Goal: Task Accomplishment & Management: Complete application form

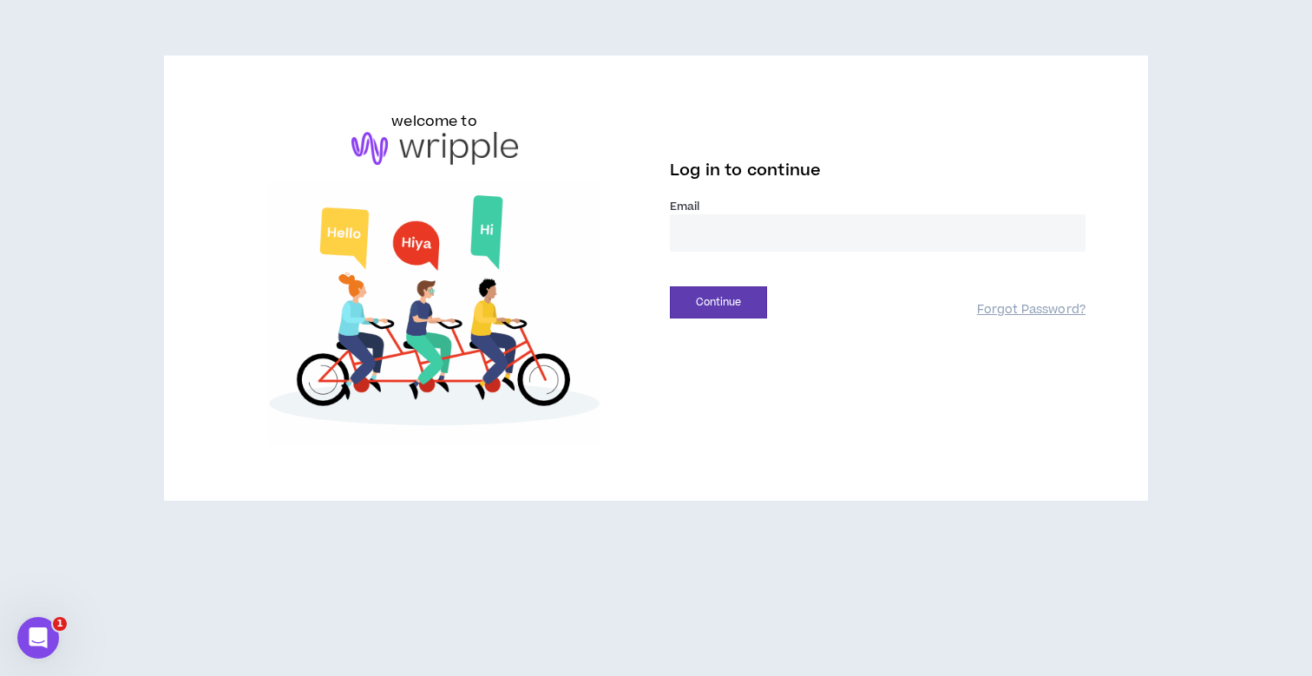
type input "**********"
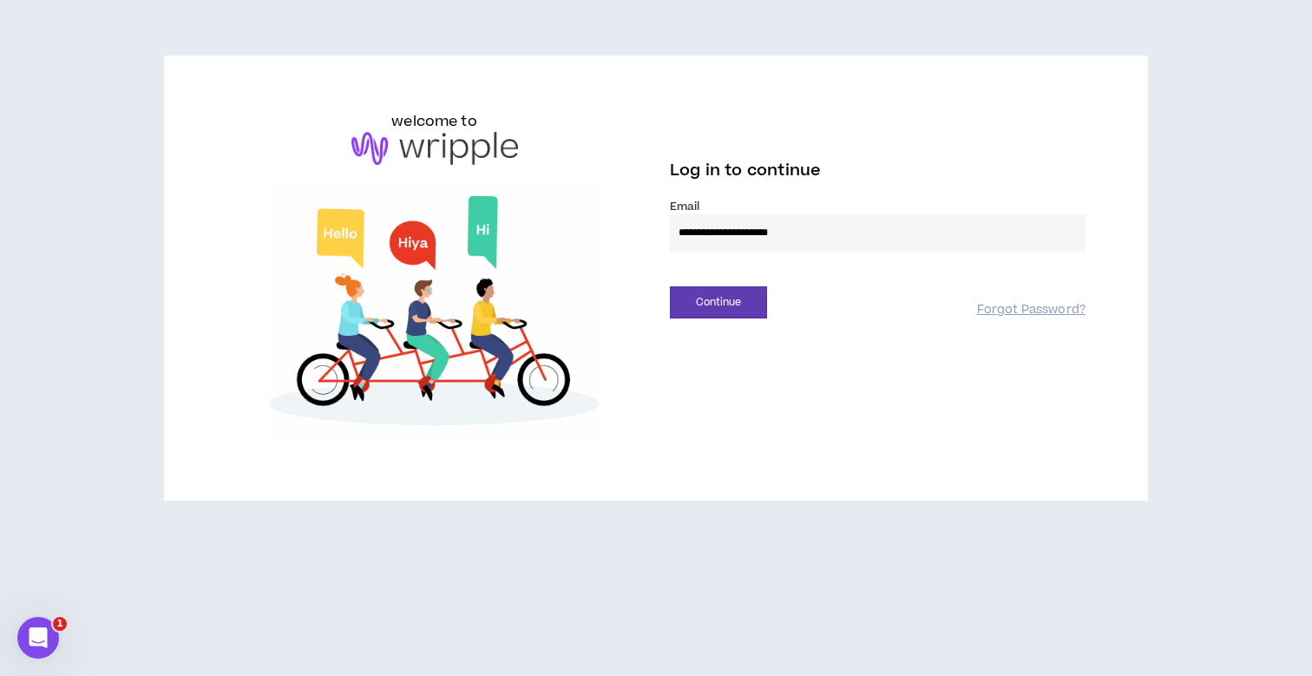
click at [719, 302] on button "Continue" at bounding box center [718, 302] width 97 height 32
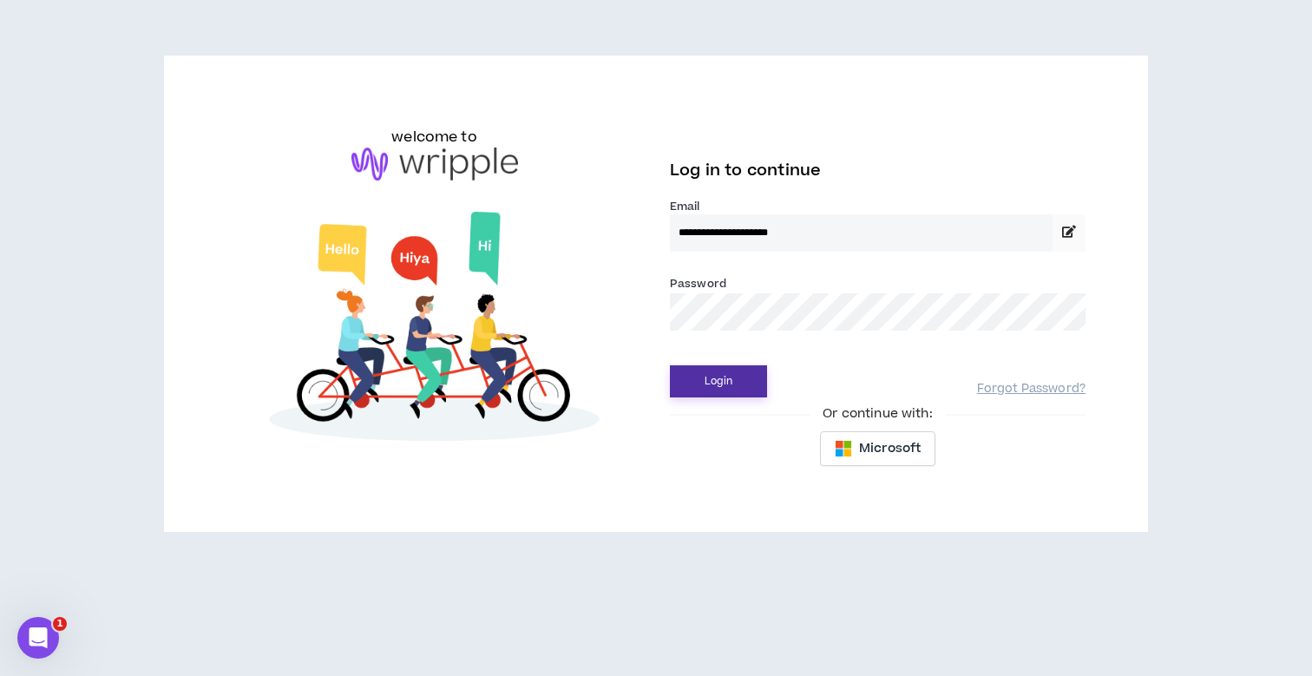
click at [721, 380] on button "Login" at bounding box center [718, 381] width 97 height 32
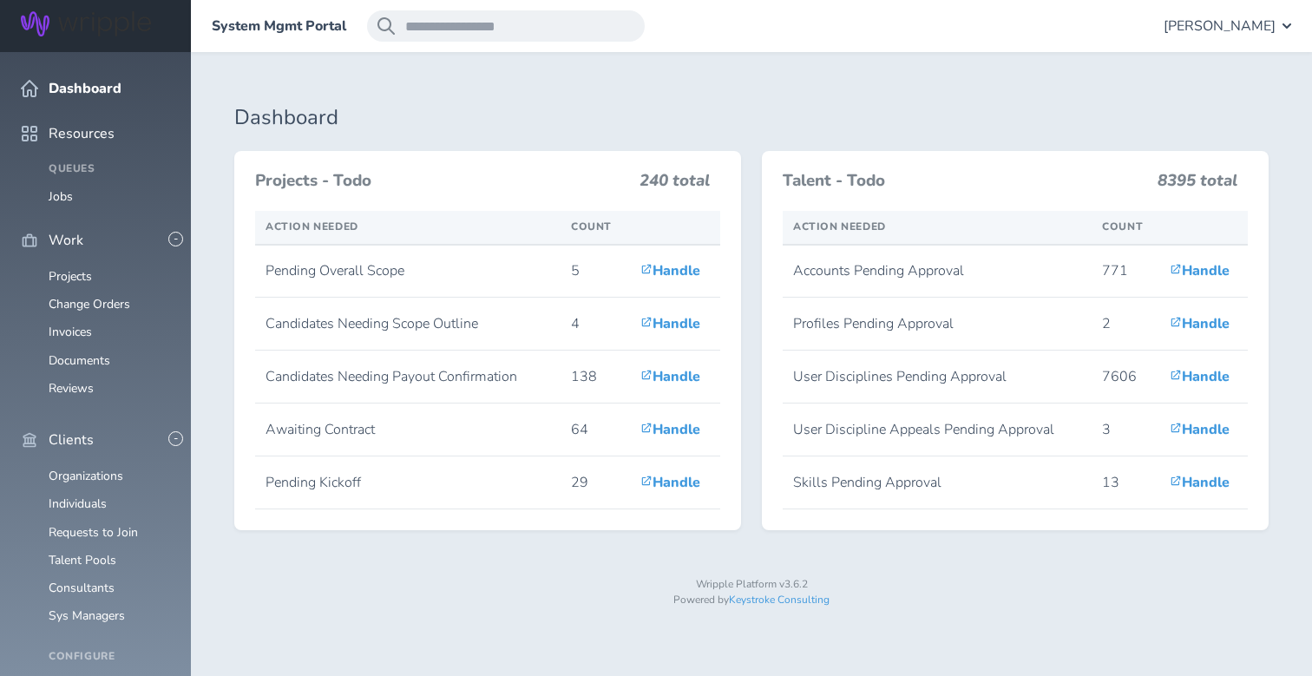
click at [1265, 25] on span "[PERSON_NAME]" at bounding box center [1220, 26] width 112 height 16
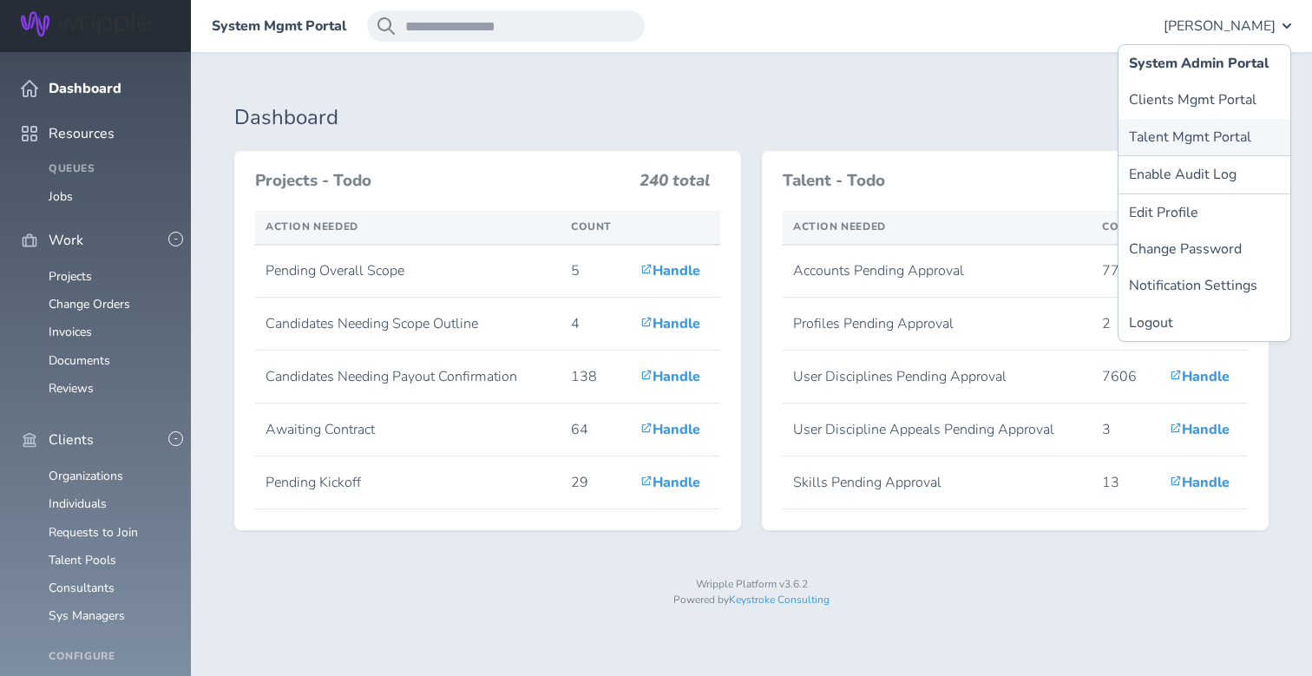
click at [1203, 121] on link "Talent Mgmt Portal" at bounding box center [1205, 137] width 172 height 36
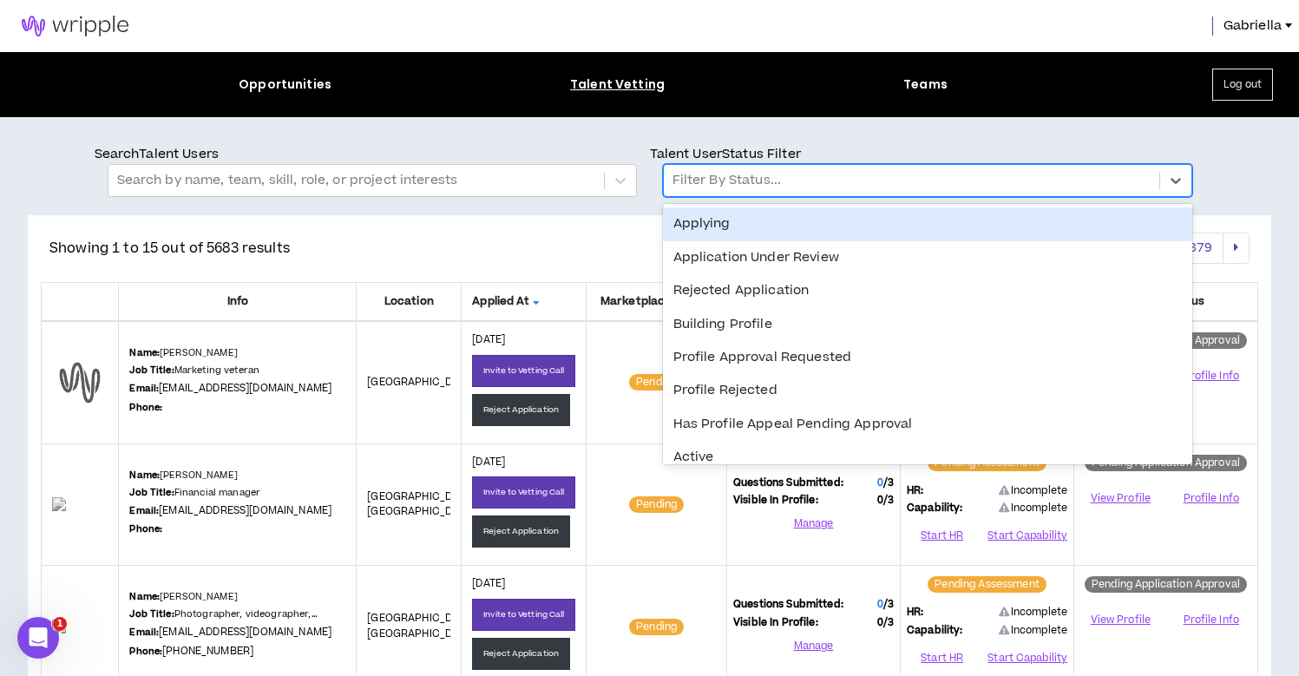
click at [726, 187] on div at bounding box center [912, 180] width 478 height 23
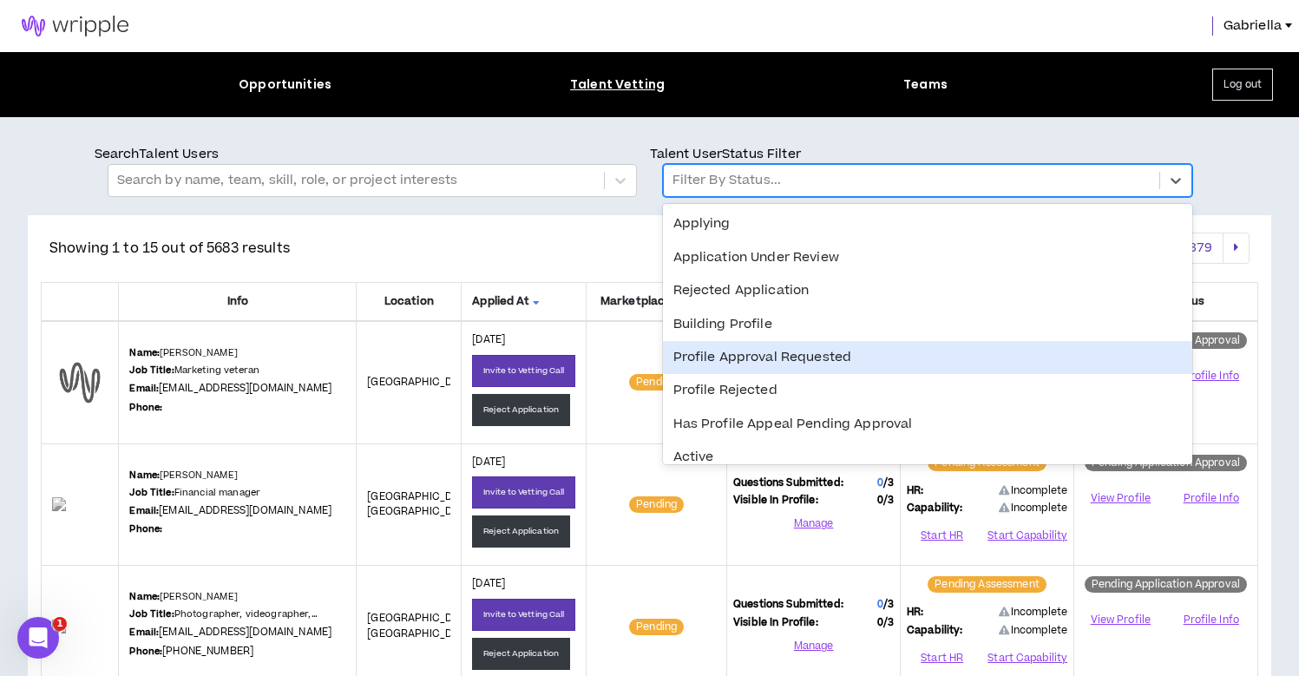
click at [718, 351] on div "Profile Approval Requested" at bounding box center [927, 357] width 529 height 33
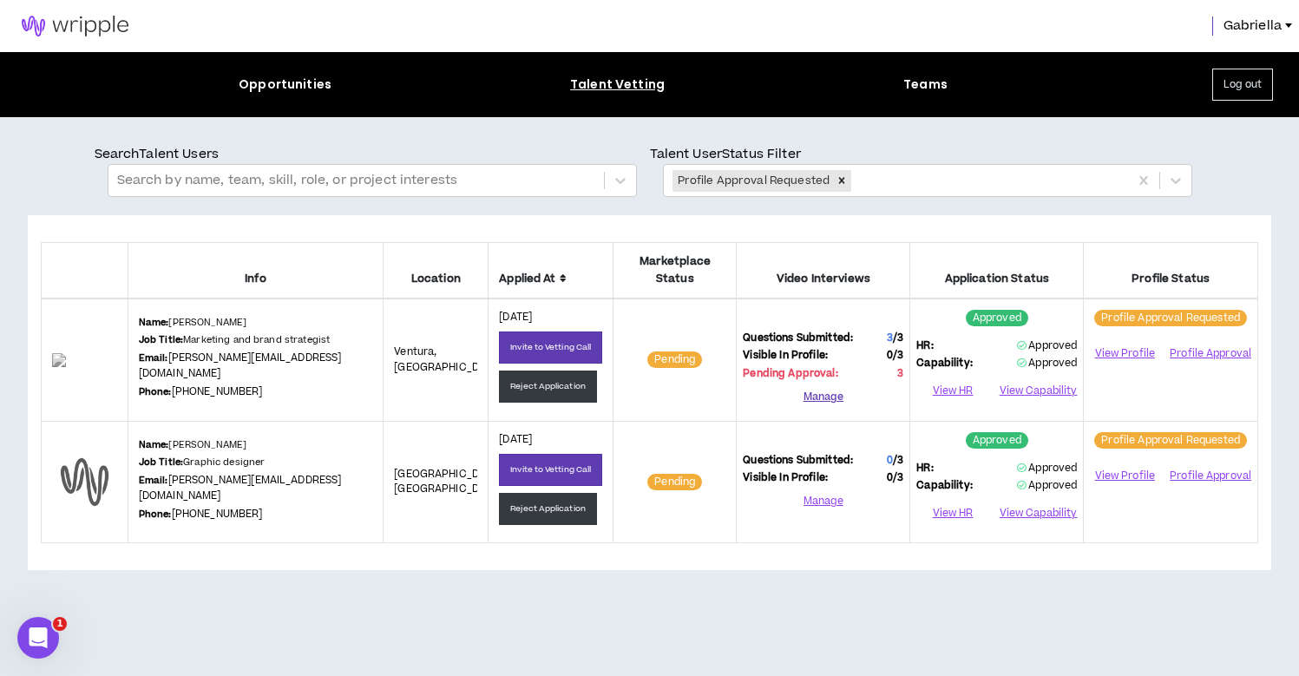
click at [816, 384] on button "Manage" at bounding box center [823, 397] width 161 height 26
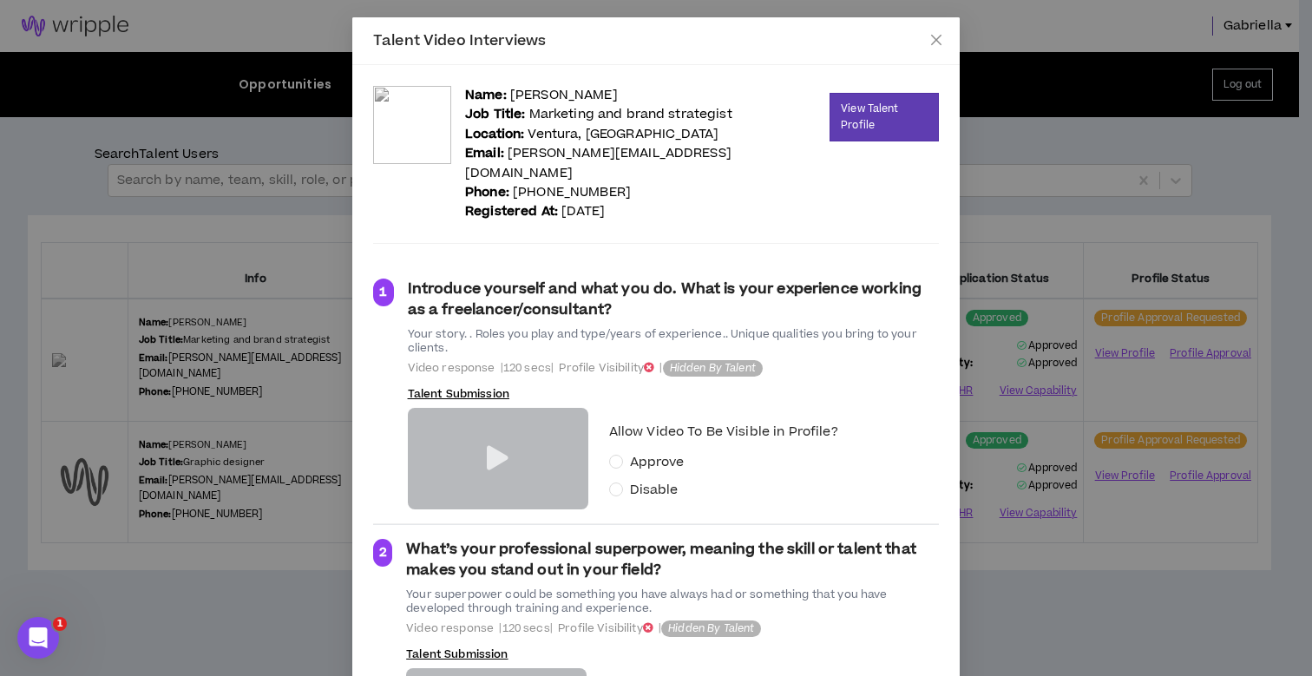
click at [487, 446] on icon at bounding box center [498, 458] width 22 height 24
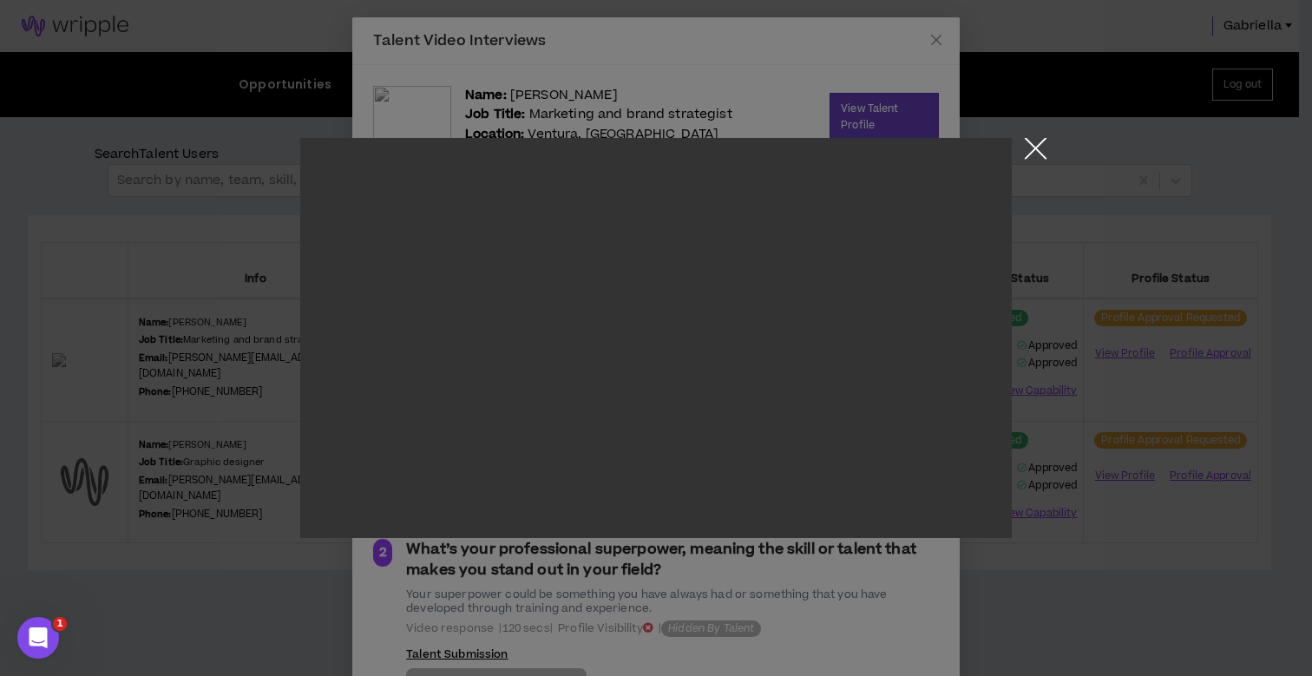
click at [1031, 152] on button "Close the modal by clicking here" at bounding box center [1036, 153] width 30 height 30
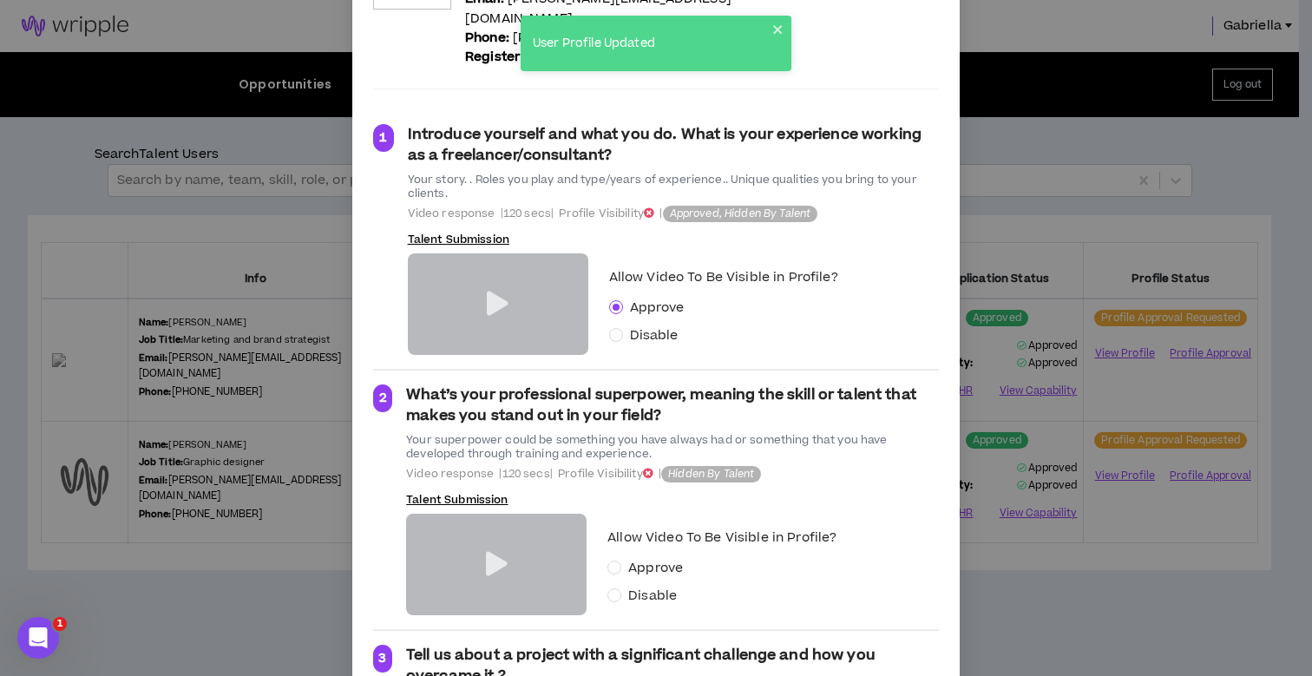
scroll to position [388, 0]
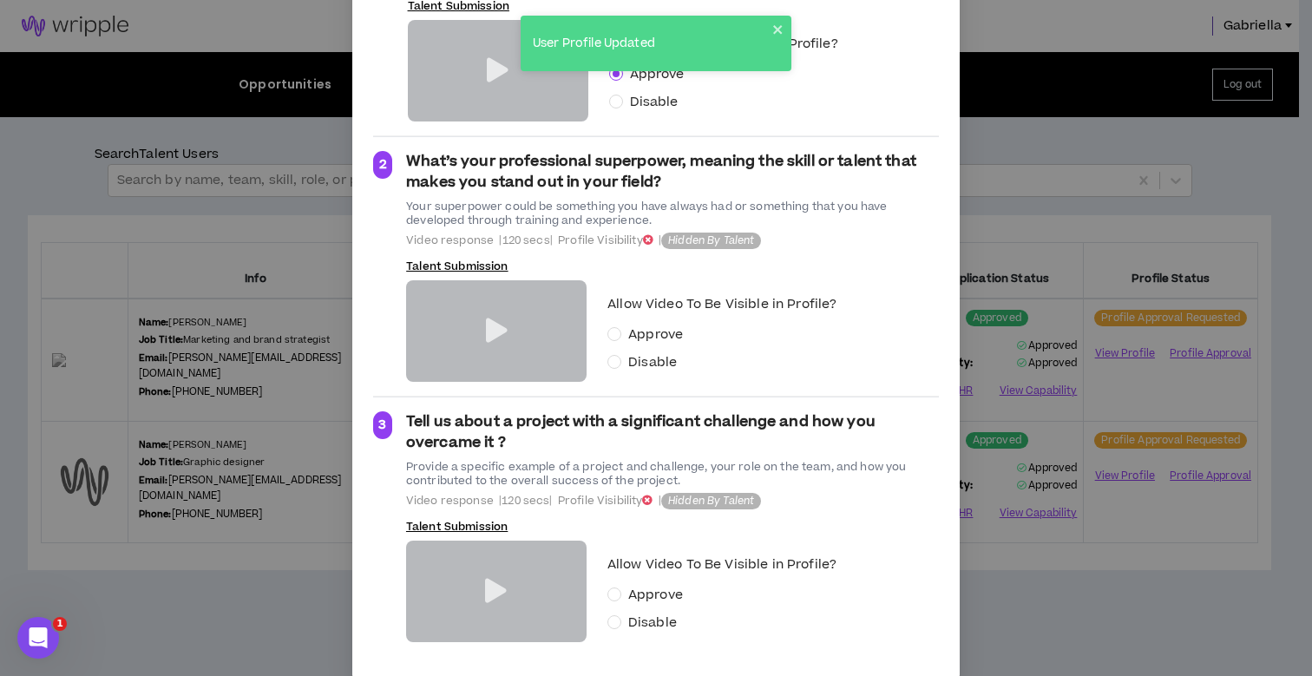
click at [487, 318] on icon at bounding box center [497, 330] width 22 height 24
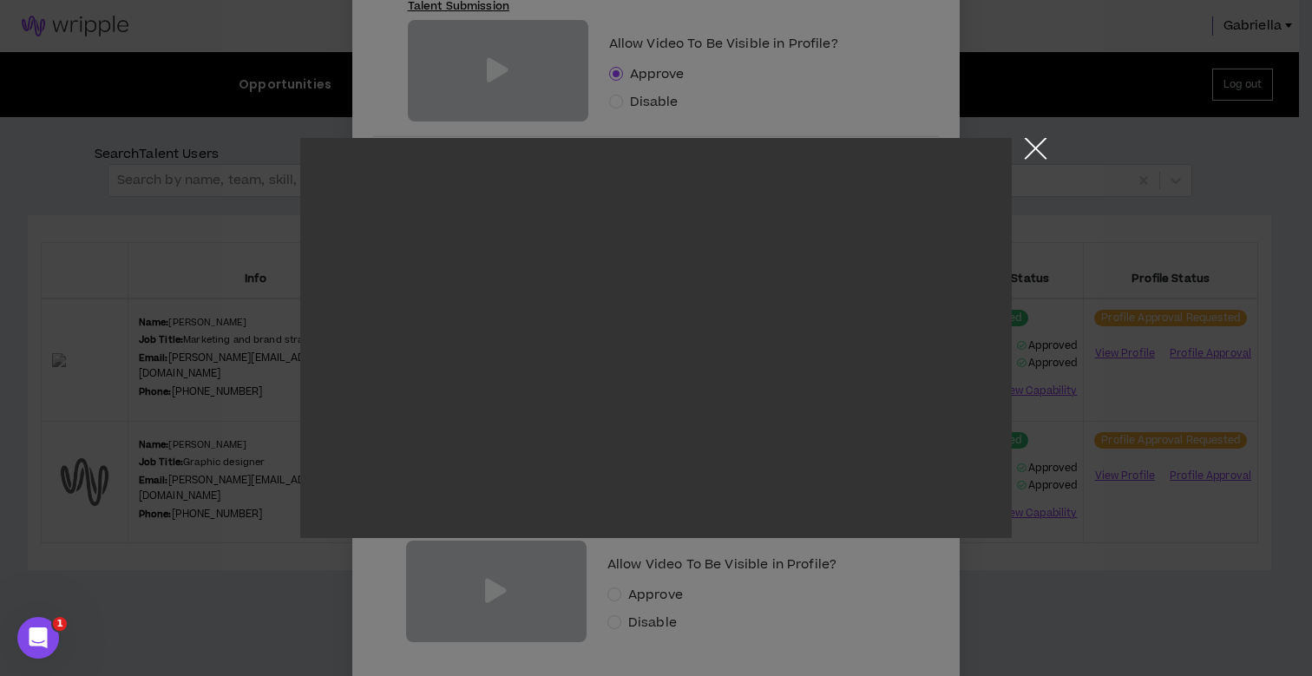
click at [1038, 149] on button "Close the modal by clicking here" at bounding box center [1036, 153] width 30 height 30
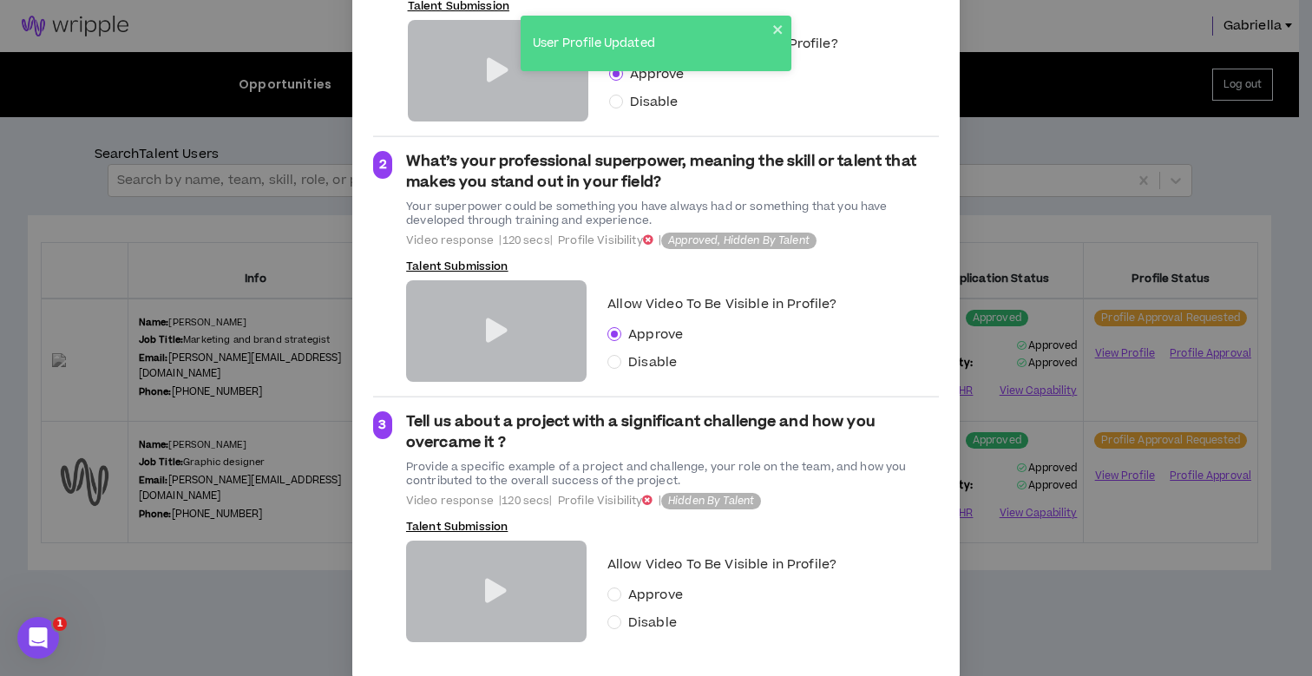
click at [488, 579] on icon at bounding box center [496, 591] width 22 height 24
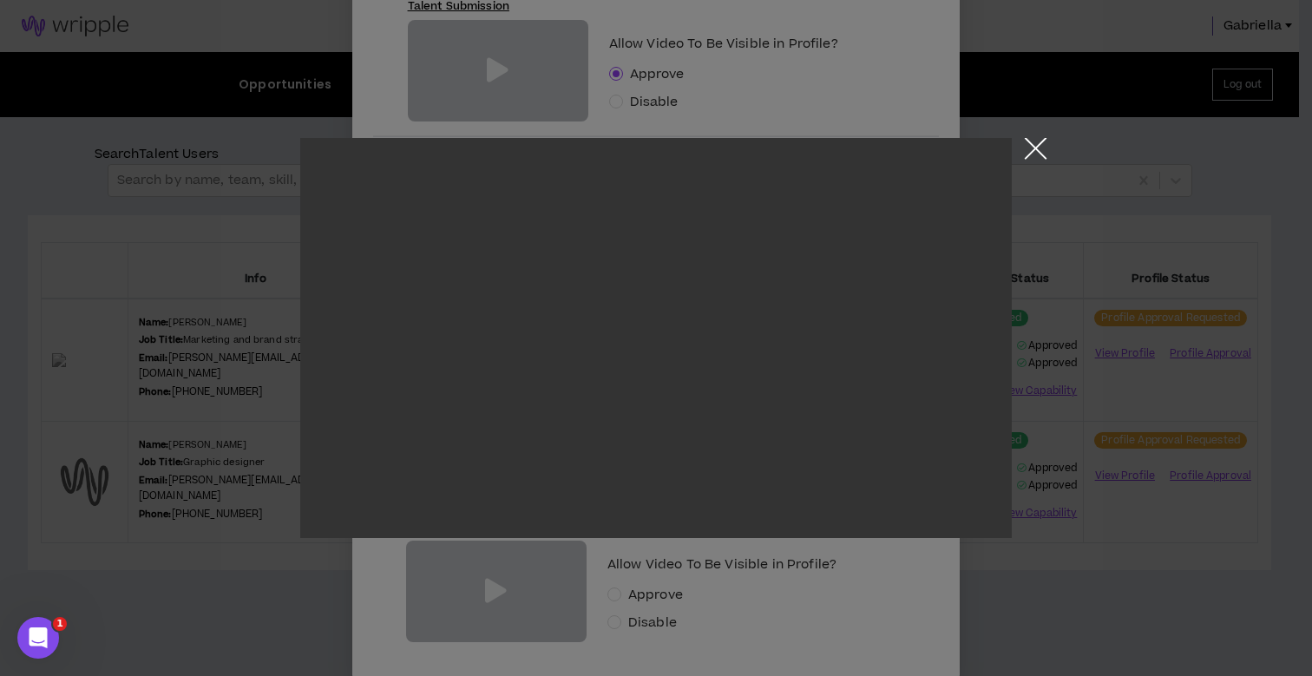
click at [1031, 148] on button "Close the modal by clicking here" at bounding box center [1036, 153] width 30 height 30
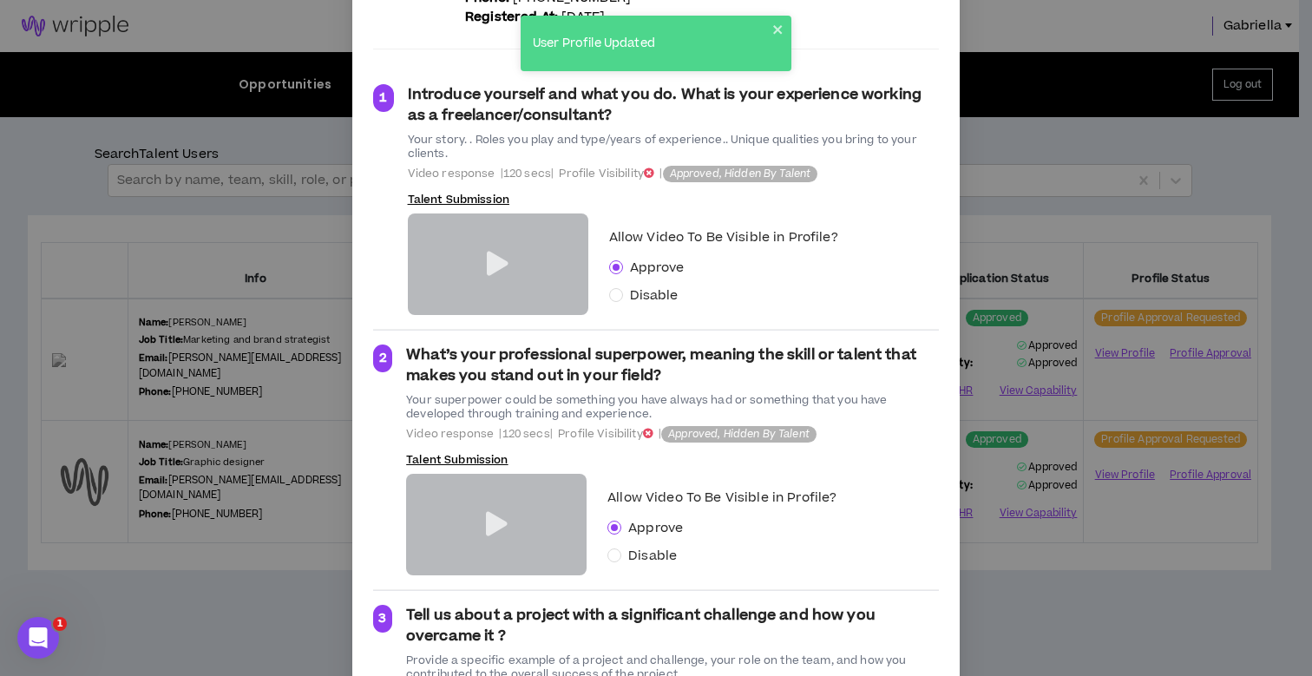
scroll to position [0, 0]
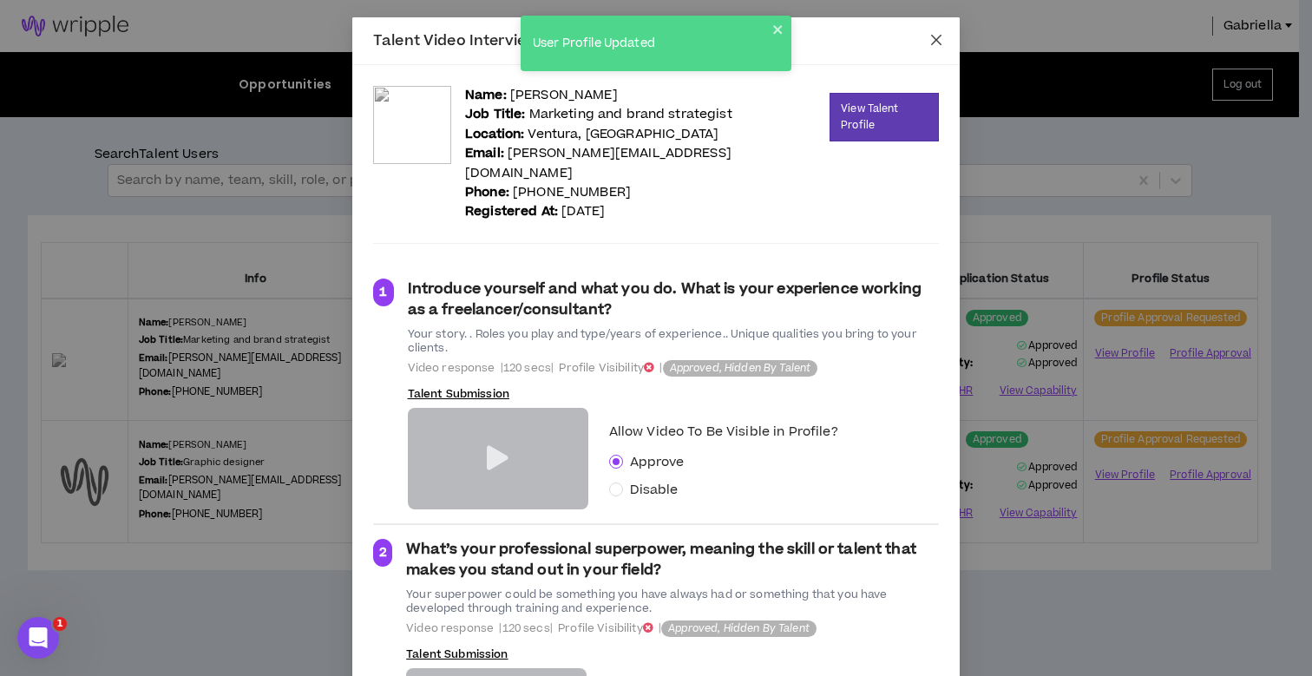
click at [935, 36] on icon "close" at bounding box center [936, 40] width 14 height 14
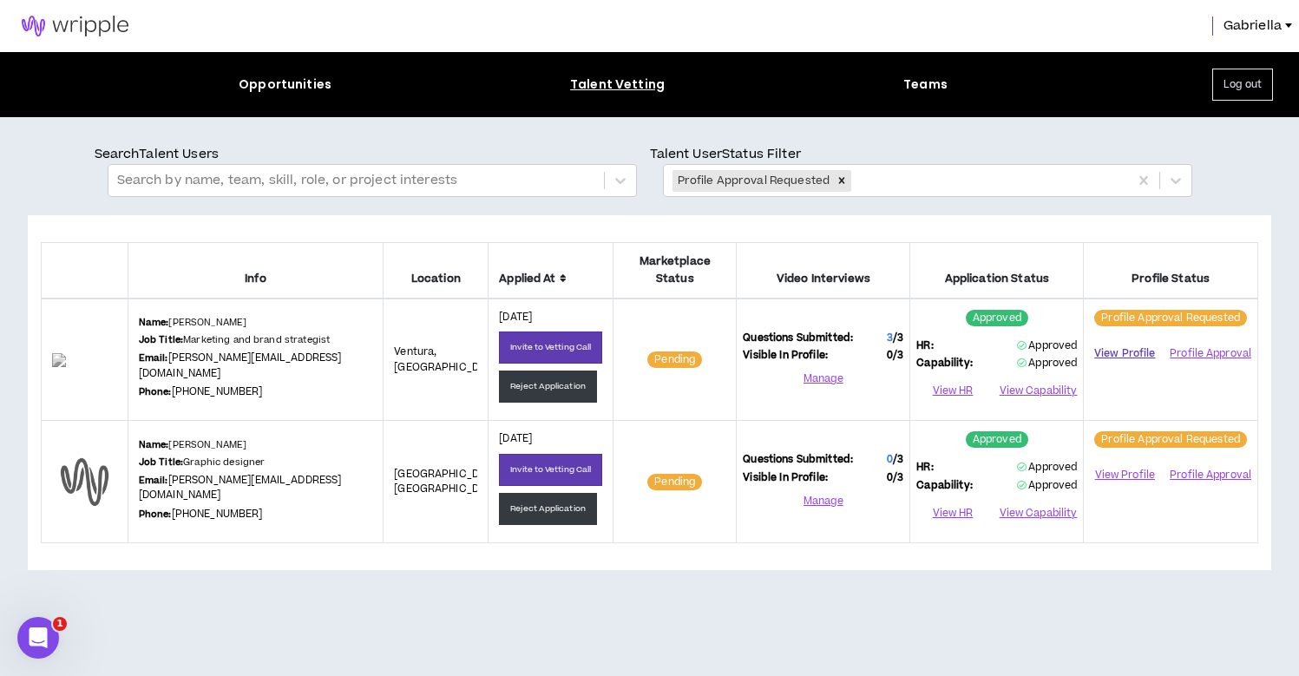
click at [1122, 338] on link "View Profile" at bounding box center [1124, 353] width 69 height 30
click at [1212, 340] on button "Profile Approval" at bounding box center [1209, 353] width 83 height 26
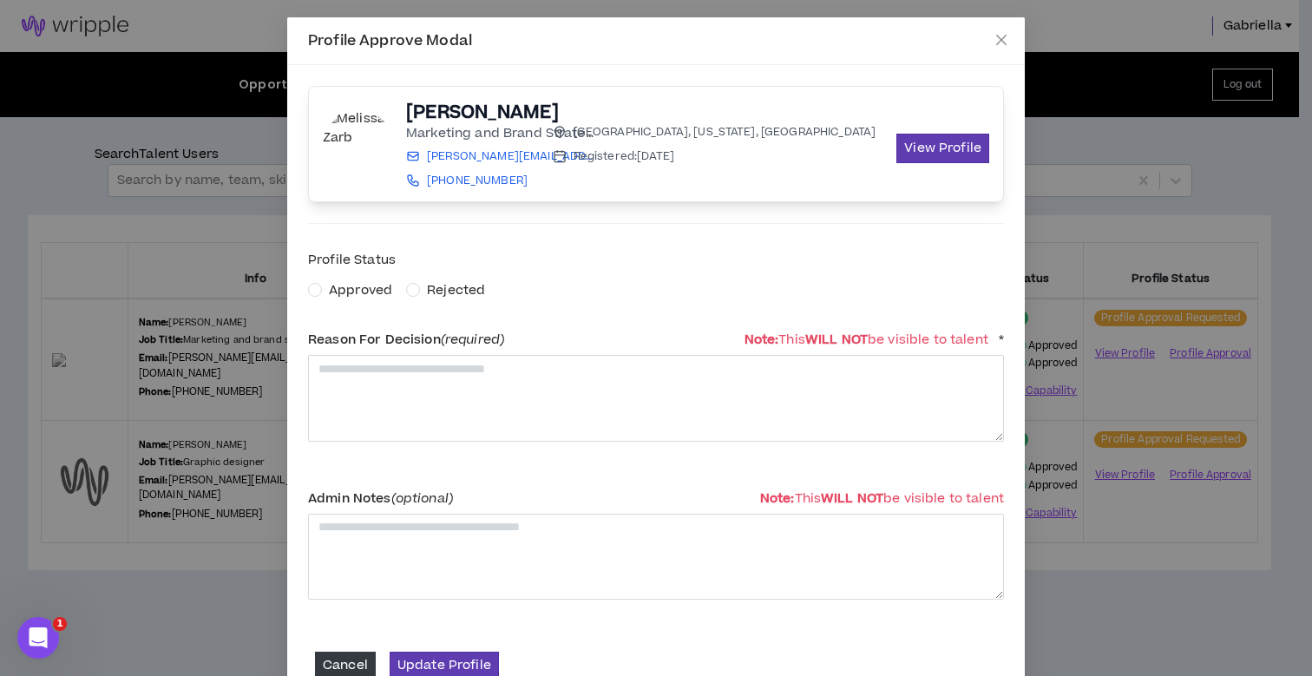
click at [346, 291] on span "Approved" at bounding box center [360, 290] width 63 height 18
click at [397, 411] on textarea at bounding box center [656, 398] width 696 height 86
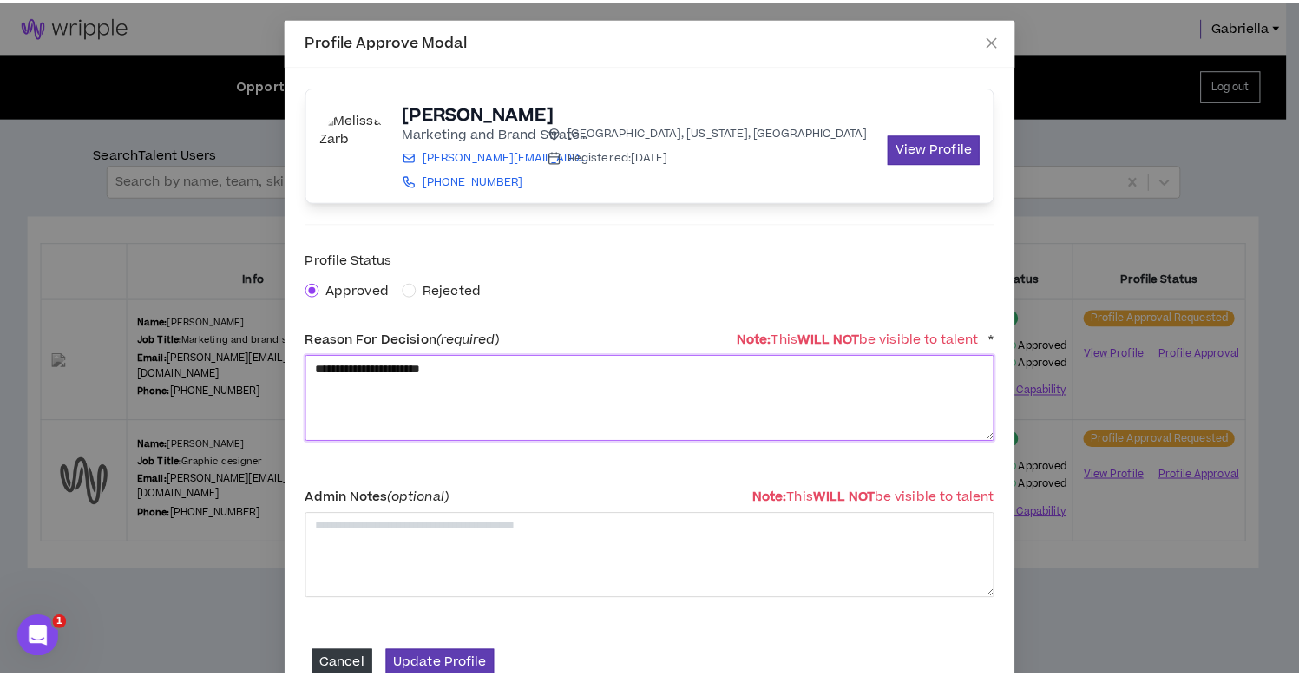
scroll to position [43, 0]
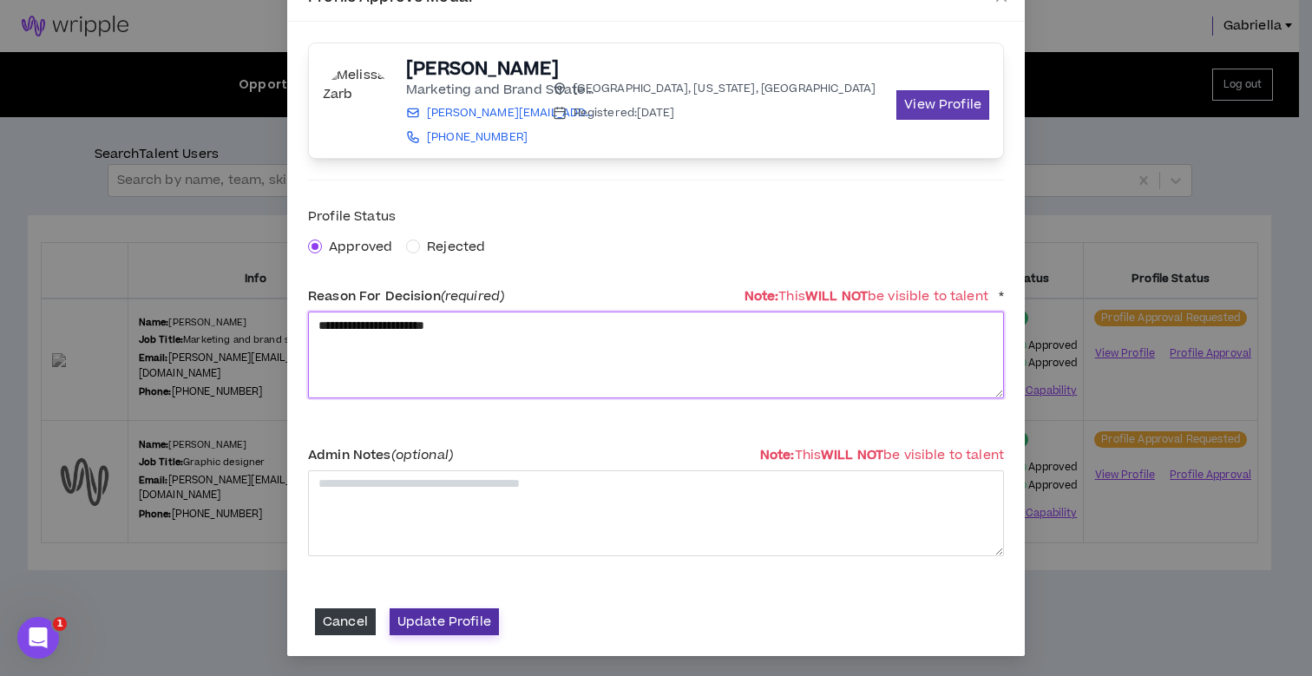
type textarea "**********"
click at [418, 627] on button "Update Profile" at bounding box center [444, 621] width 109 height 27
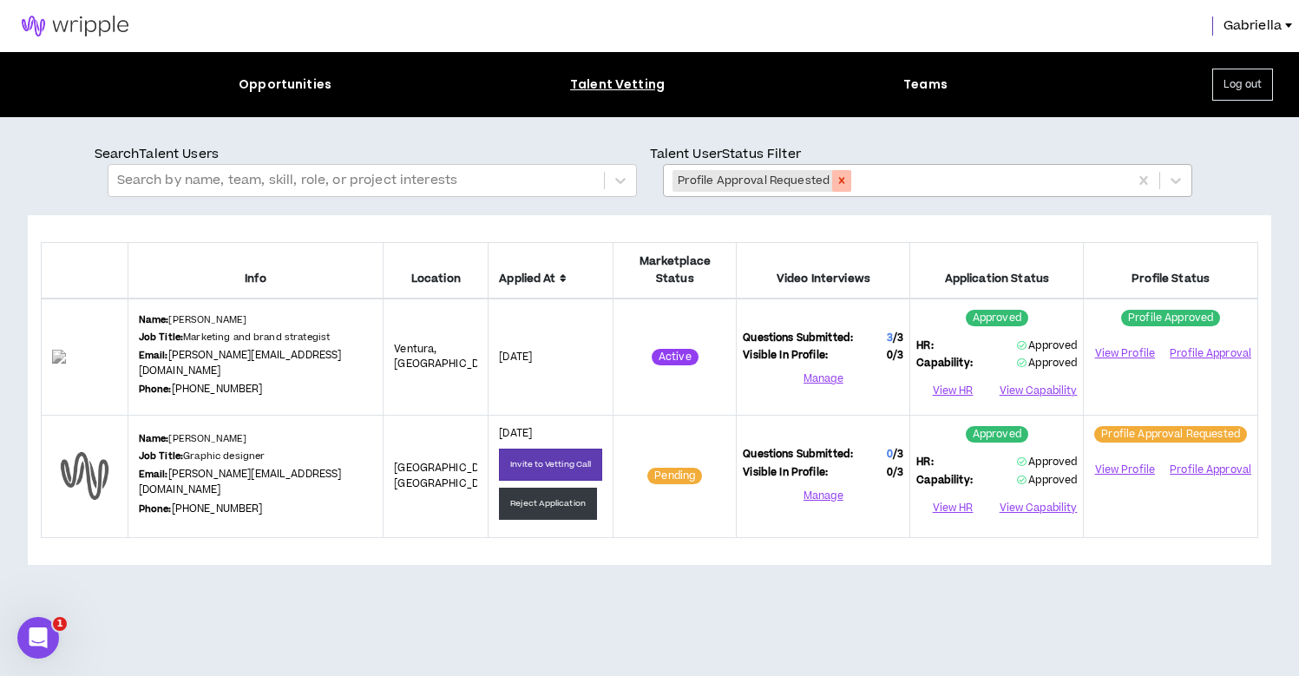
click at [839, 181] on icon "Remove Profile Approval Requested" at bounding box center [842, 181] width 6 height 6
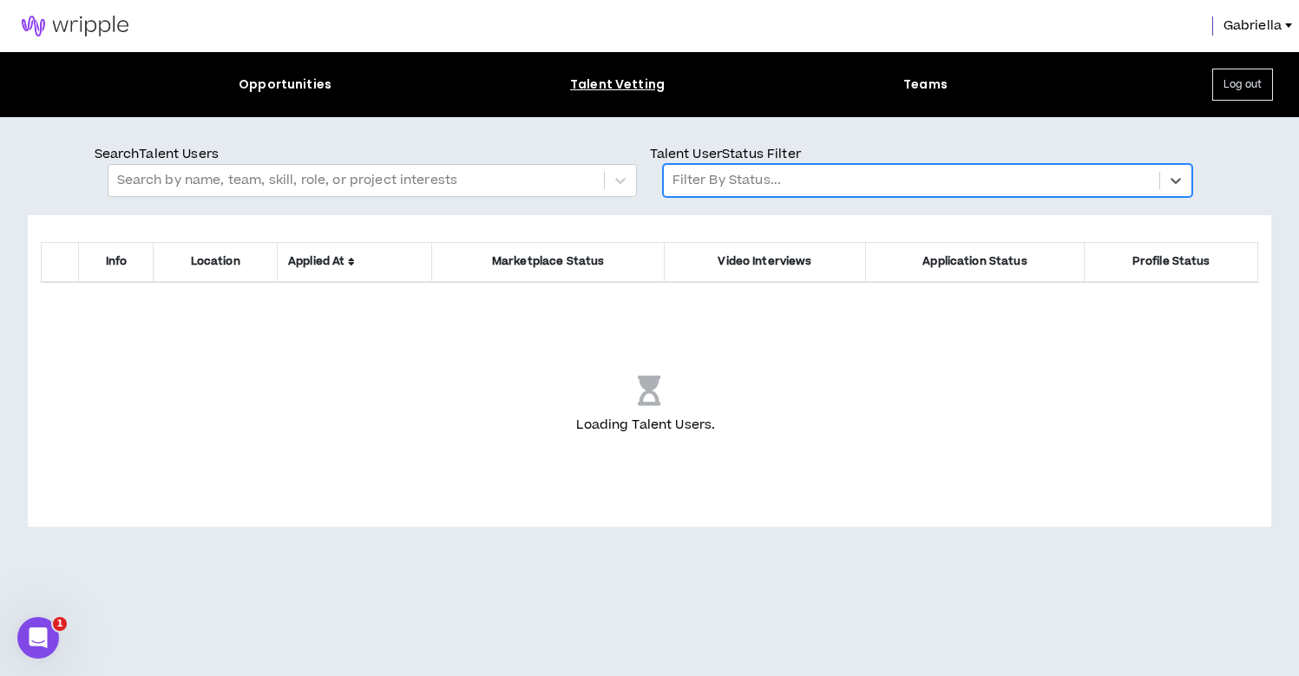
click at [762, 181] on div at bounding box center [912, 180] width 478 height 23
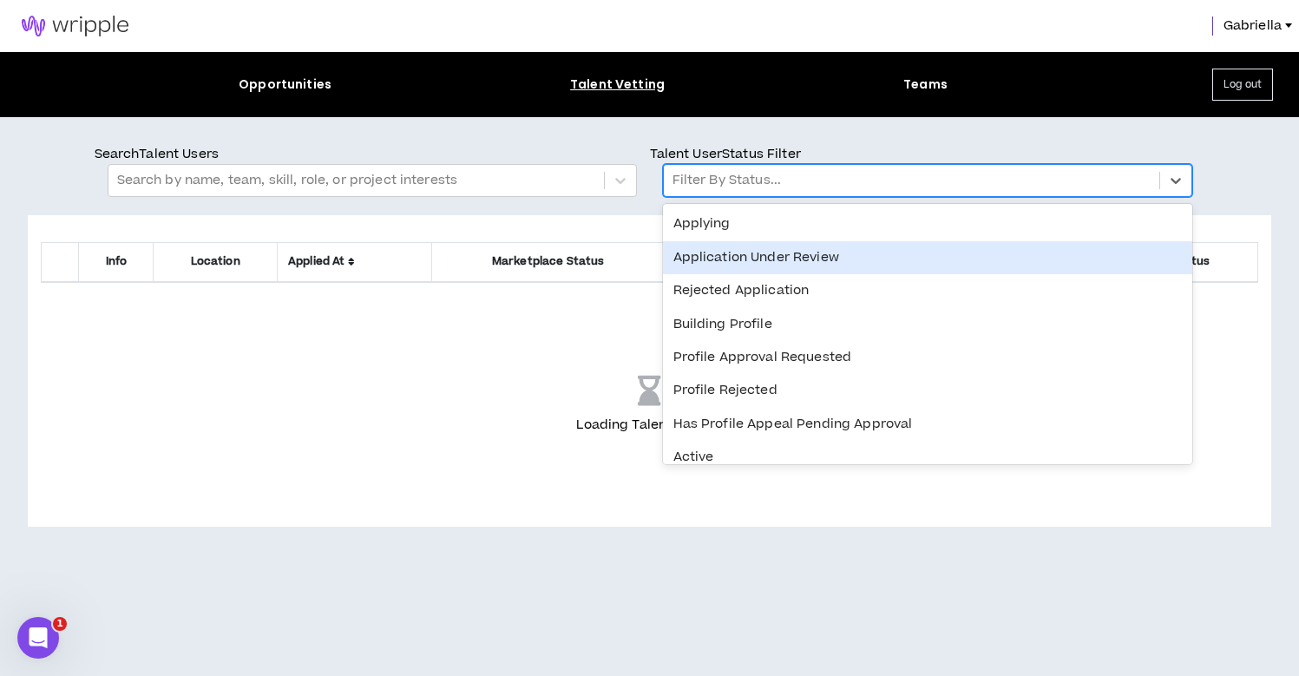
click at [752, 266] on div "Application Under Review" at bounding box center [927, 257] width 529 height 33
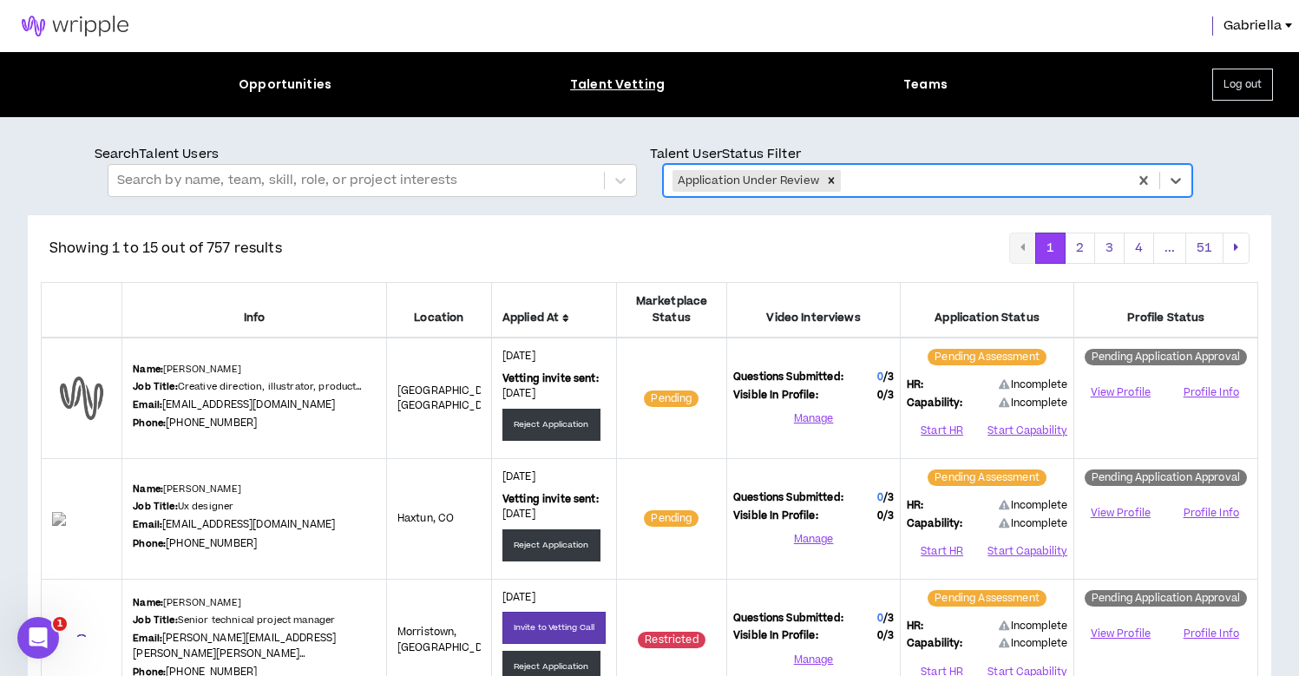
click at [569, 314] on icon at bounding box center [565, 318] width 7 height 10
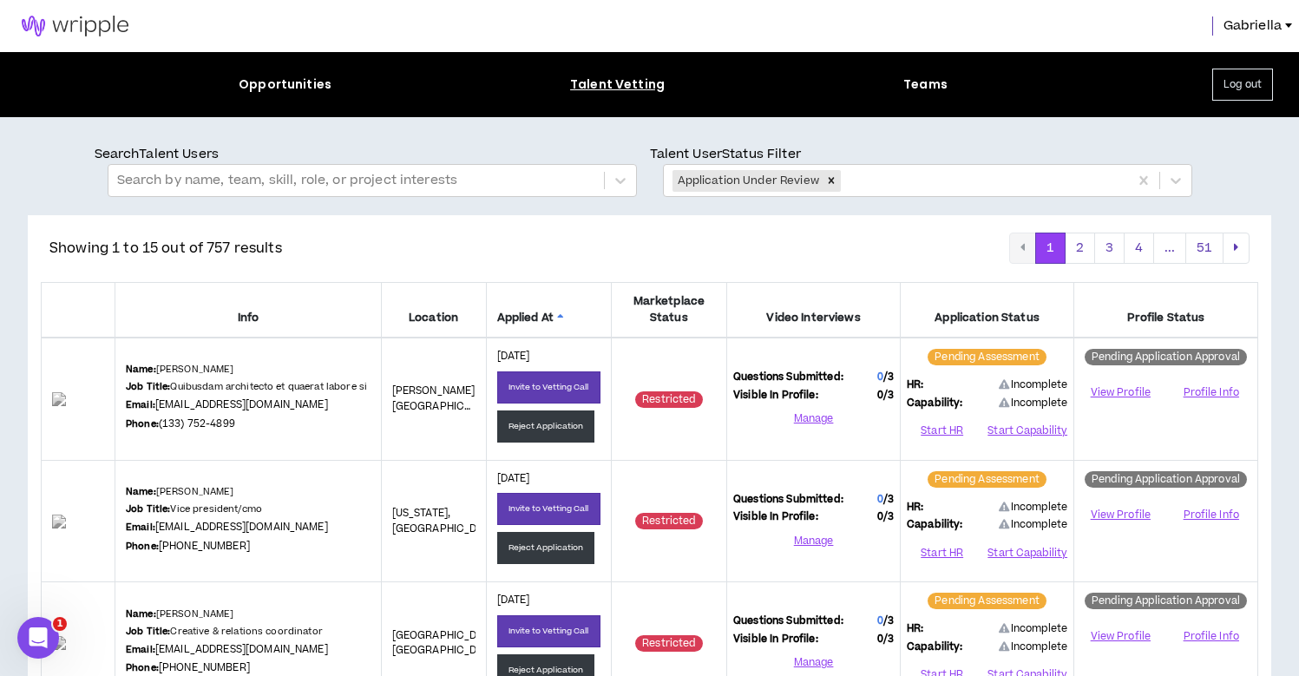
click at [565, 313] on span "Applied At" at bounding box center [548, 318] width 103 height 16
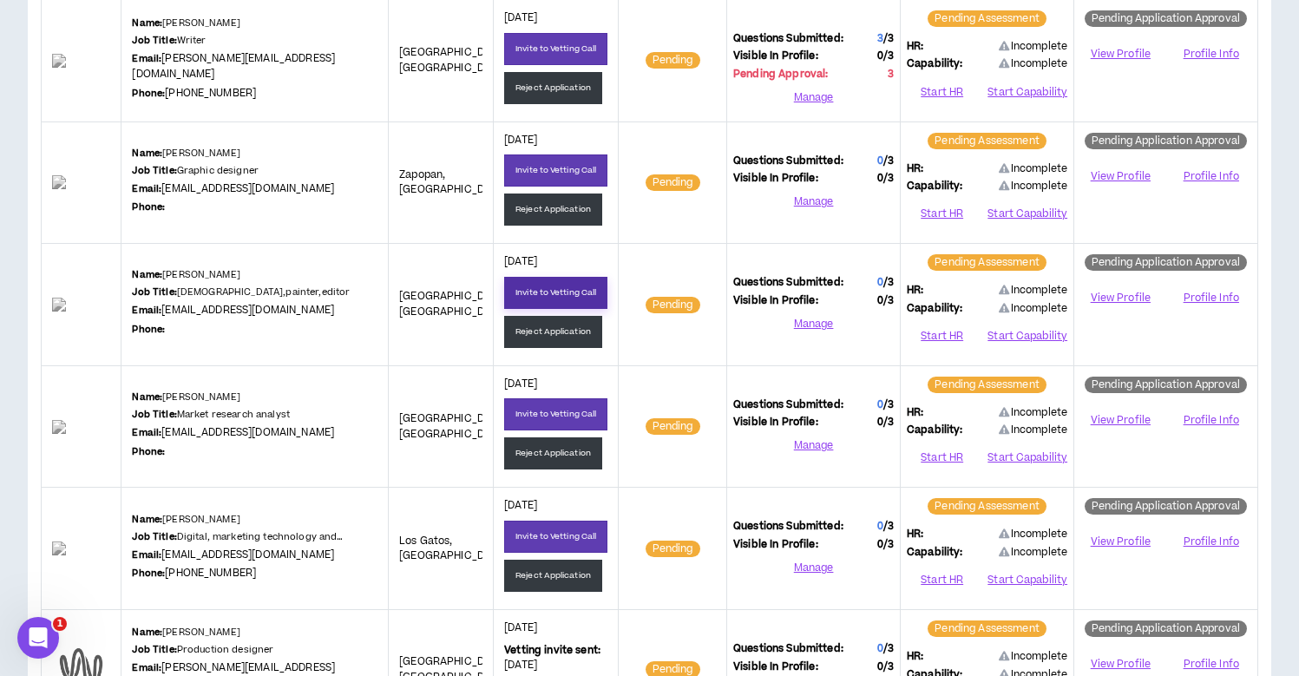
scroll to position [1143, 0]
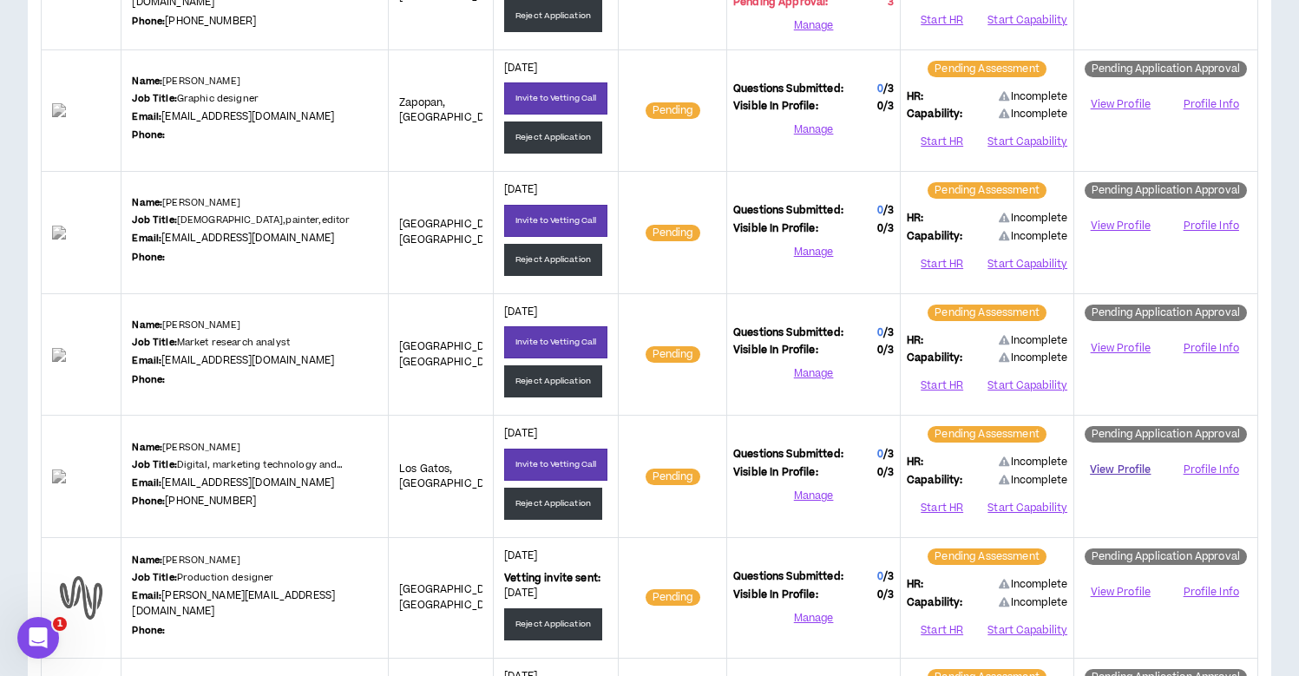
click at [1119, 462] on link "View Profile" at bounding box center [1120, 470] width 80 height 30
click at [1113, 345] on link "View Profile" at bounding box center [1120, 348] width 80 height 30
click at [580, 381] on button "Reject Application" at bounding box center [553, 381] width 98 height 32
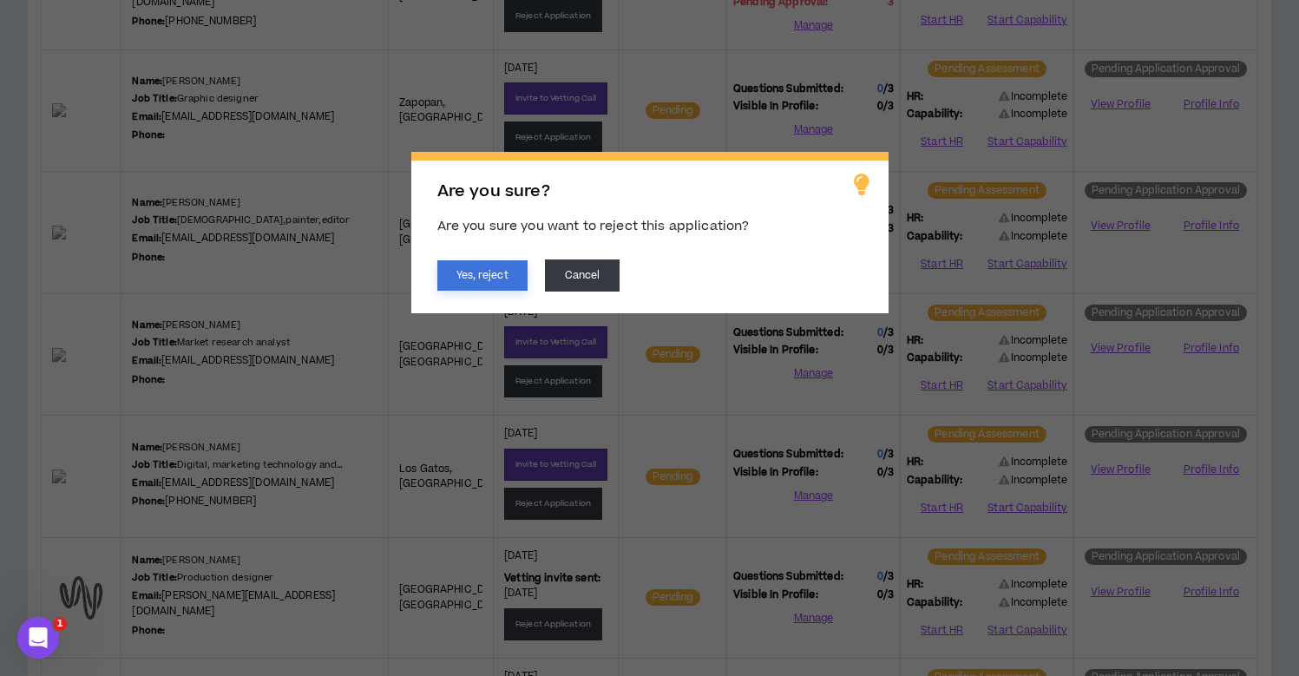
click at [510, 268] on button "Yes, reject" at bounding box center [482, 275] width 90 height 30
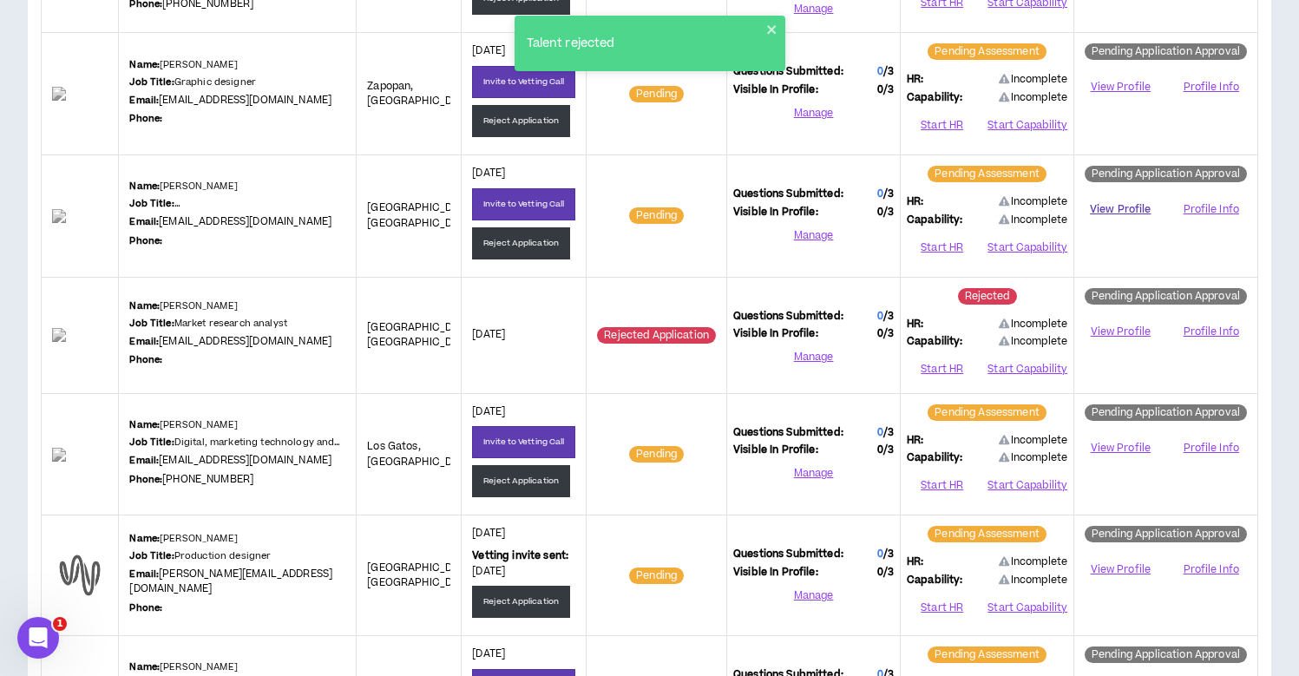
click at [1097, 199] on link "View Profile" at bounding box center [1120, 209] width 80 height 30
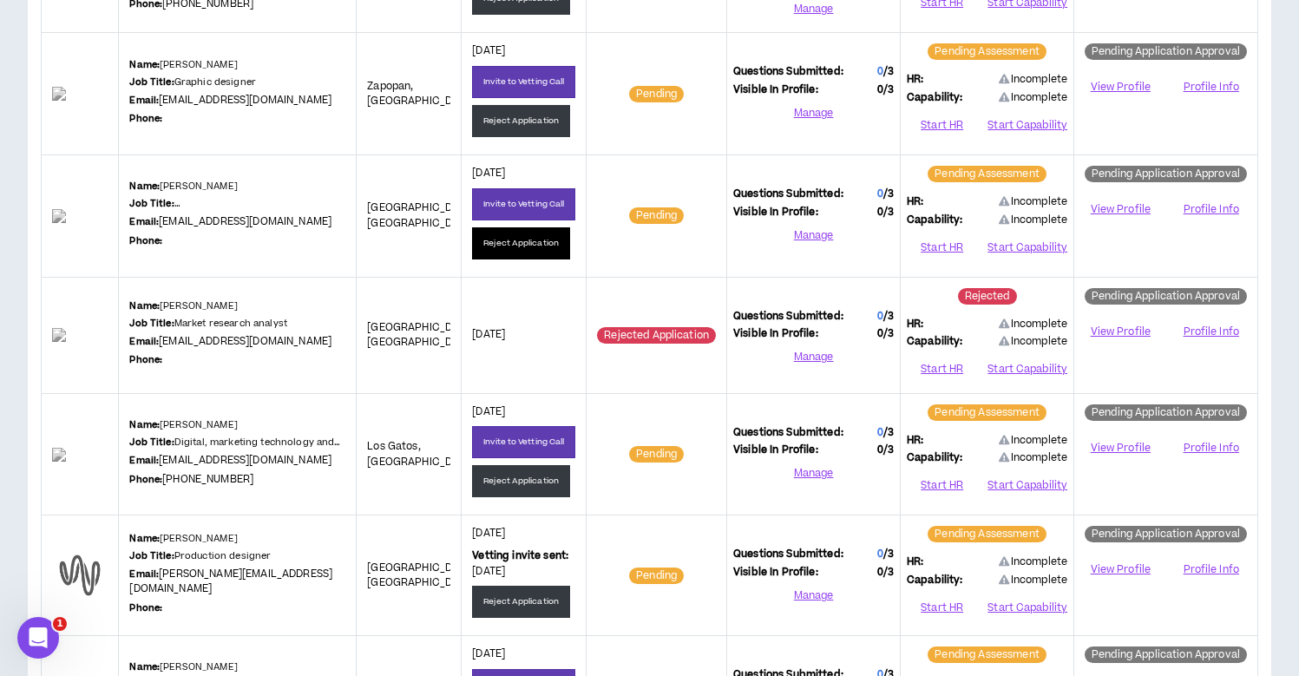
click at [518, 233] on button "Reject Application" at bounding box center [521, 243] width 98 height 32
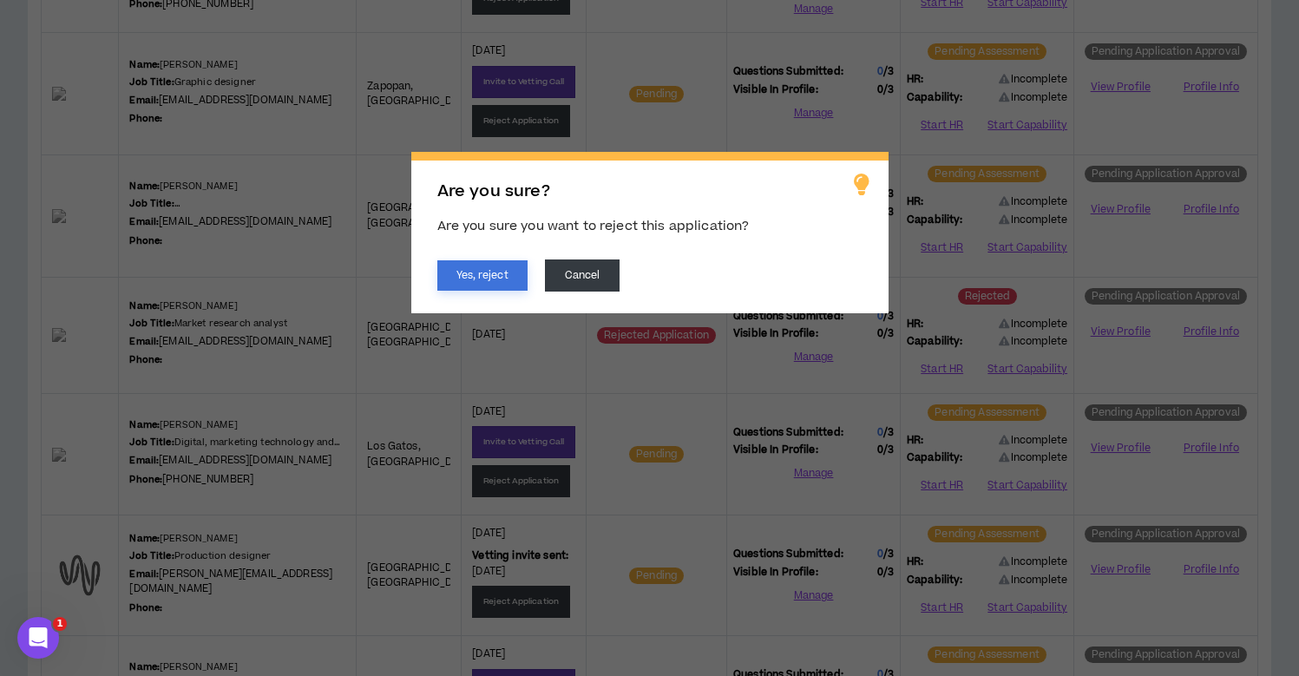
click at [478, 272] on button "Yes, reject" at bounding box center [482, 275] width 90 height 30
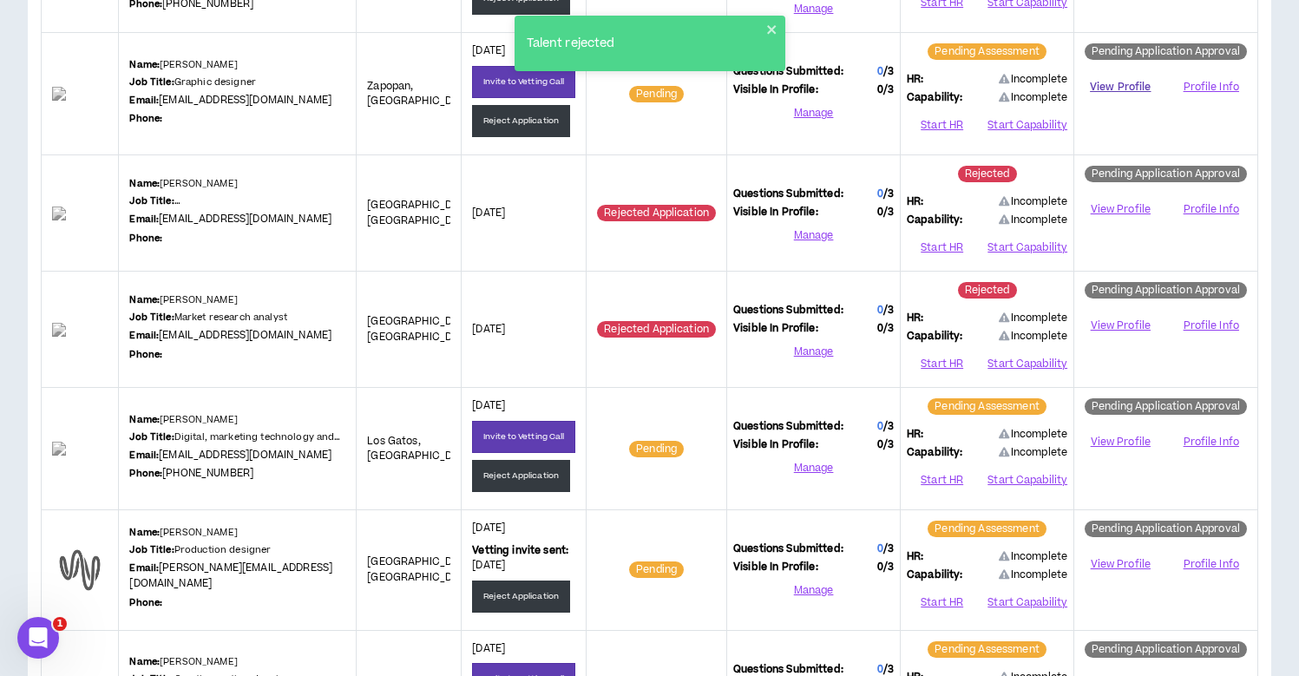
click at [1108, 82] on link "View Profile" at bounding box center [1120, 87] width 80 height 30
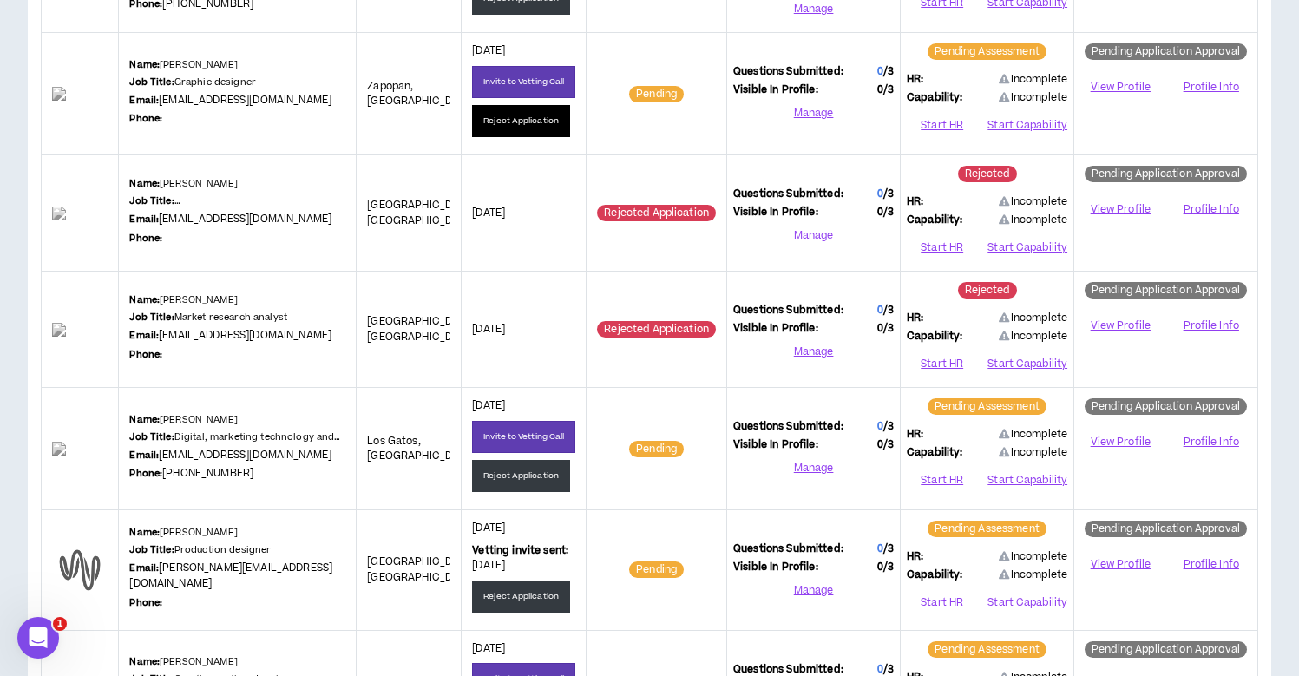
click at [532, 121] on button "Reject Application" at bounding box center [521, 121] width 98 height 32
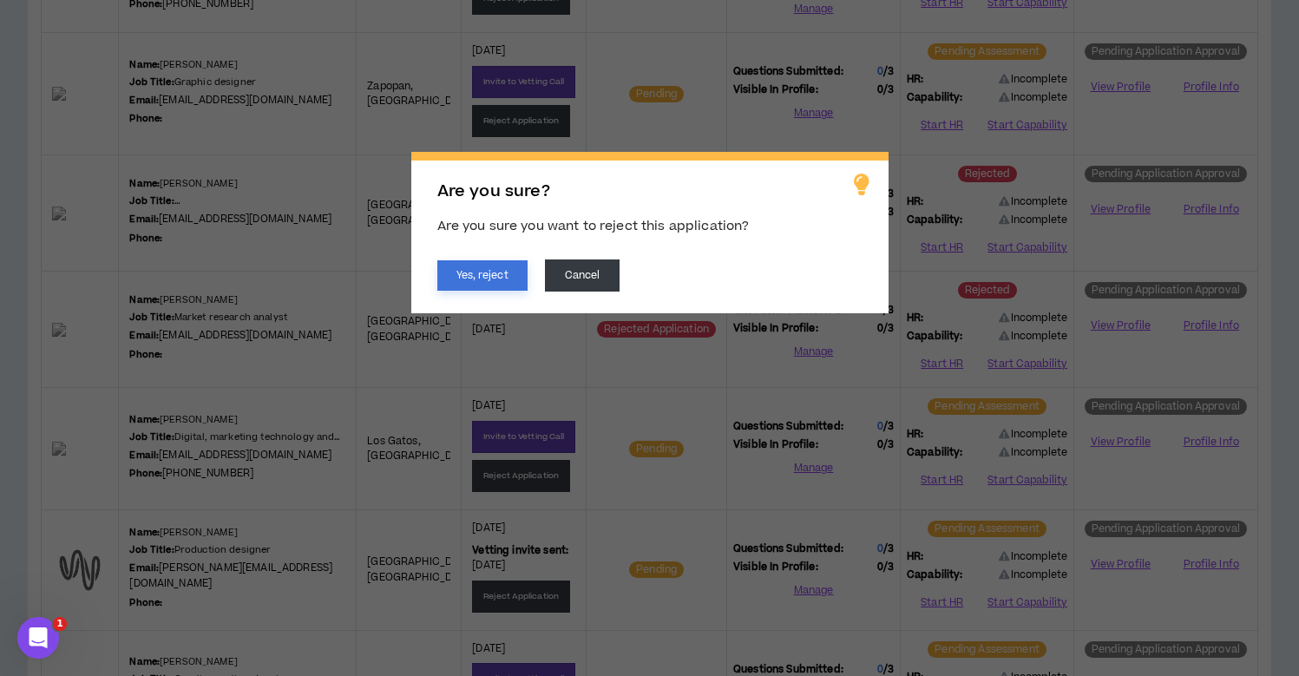
click at [474, 271] on button "Yes, reject" at bounding box center [482, 275] width 90 height 30
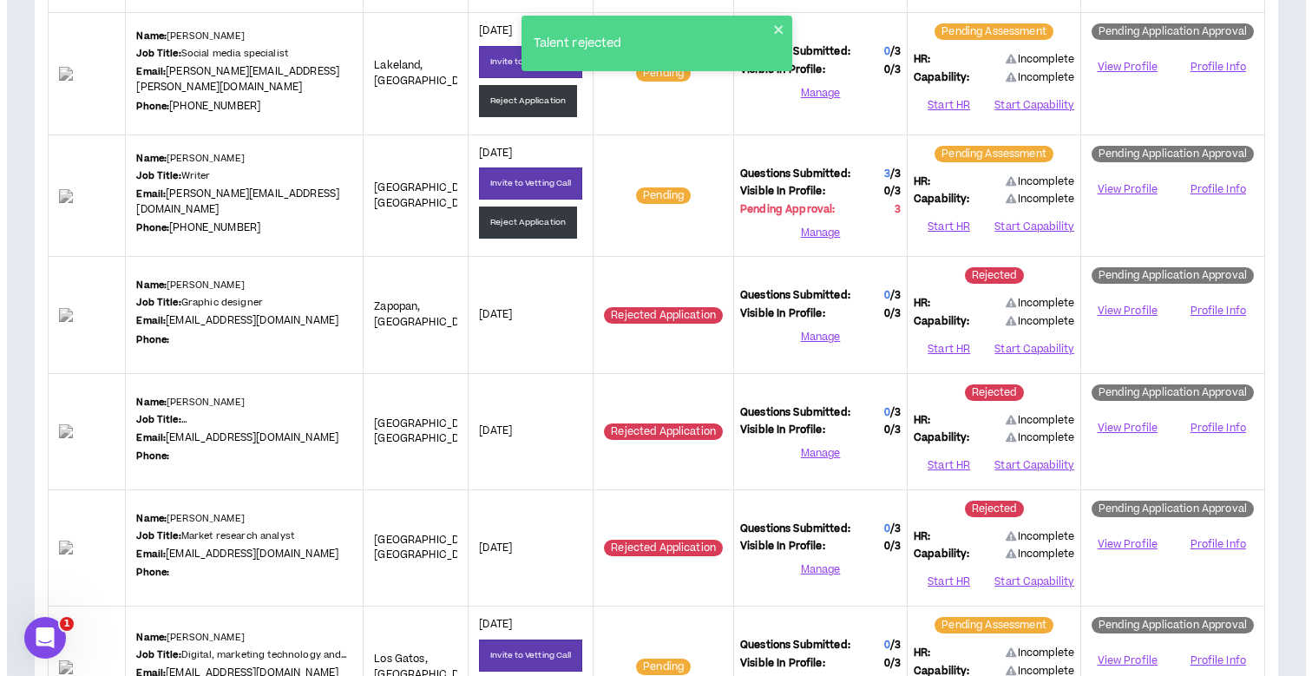
scroll to position [916, 0]
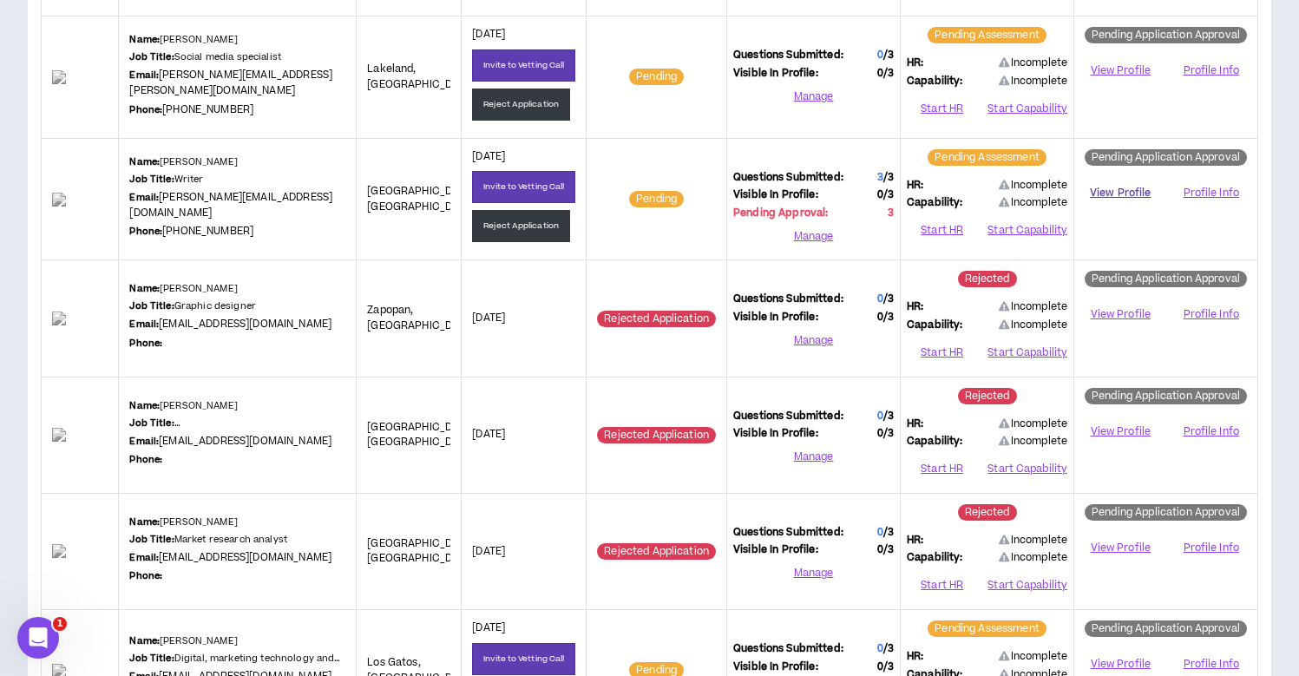
click at [1120, 188] on link "View Profile" at bounding box center [1120, 193] width 80 height 30
click at [811, 231] on button "Manage" at bounding box center [813, 236] width 161 height 26
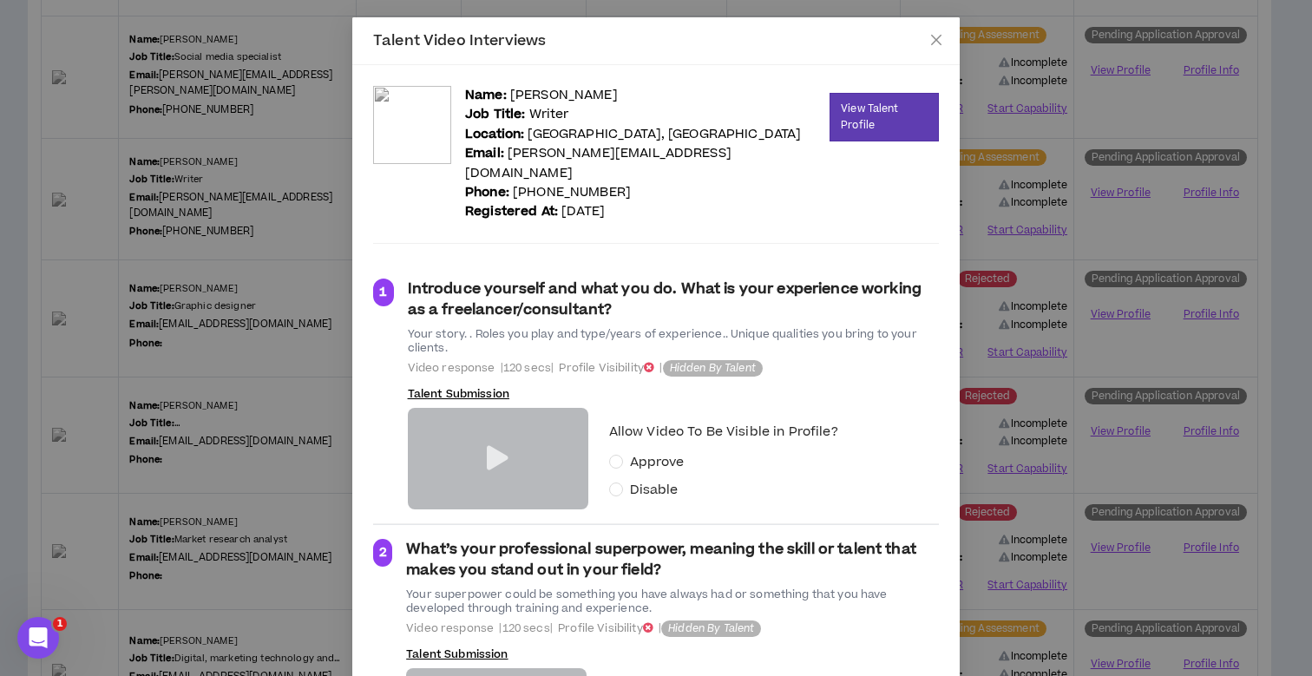
click at [487, 446] on icon at bounding box center [498, 458] width 22 height 24
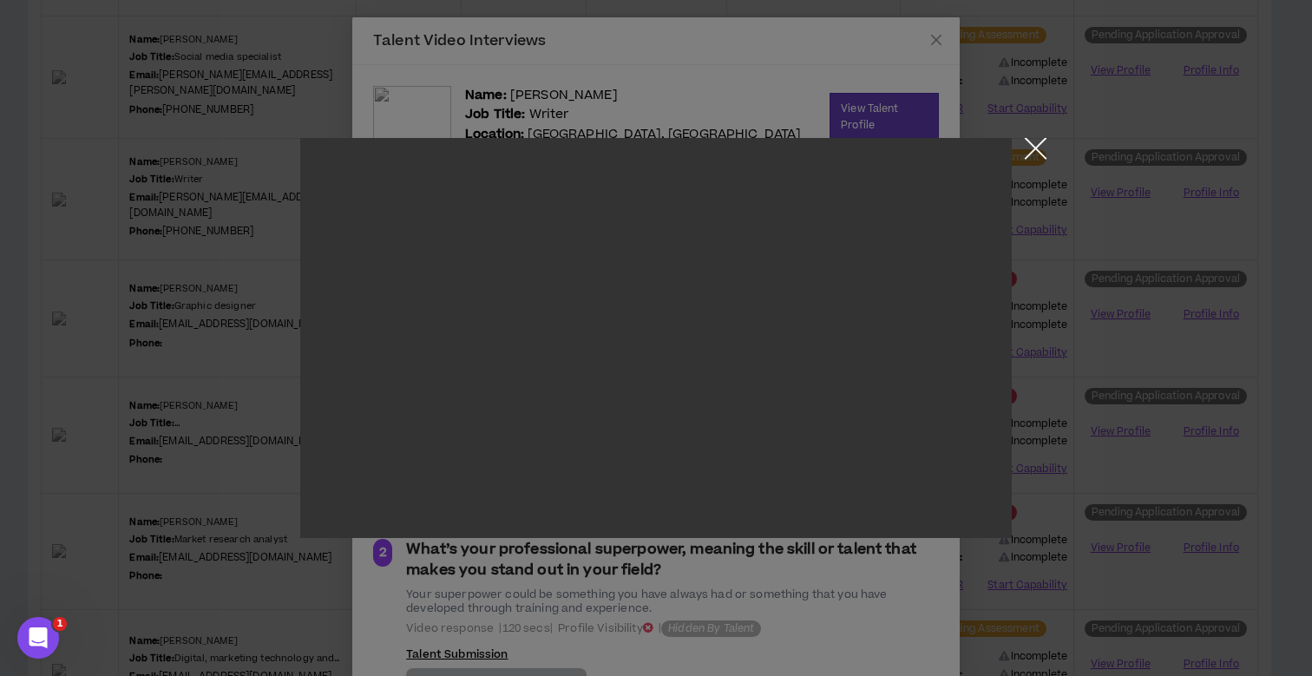
click at [1034, 150] on button "Close the modal by clicking here" at bounding box center [1036, 153] width 30 height 30
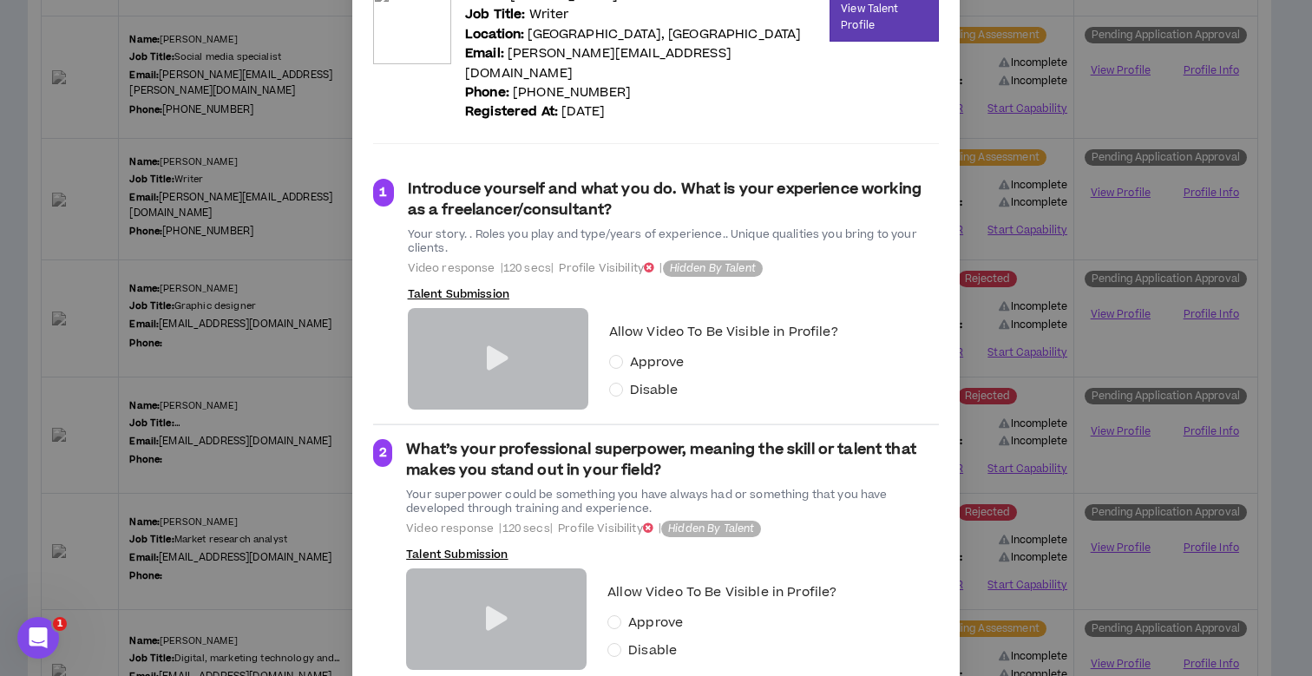
scroll to position [100, 0]
click at [475, 606] on div at bounding box center [496, 619] width 181 height 102
click at [488, 607] on icon at bounding box center [497, 619] width 22 height 24
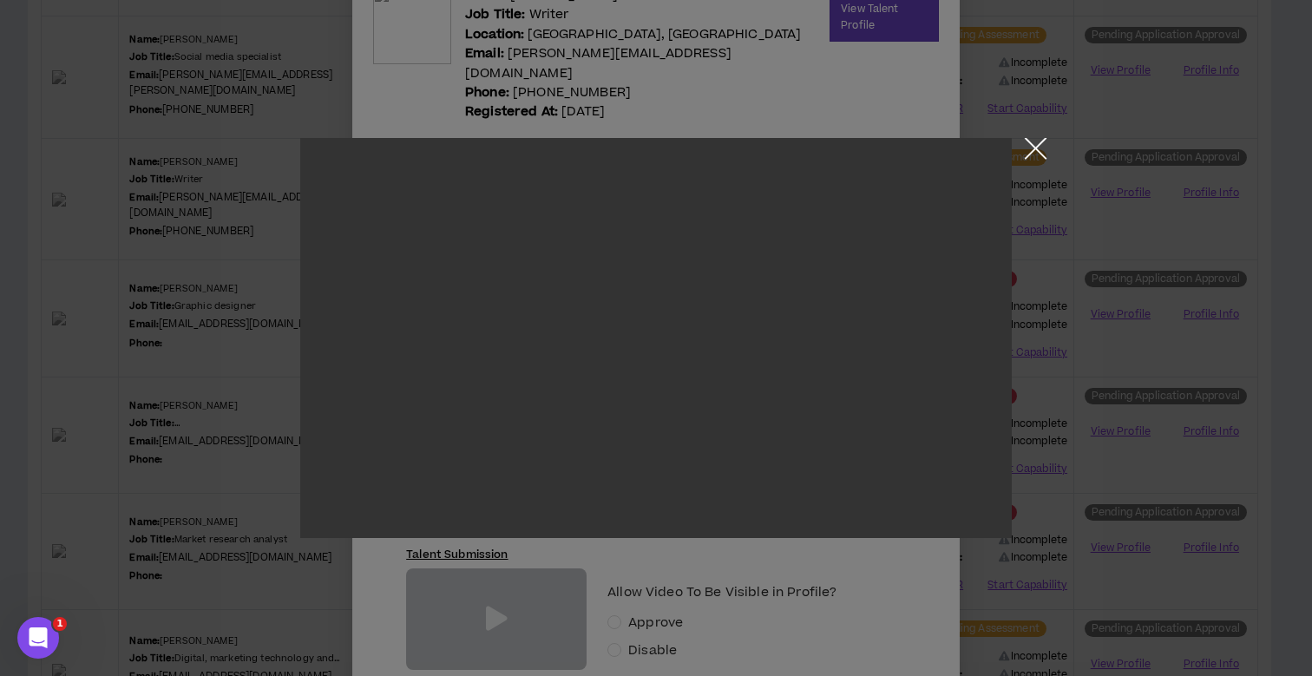
click at [1032, 151] on button "Close the modal by clicking here" at bounding box center [1036, 153] width 30 height 30
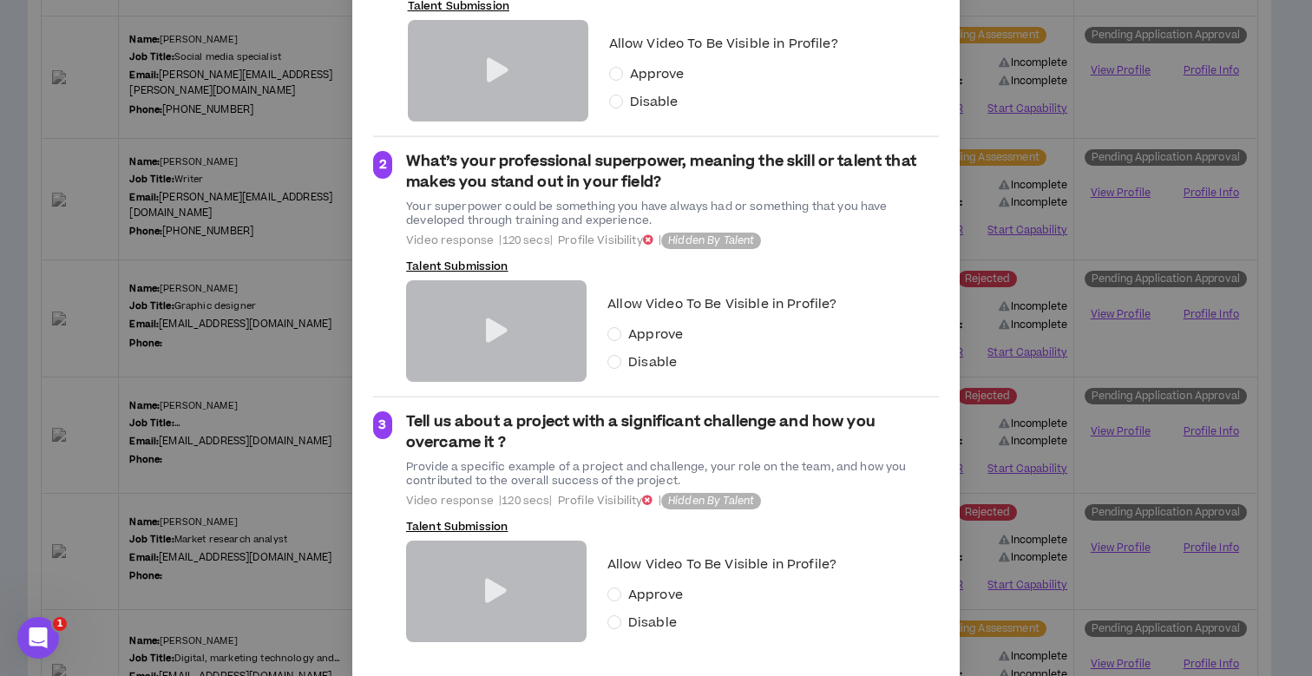
scroll to position [0, 0]
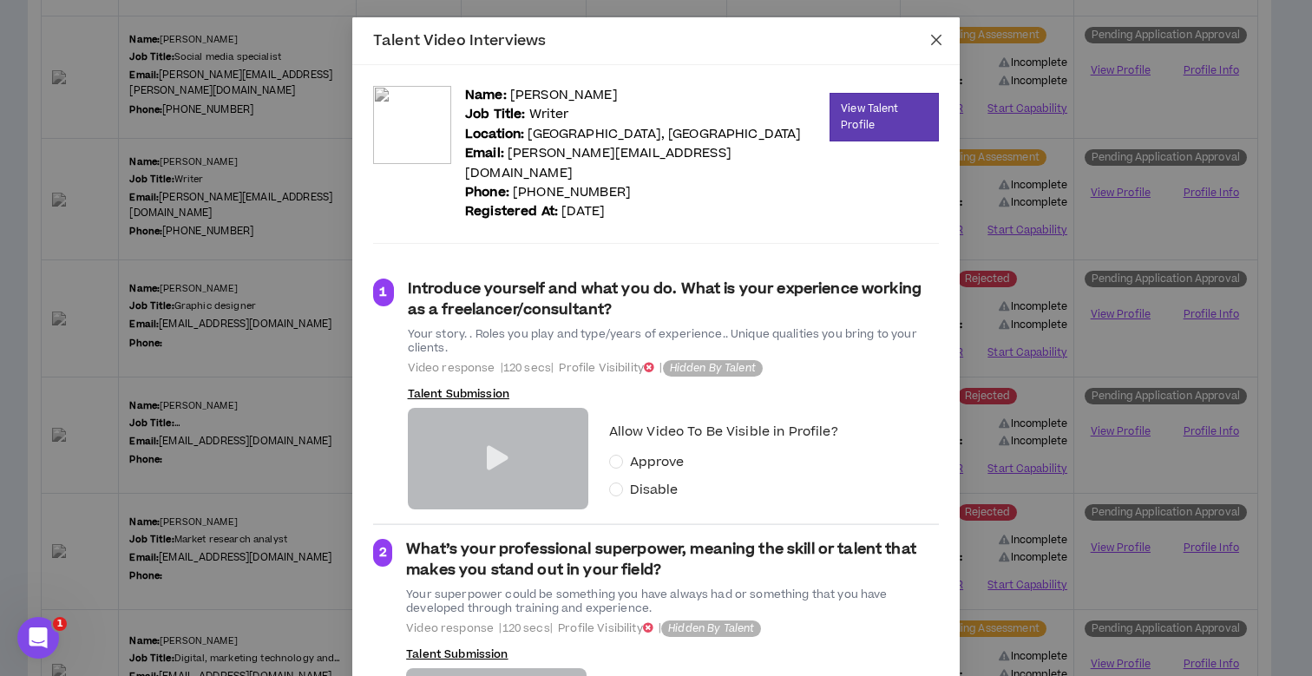
click at [931, 39] on icon "close" at bounding box center [936, 40] width 10 height 10
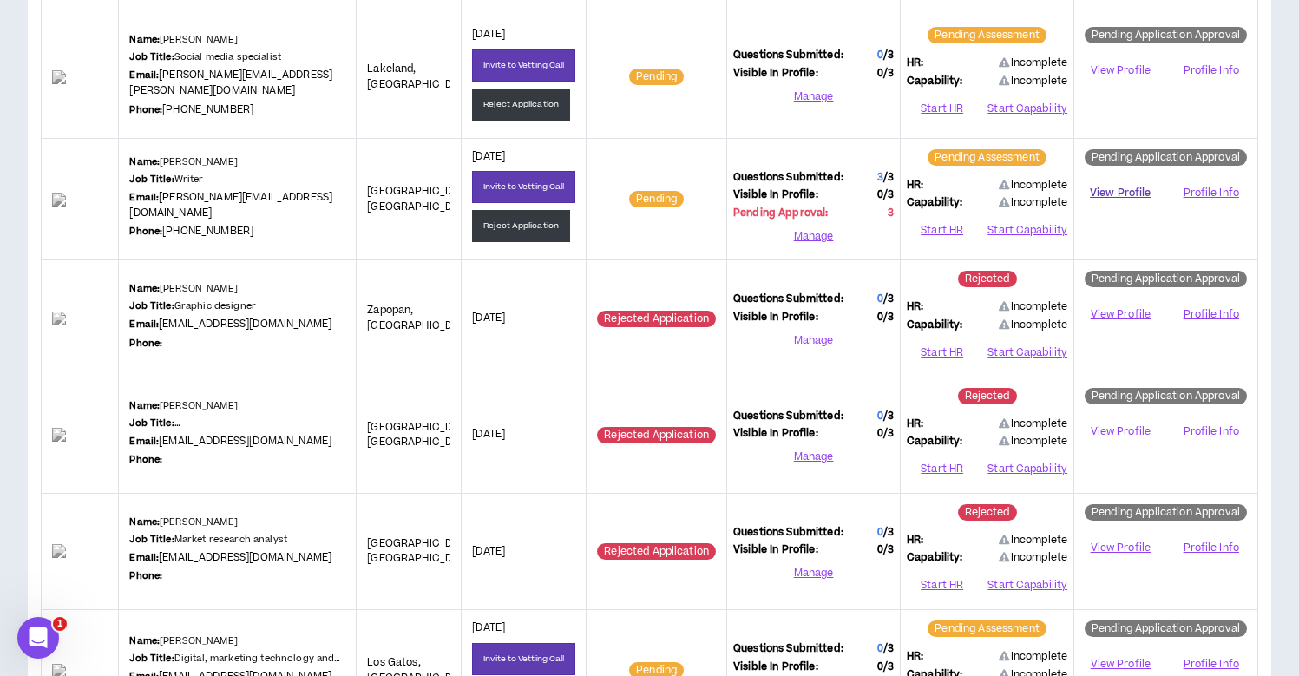
click at [1119, 189] on link "View Profile" at bounding box center [1120, 193] width 80 height 30
click at [947, 226] on button "Start HR" at bounding box center [942, 231] width 70 height 26
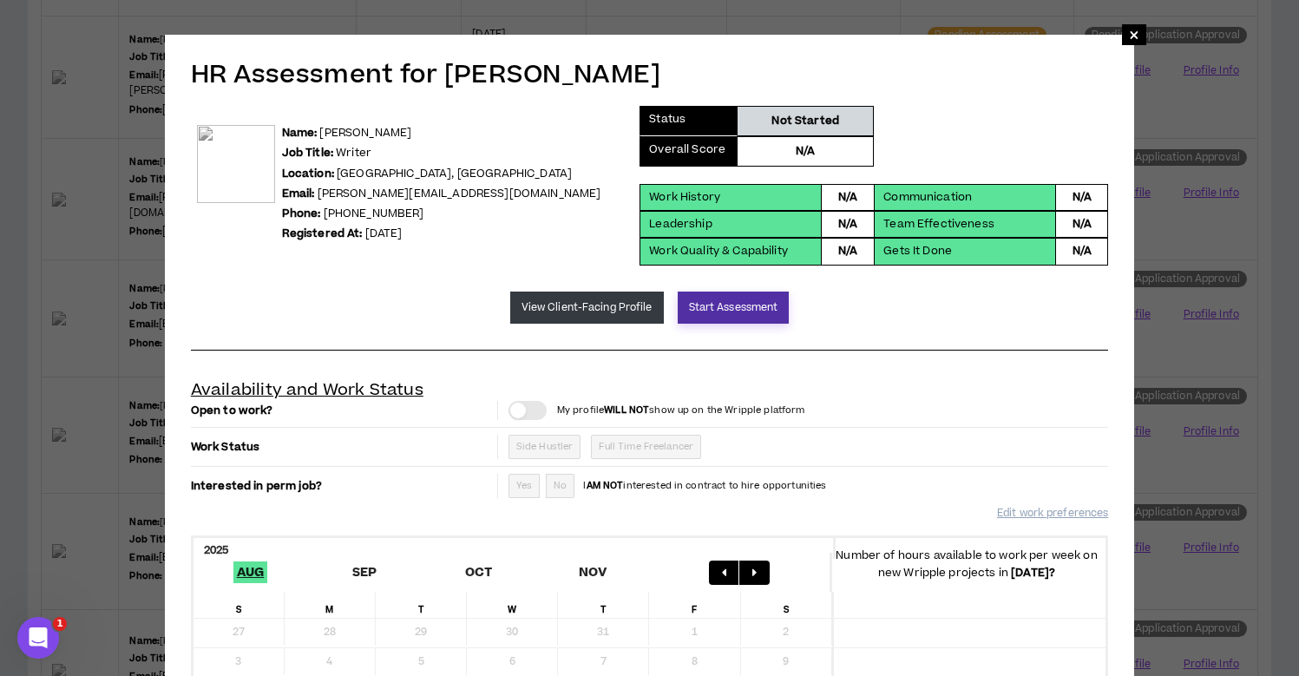
click at [719, 309] on button "Start Assessment" at bounding box center [734, 308] width 112 height 32
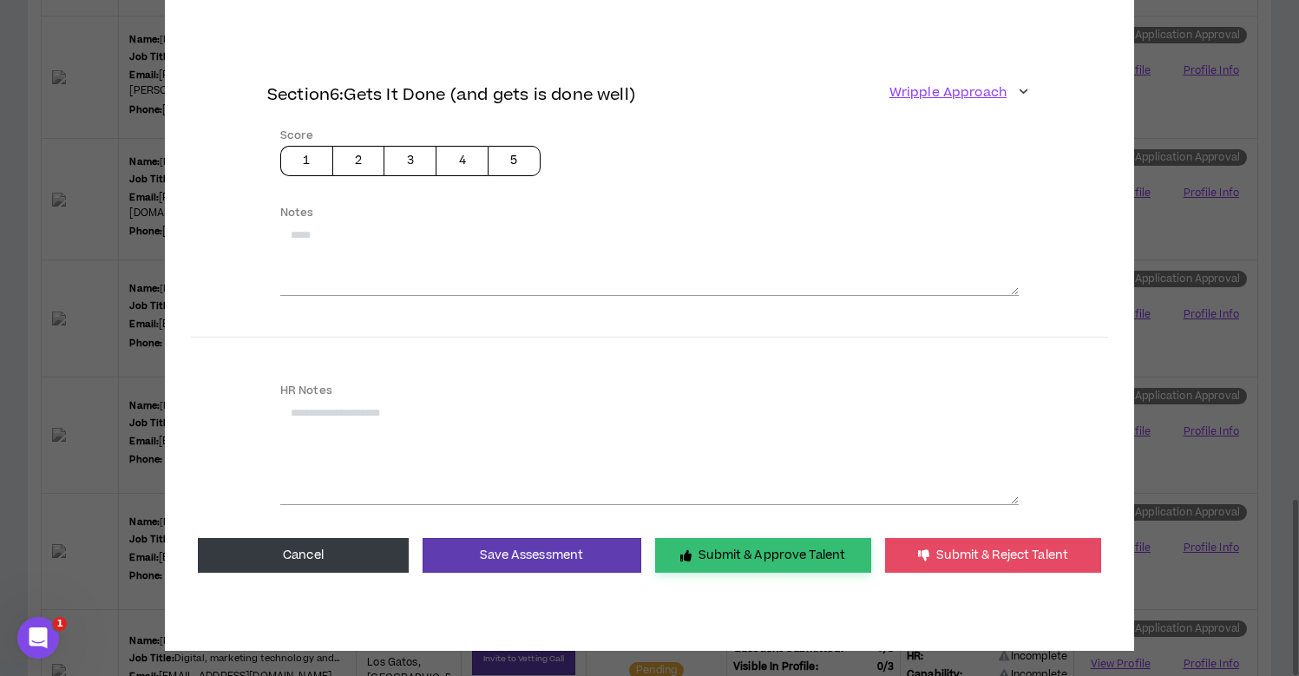
click at [714, 540] on button "Submit & Approve Talent" at bounding box center [763, 555] width 216 height 35
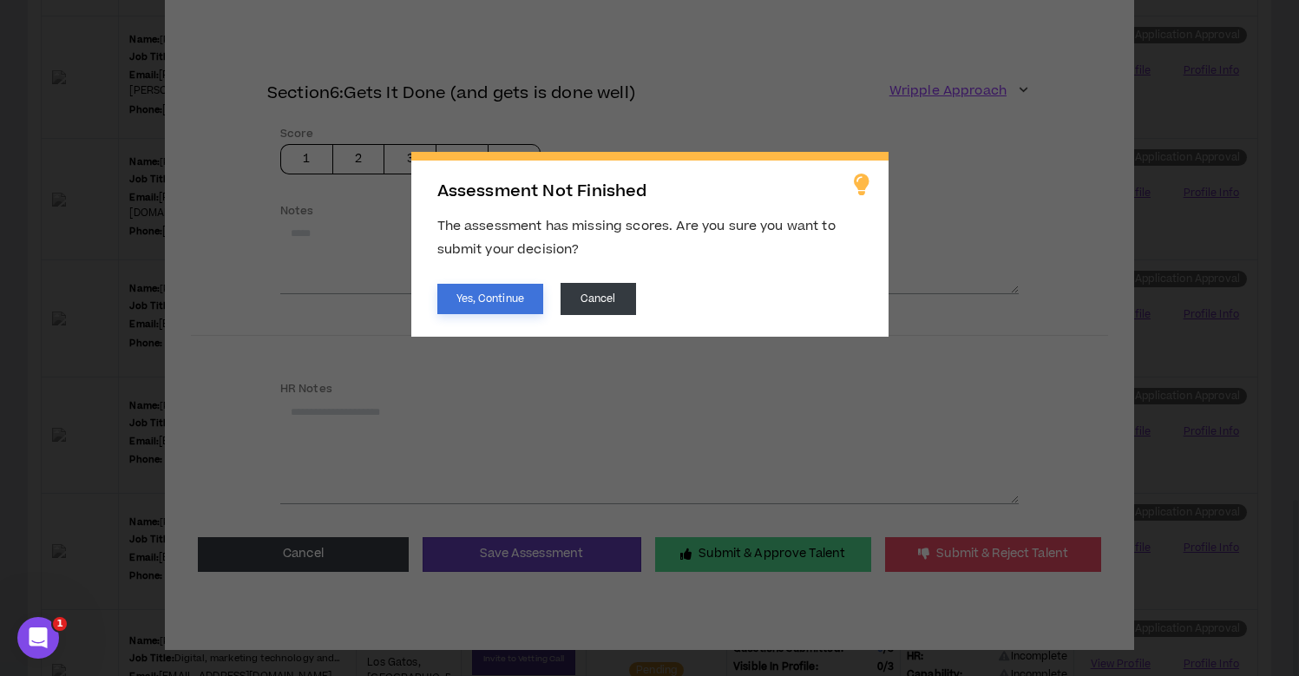
click at [530, 302] on button "Yes, Continue" at bounding box center [490, 299] width 106 height 30
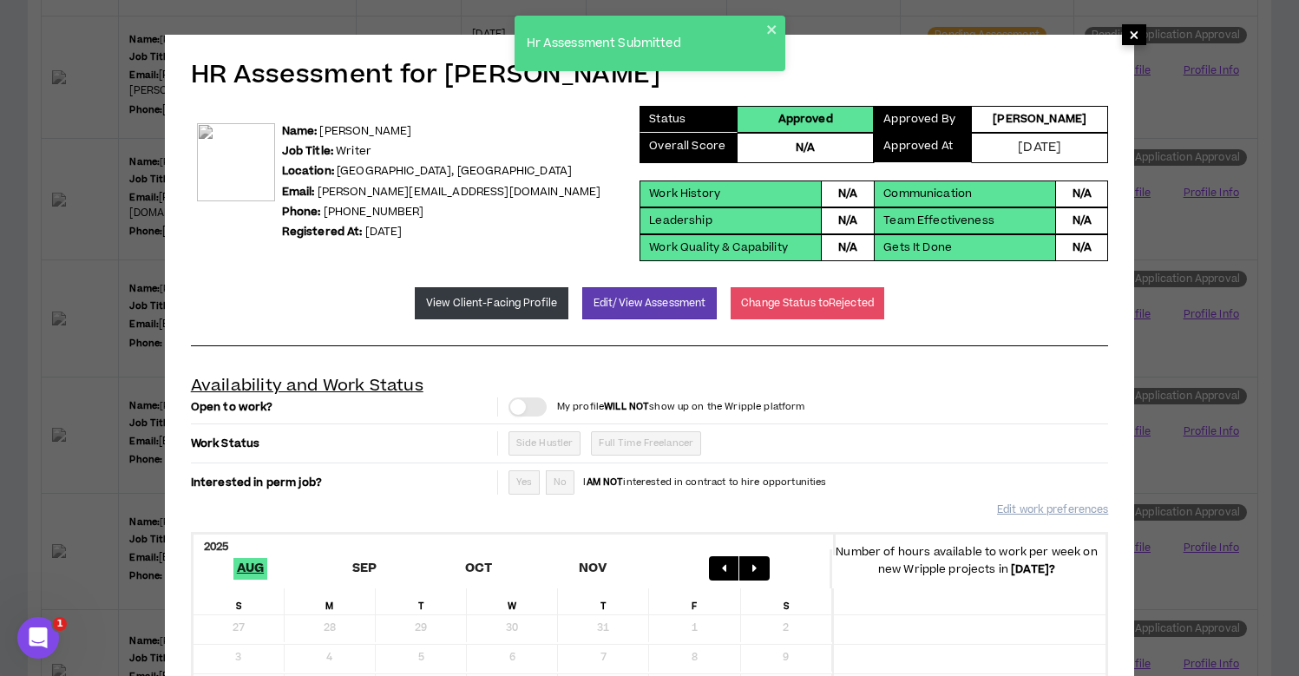
click at [1132, 37] on span "×" at bounding box center [1134, 34] width 10 height 21
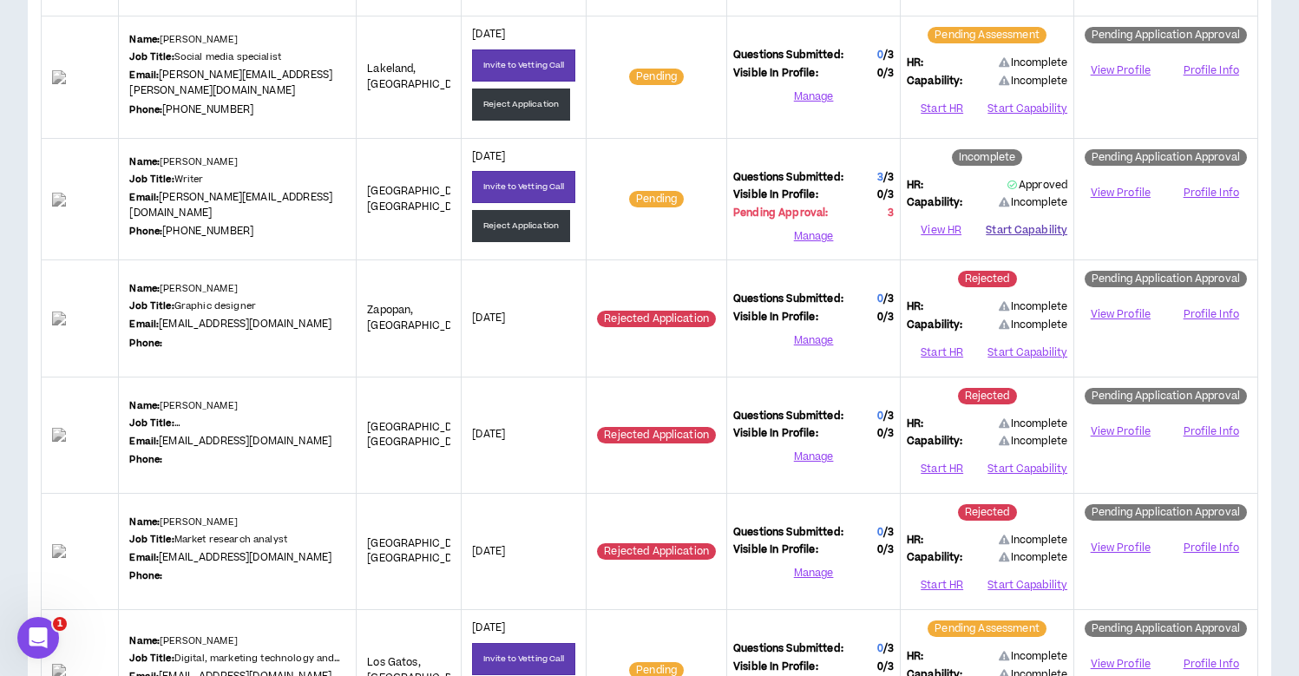
click at [1020, 226] on button "Start Capability" at bounding box center [1027, 231] width 82 height 26
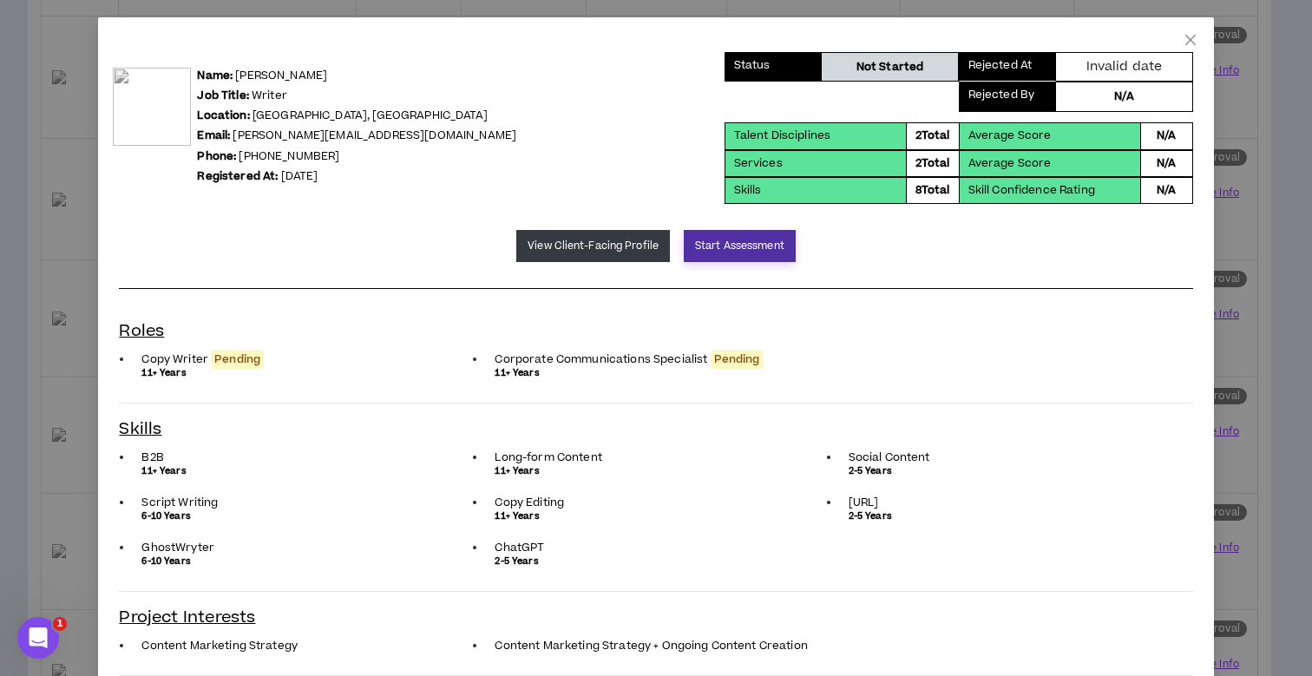
click at [741, 254] on button "Start Assessment" at bounding box center [740, 246] width 112 height 32
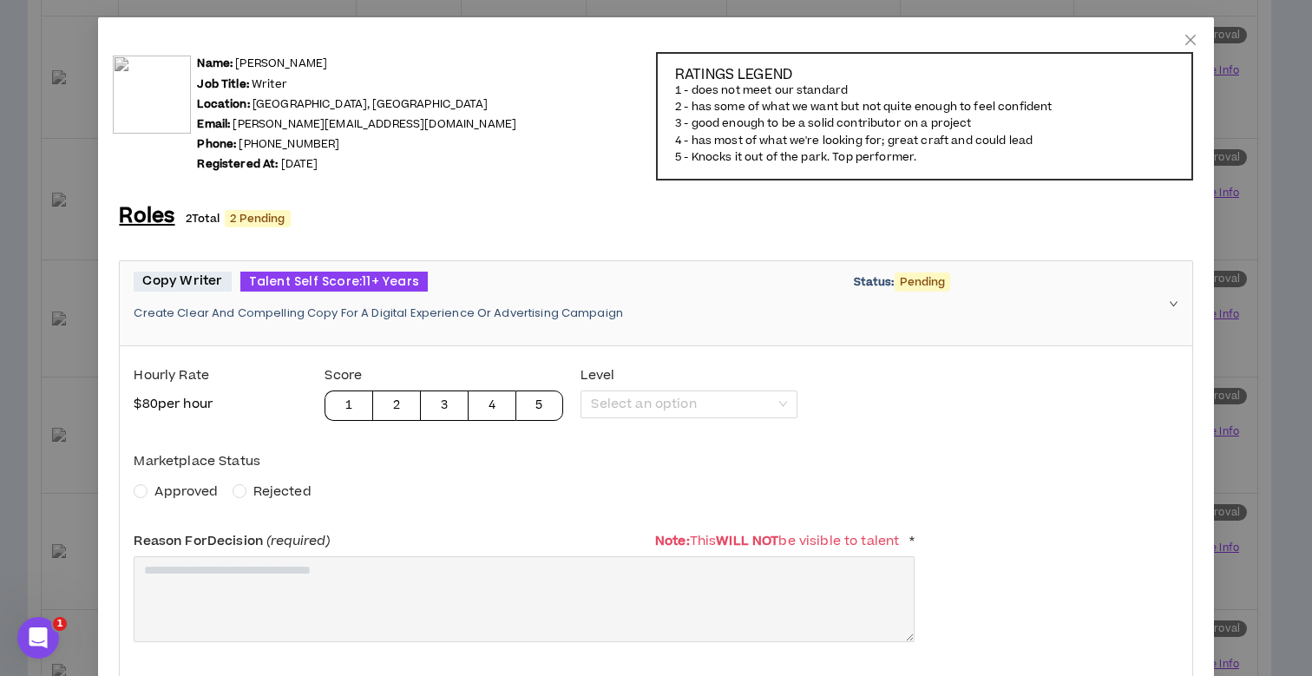
click at [178, 493] on span "Approved" at bounding box center [185, 491] width 63 height 18
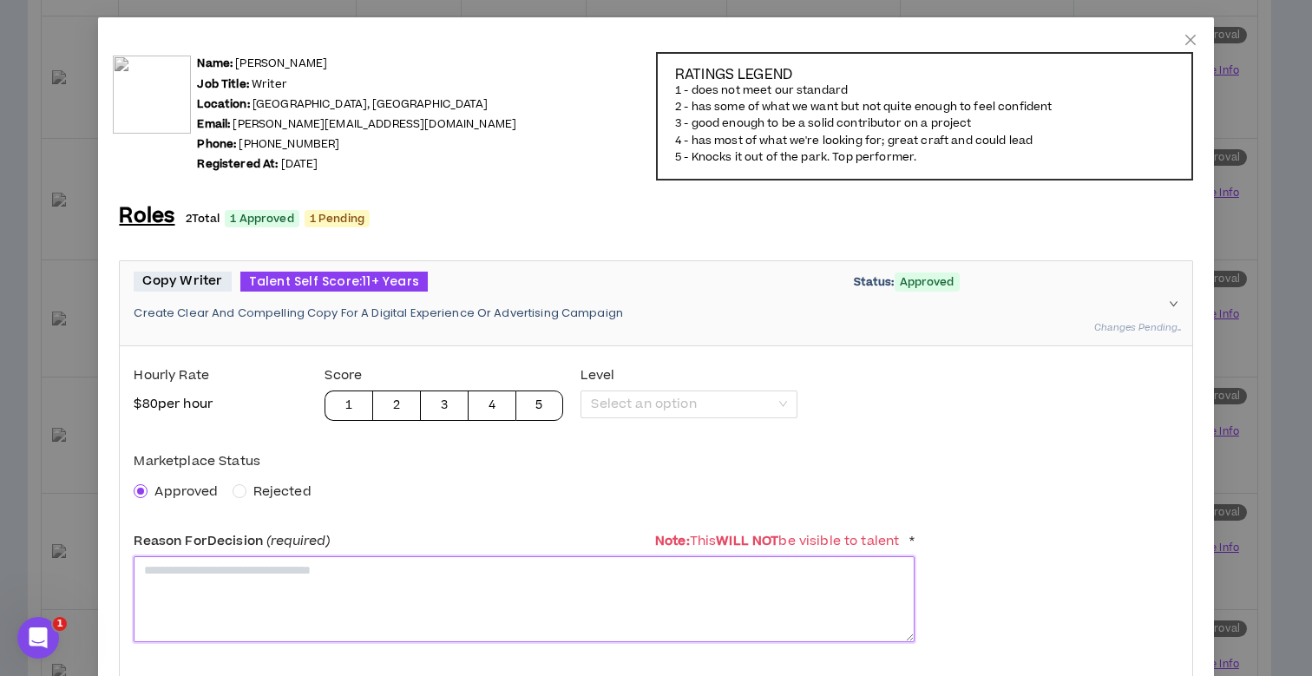
click at [183, 564] on textarea at bounding box center [524, 599] width 781 height 86
type textarea "**********"
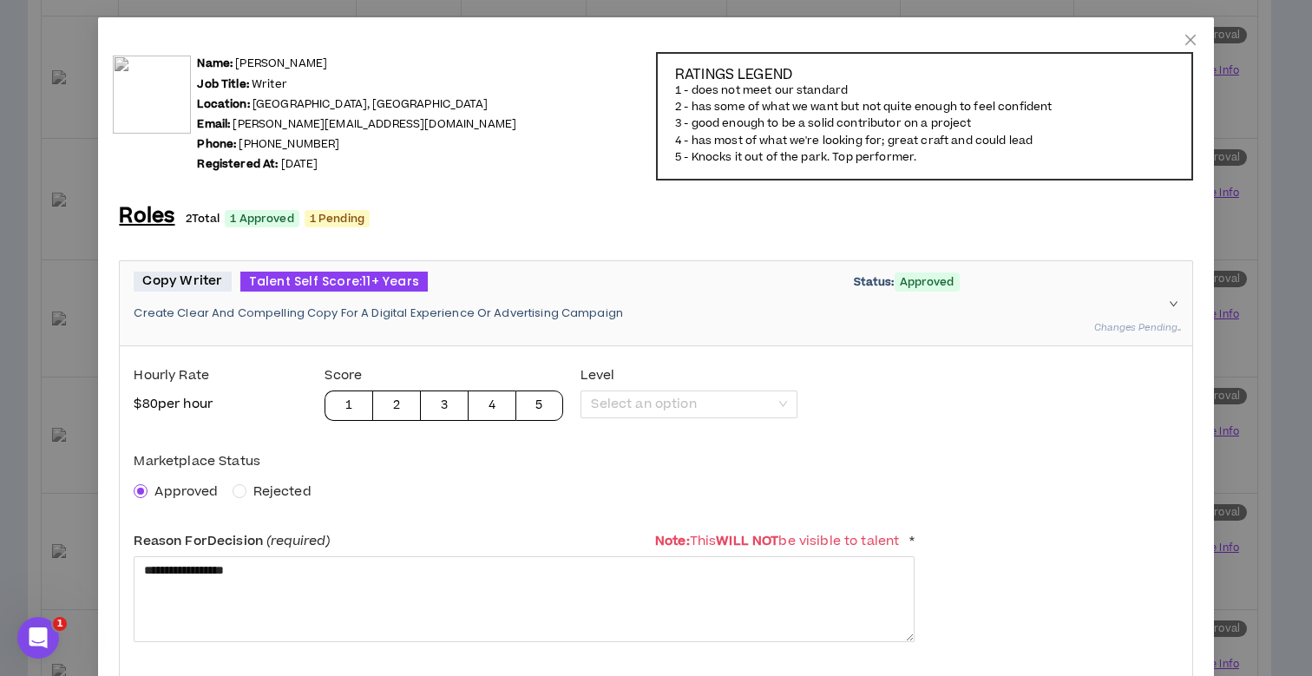
scroll to position [389, 0]
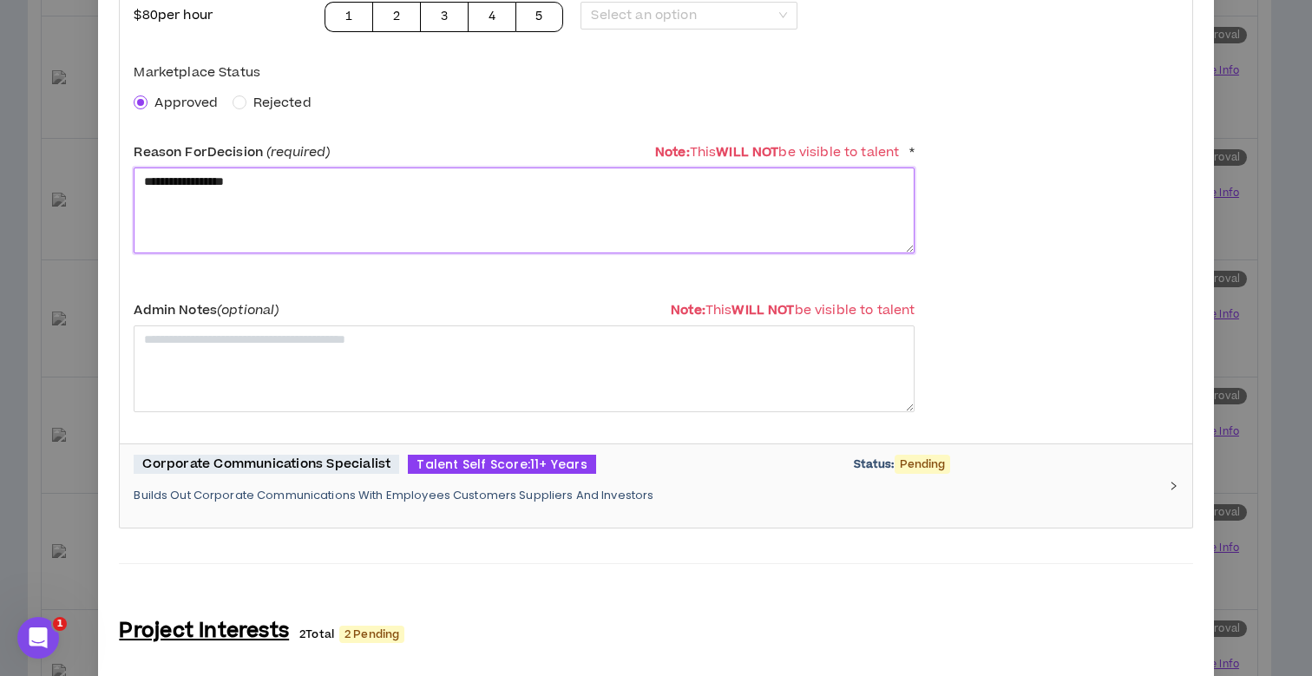
drag, startPoint x: 281, startPoint y: 181, endPoint x: 91, endPoint y: 164, distance: 190.8
click at [91, 164] on div "**********" at bounding box center [656, 338] width 1312 height 676
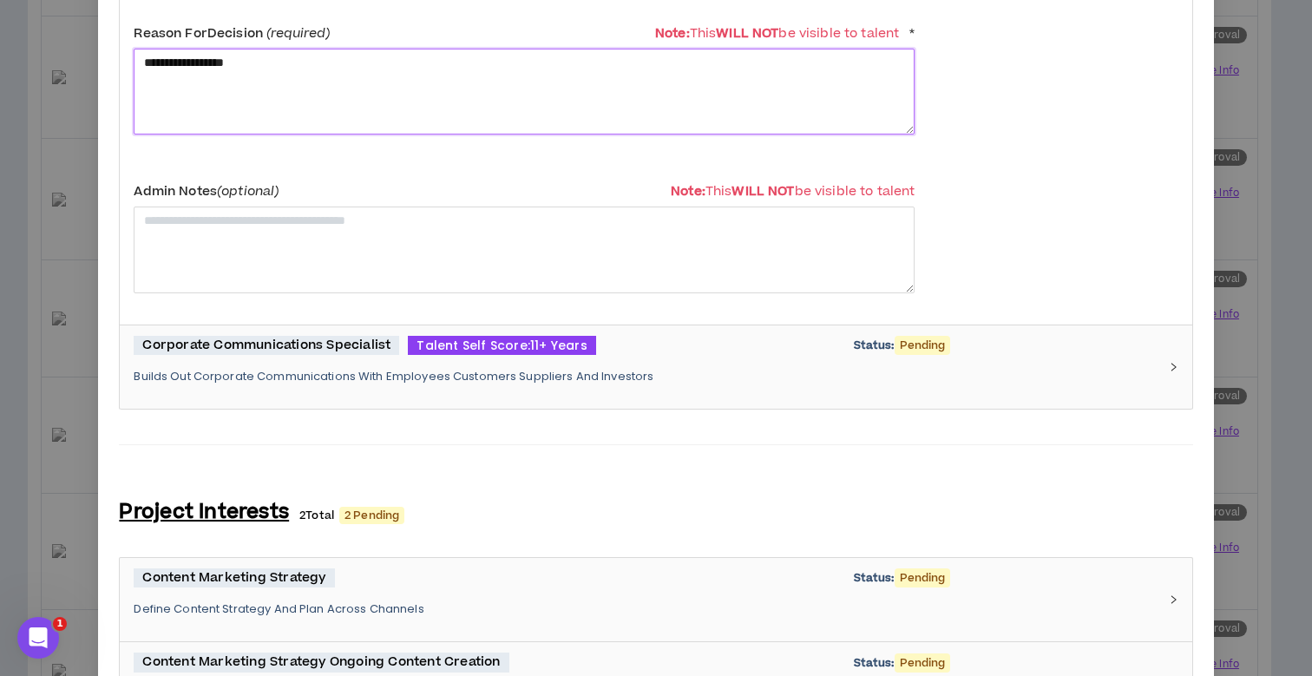
scroll to position [633, 0]
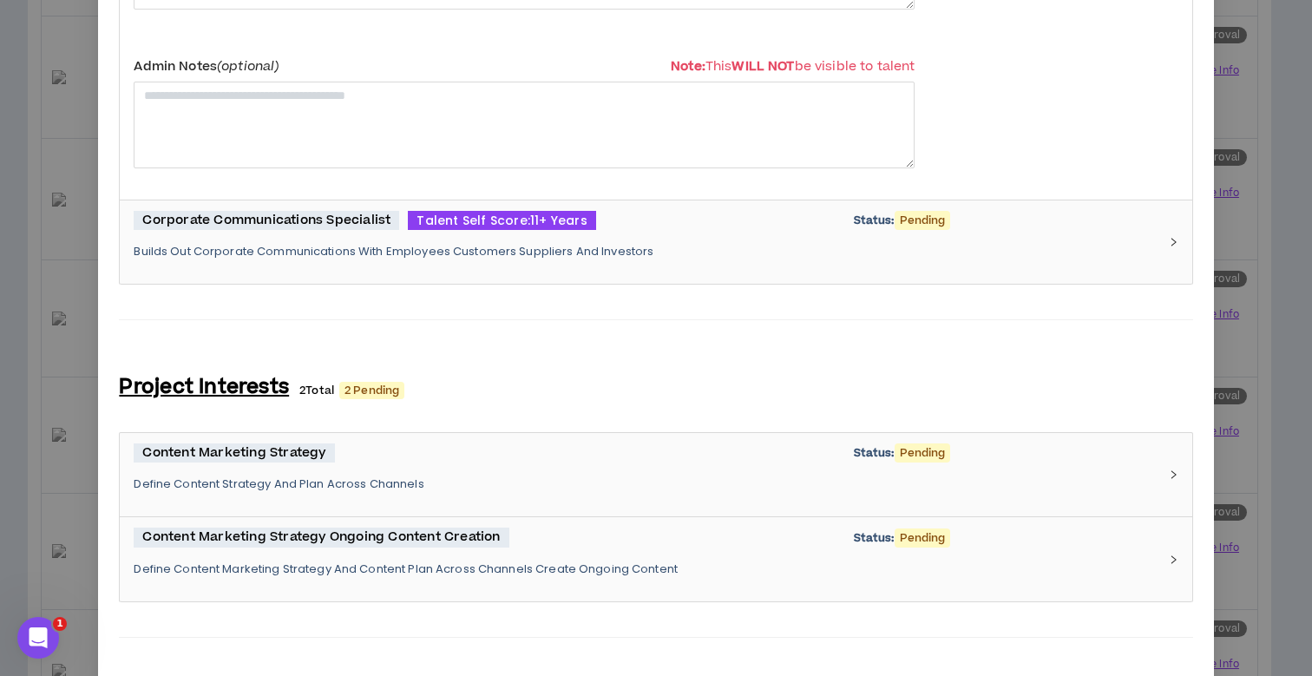
click at [358, 230] on div "Corporate Communications Specialist Talent Self Score: 11+ Years Status: Pendin…" at bounding box center [645, 242] width 1023 height 63
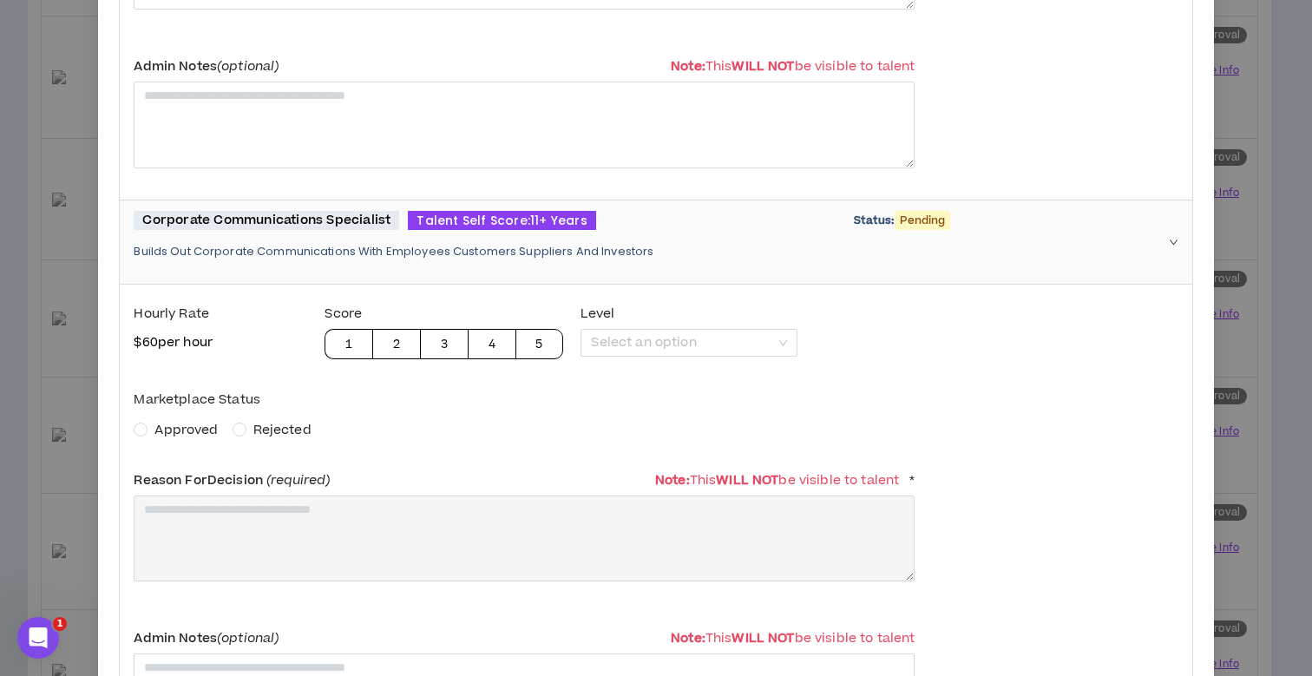
click at [178, 435] on span "Approved" at bounding box center [185, 430] width 63 height 18
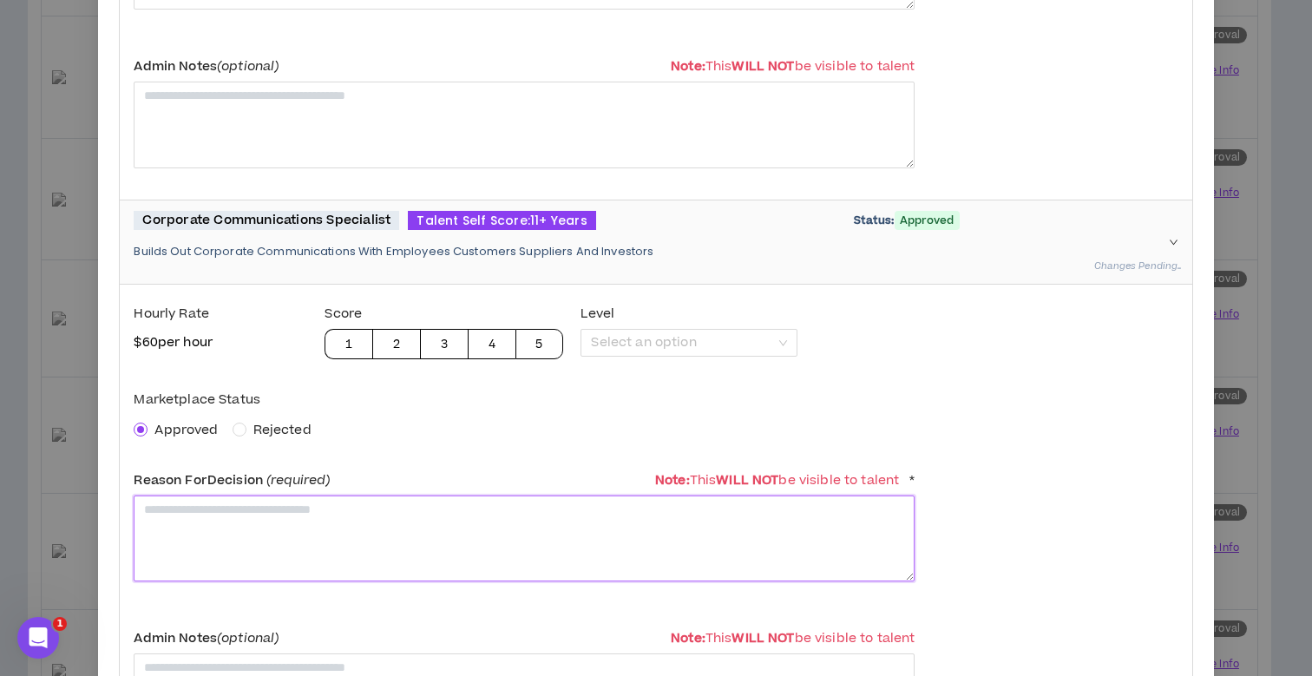
click at [192, 502] on textarea at bounding box center [524, 539] width 781 height 86
paste textarea "**********"
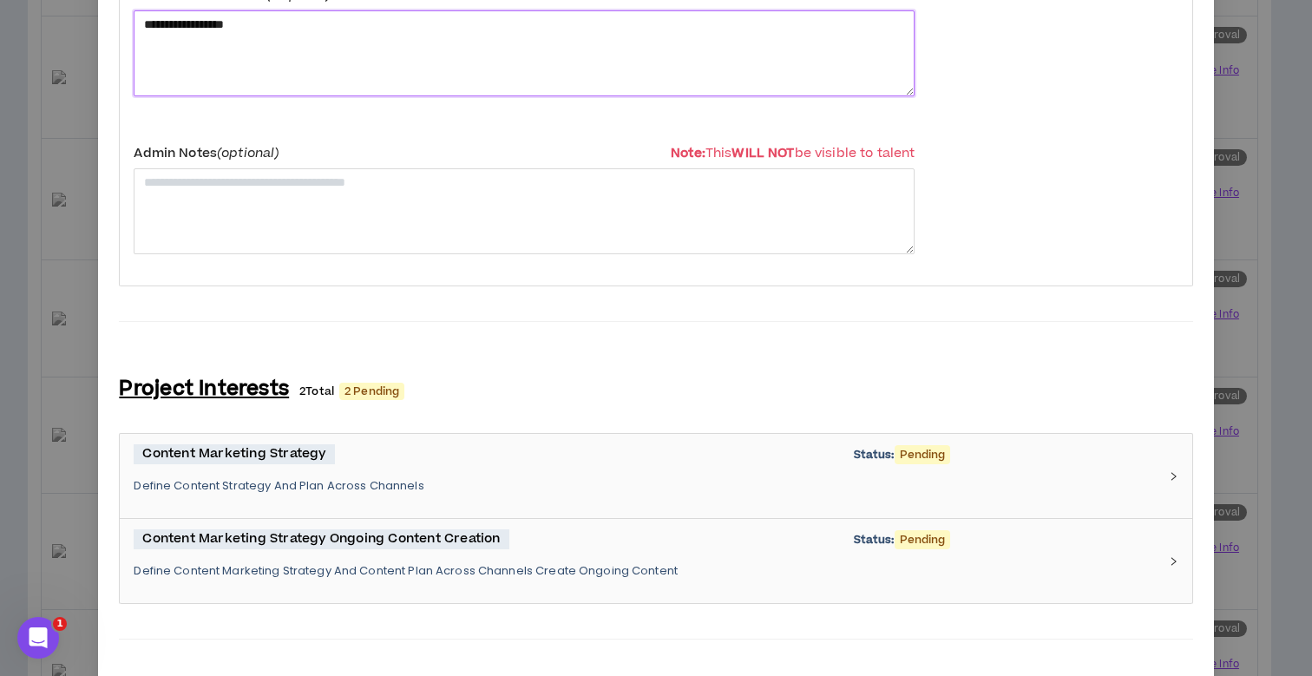
scroll to position [1505, 0]
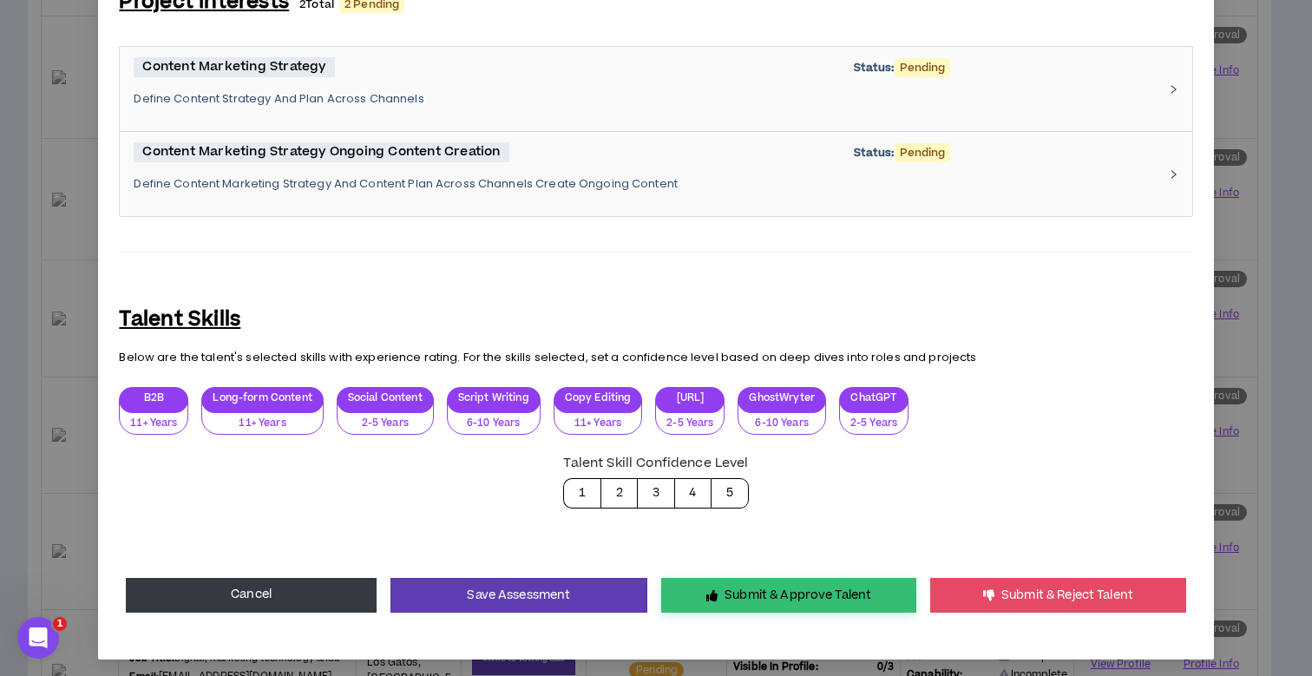
type textarea "**********"
click at [758, 595] on button "Submit & Approve Talent" at bounding box center [788, 595] width 255 height 35
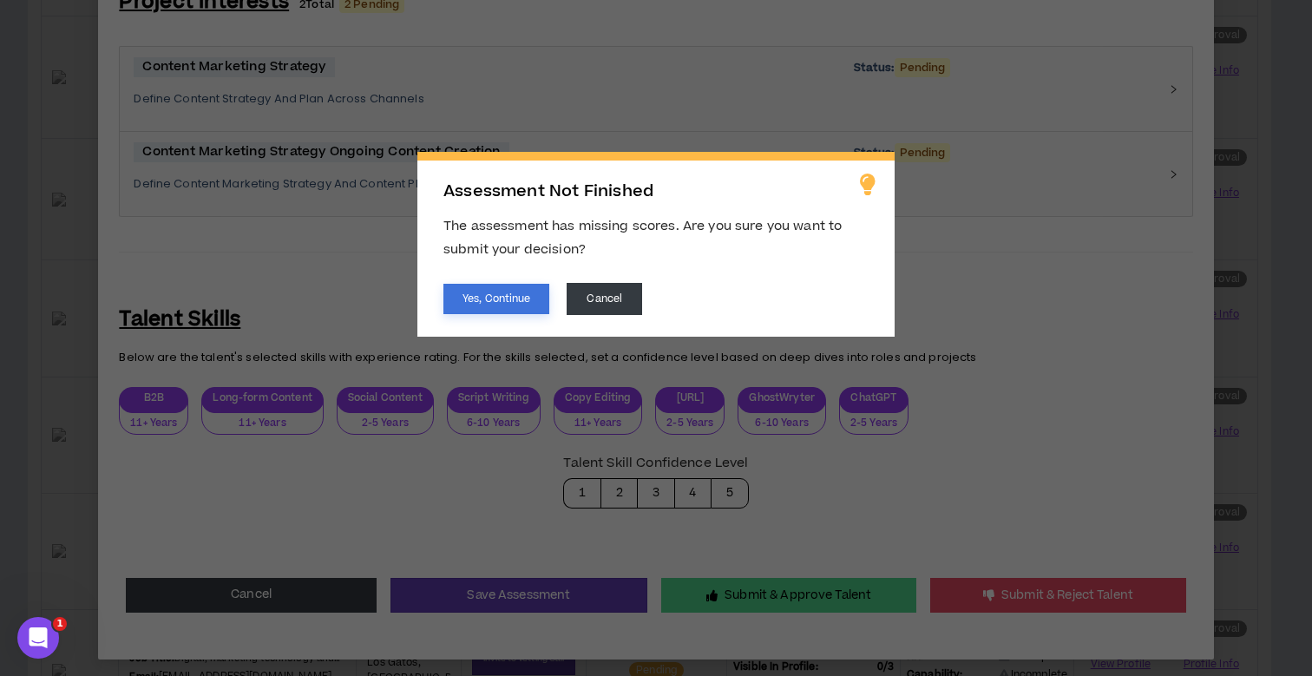
click at [515, 301] on button "Yes, Continue" at bounding box center [496, 299] width 106 height 30
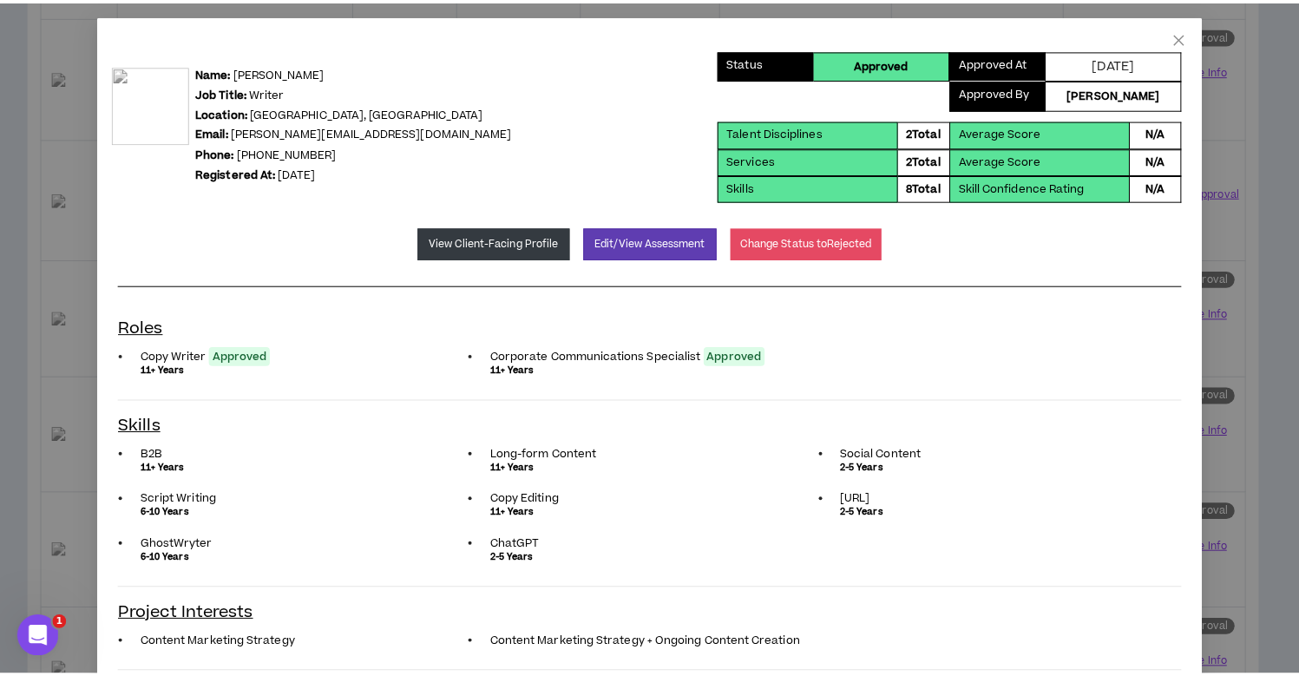
scroll to position [0, 0]
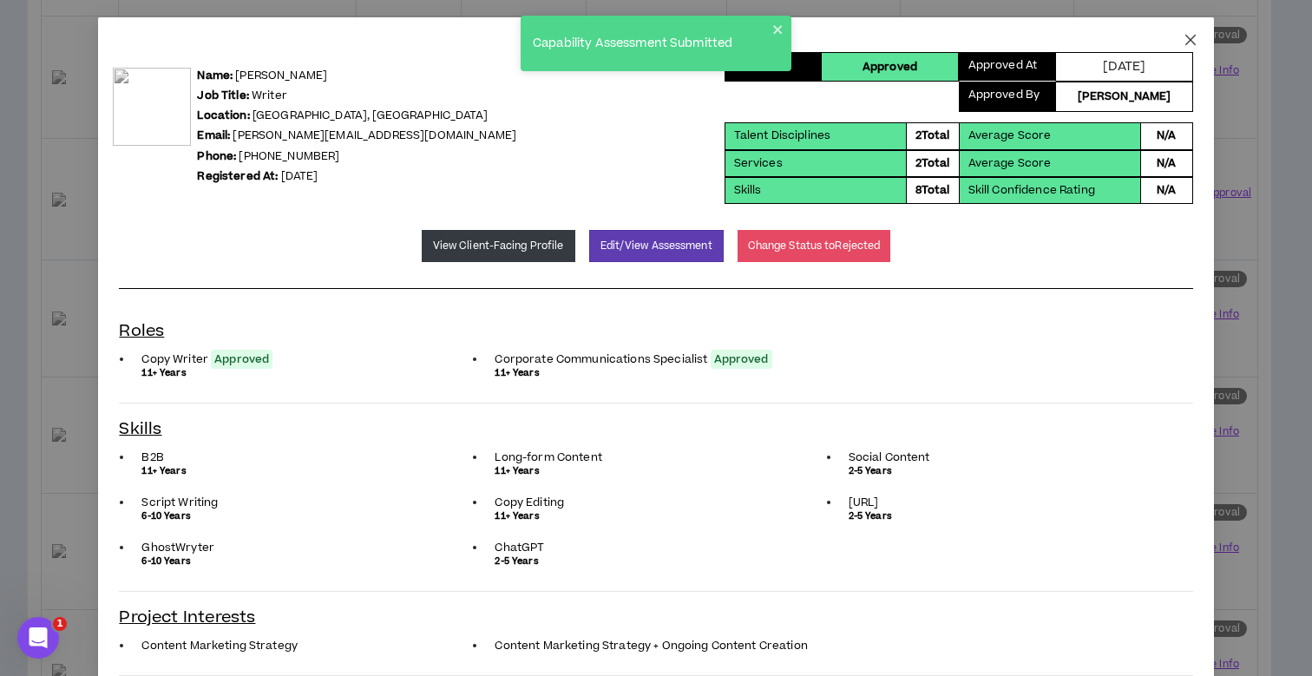
click at [1185, 41] on icon "close" at bounding box center [1190, 40] width 10 height 10
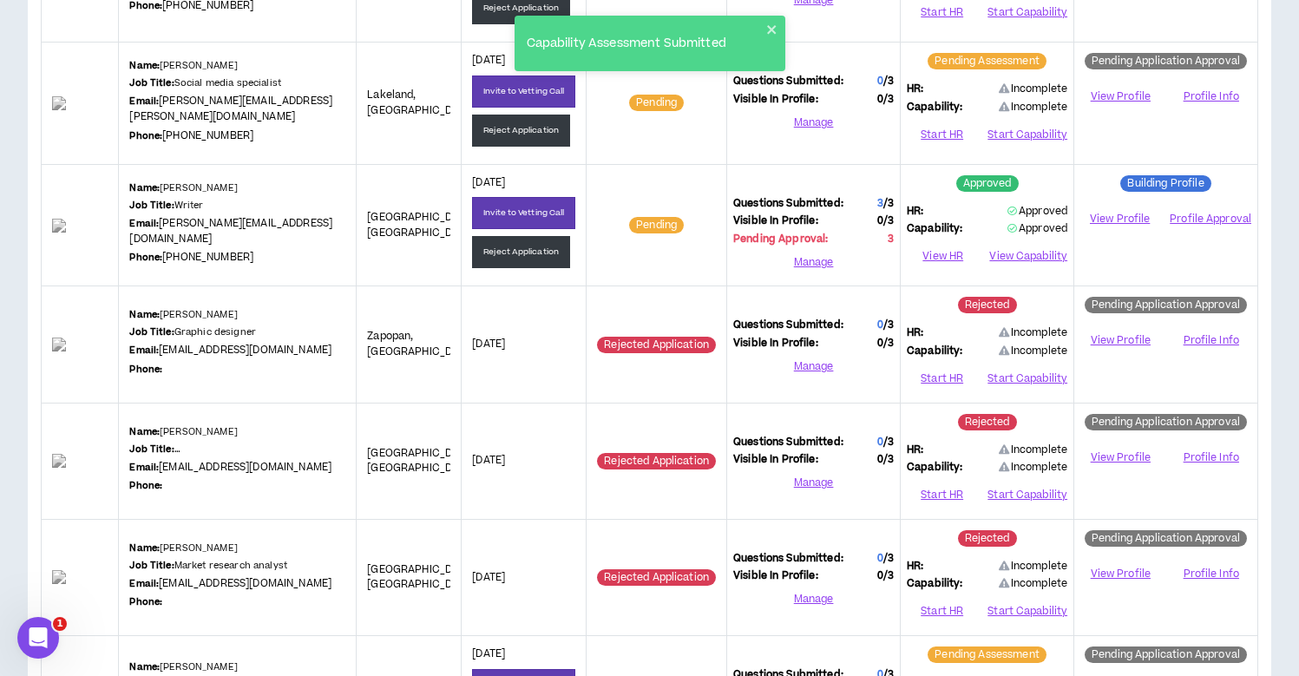
scroll to position [729, 0]
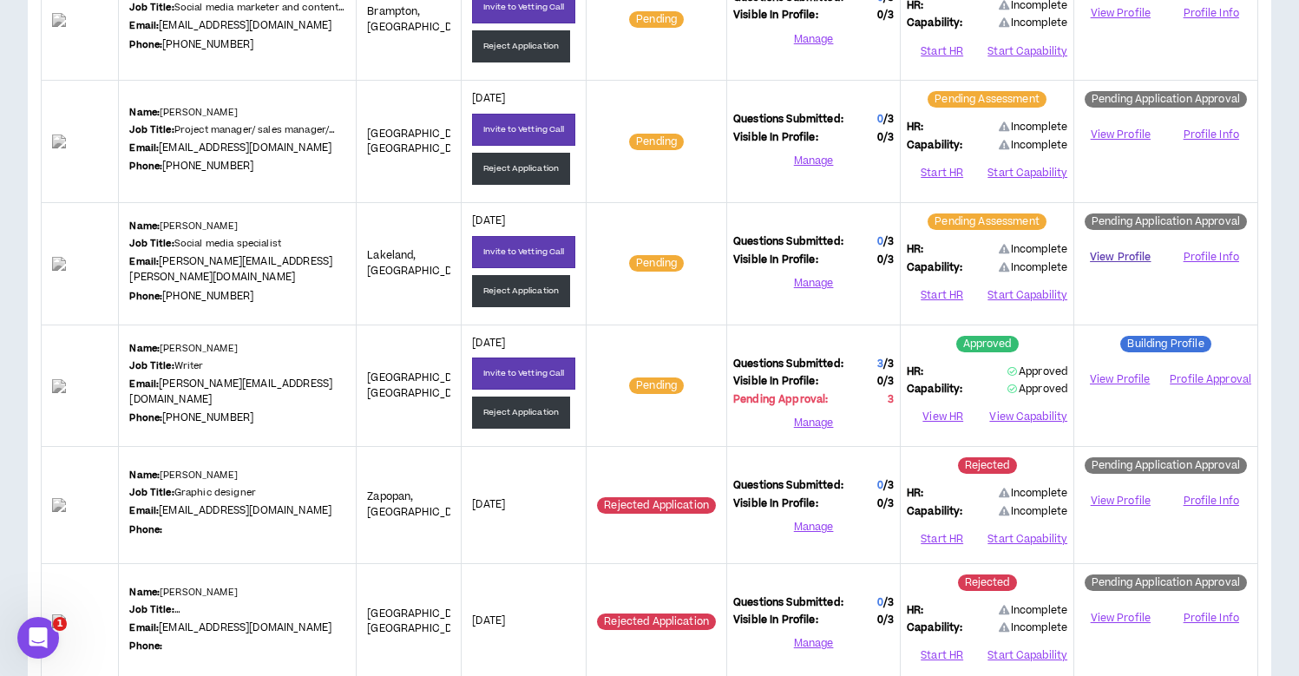
click at [1099, 252] on link "View Profile" at bounding box center [1120, 257] width 80 height 30
click at [515, 279] on button "Reject Application" at bounding box center [521, 291] width 98 height 32
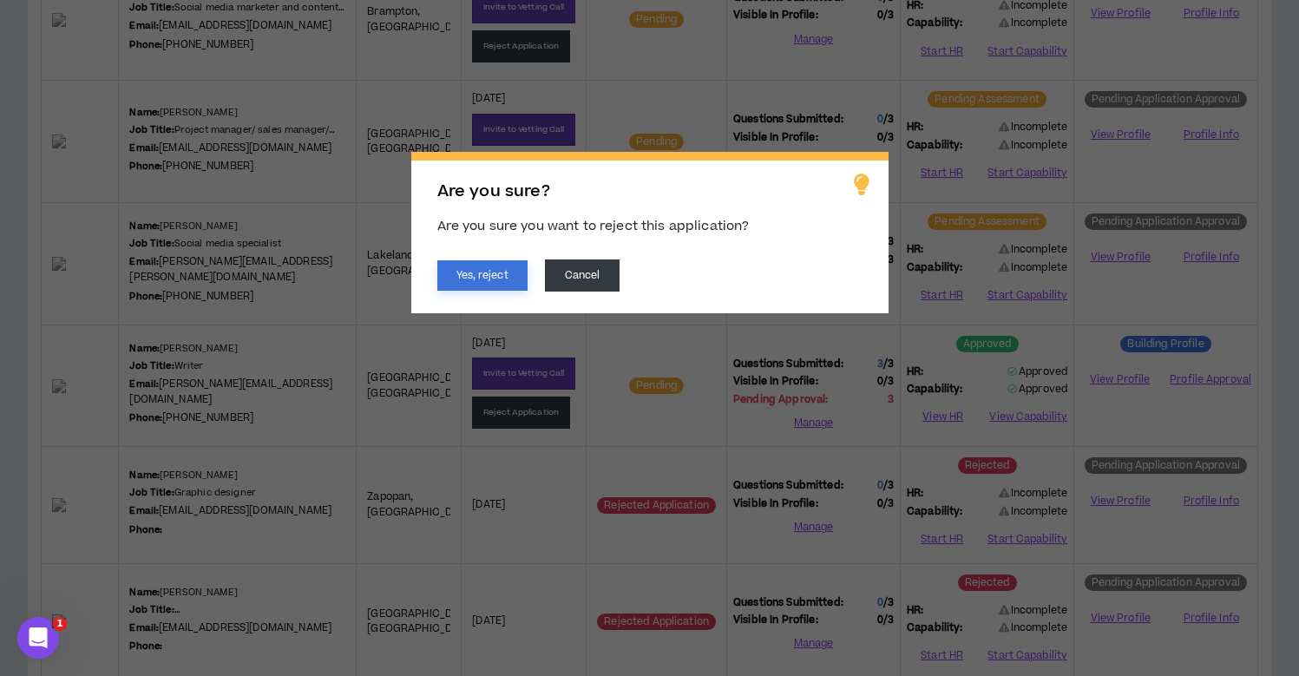
click at [471, 278] on button "Yes, reject" at bounding box center [482, 275] width 90 height 30
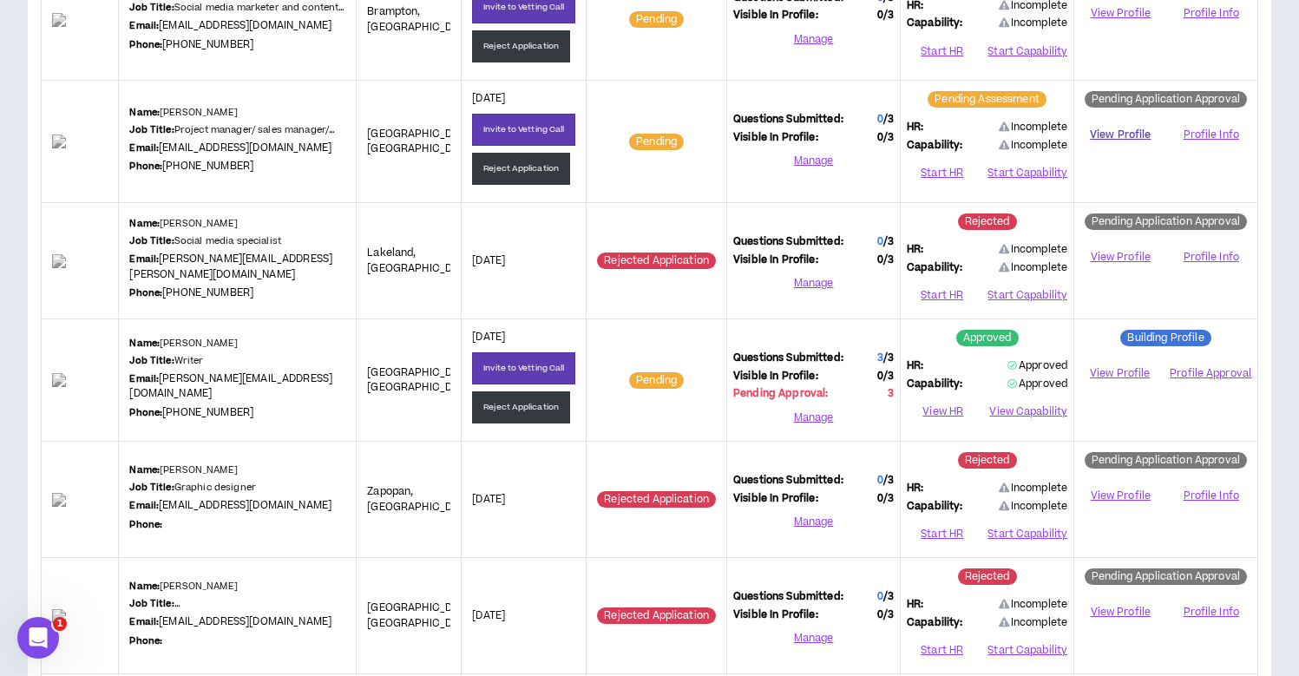
click at [1132, 133] on link "View Profile" at bounding box center [1120, 135] width 80 height 30
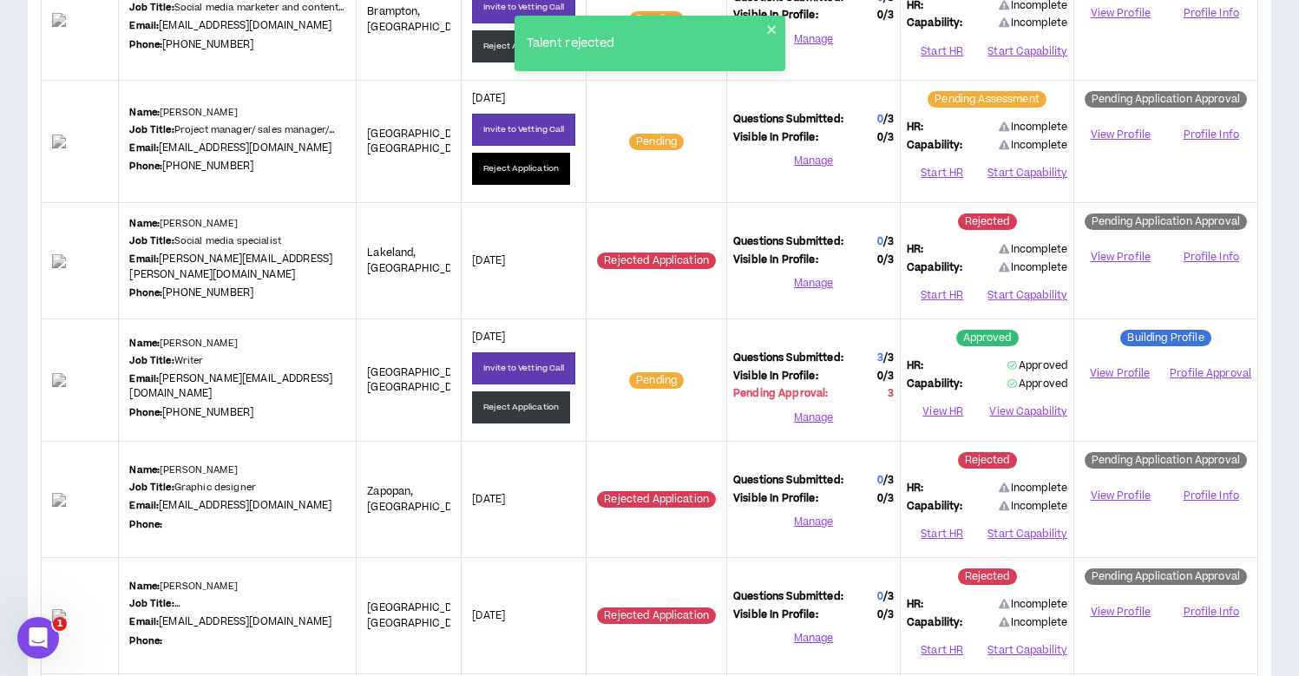
click at [515, 168] on button "Reject Application" at bounding box center [521, 169] width 98 height 32
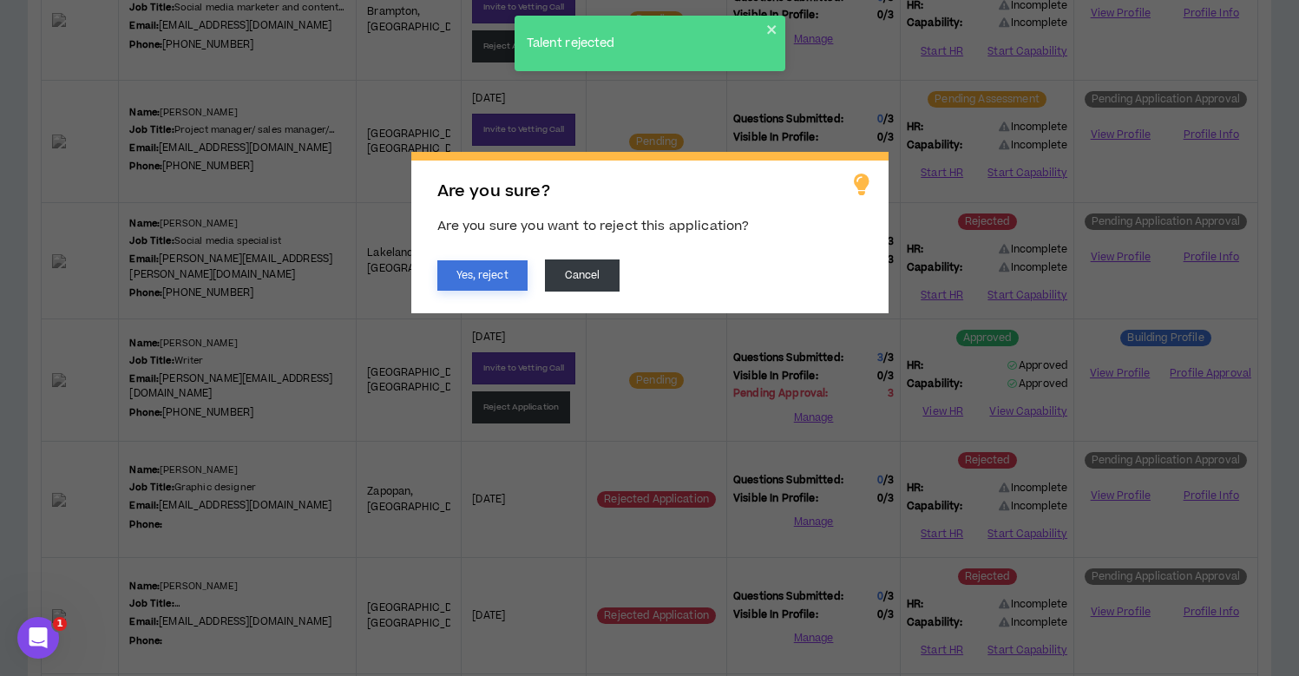
click at [490, 284] on button "Yes, reject" at bounding box center [482, 275] width 90 height 30
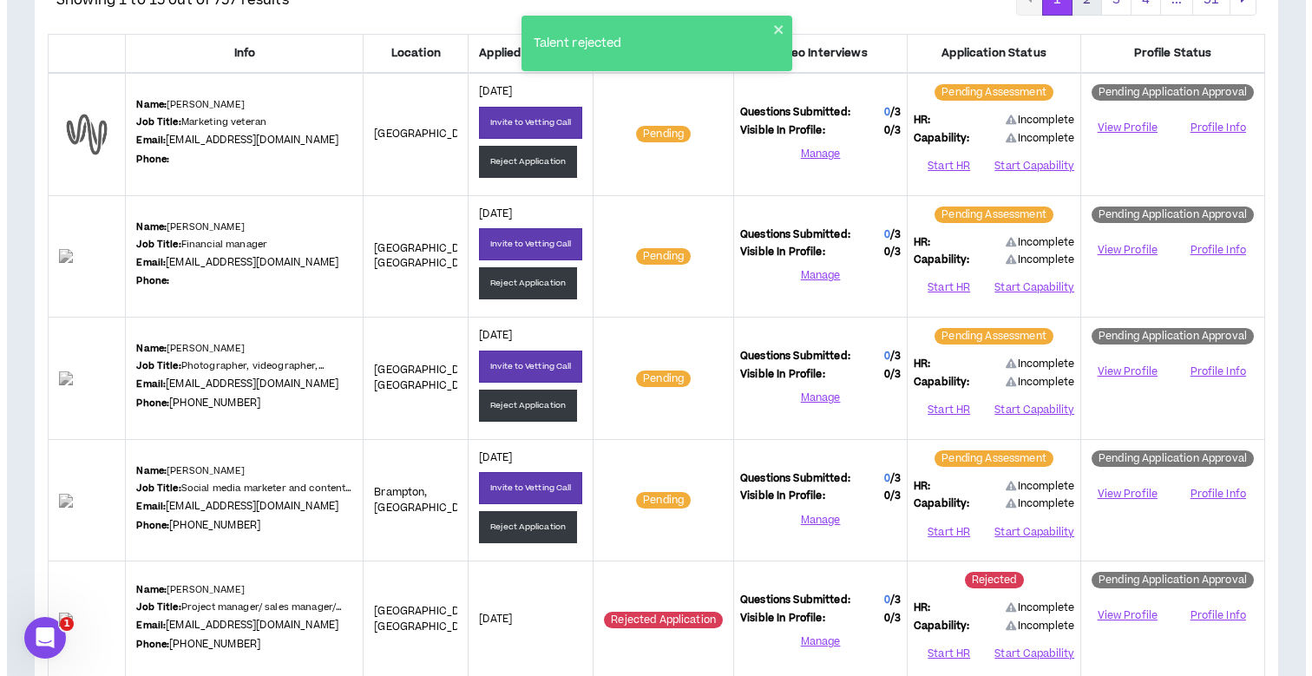
scroll to position [368, 0]
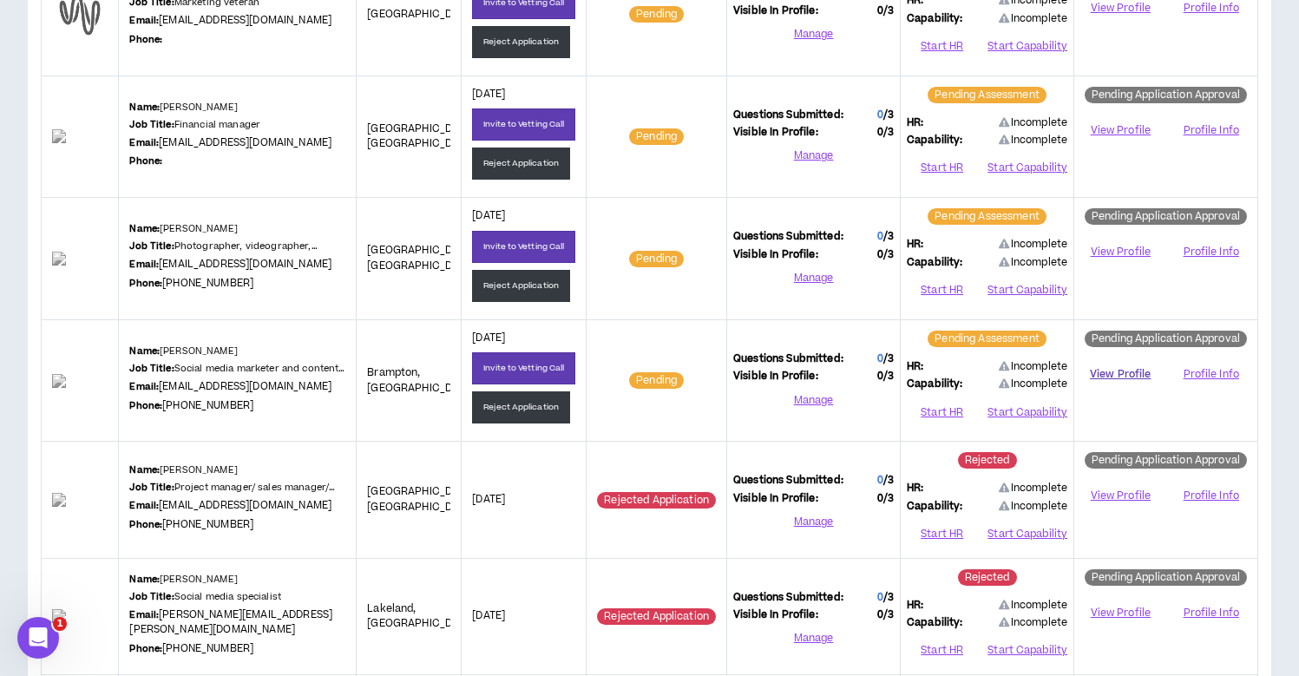
click at [1121, 372] on link "View Profile" at bounding box center [1120, 374] width 80 height 30
click at [515, 395] on button "Reject Application" at bounding box center [521, 407] width 98 height 32
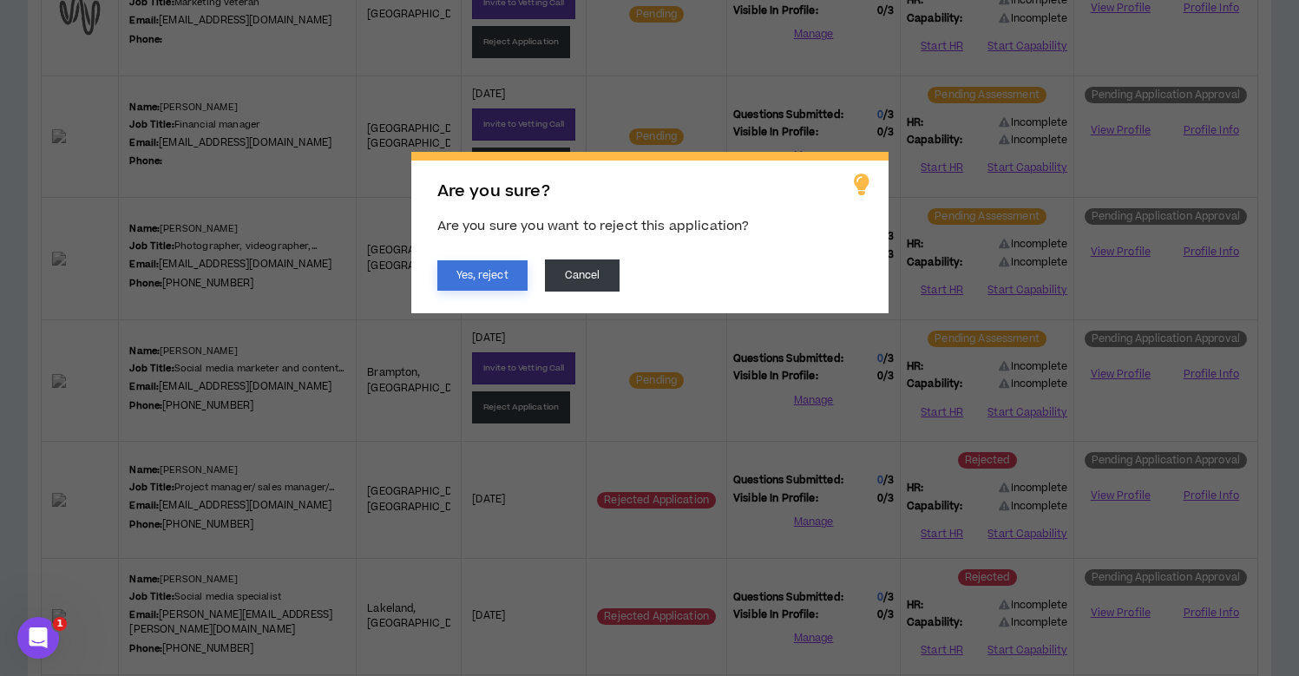
click at [509, 279] on button "Yes, reject" at bounding box center [482, 275] width 90 height 30
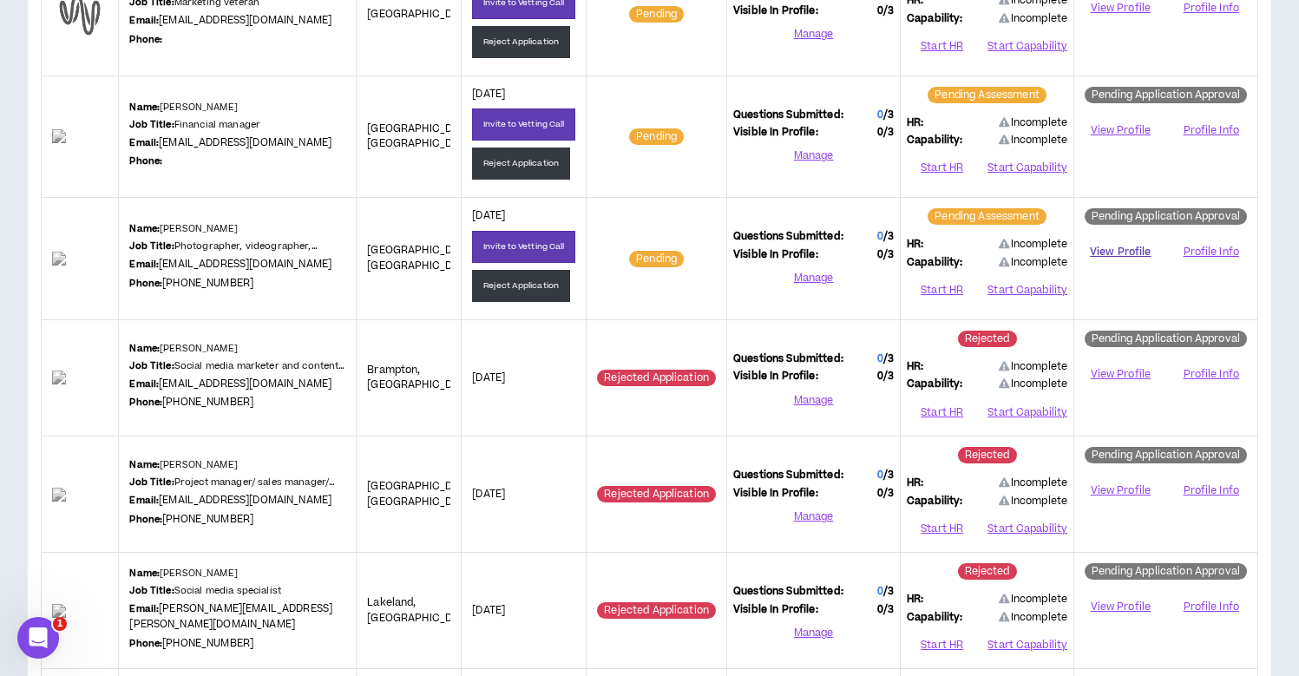
click at [1125, 253] on link "View Profile" at bounding box center [1120, 252] width 80 height 30
click at [935, 289] on button "Start HR" at bounding box center [942, 290] width 70 height 26
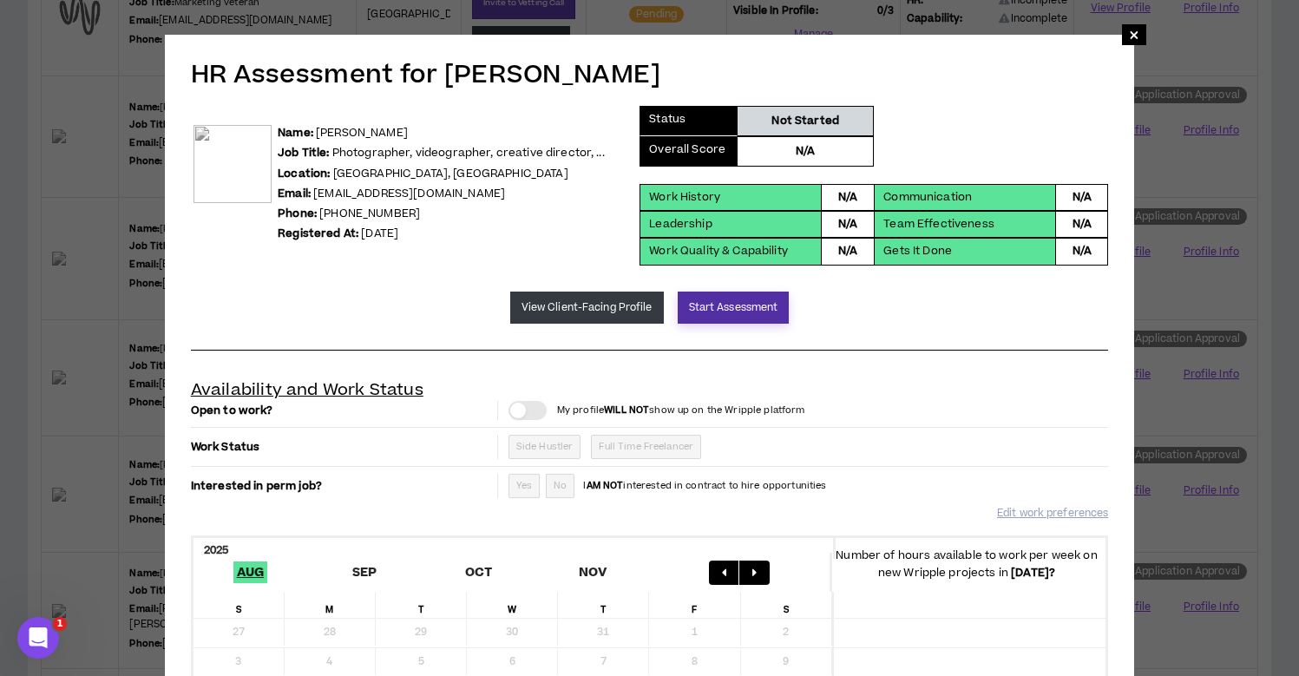
click at [719, 307] on button "Start Assessment" at bounding box center [734, 308] width 112 height 32
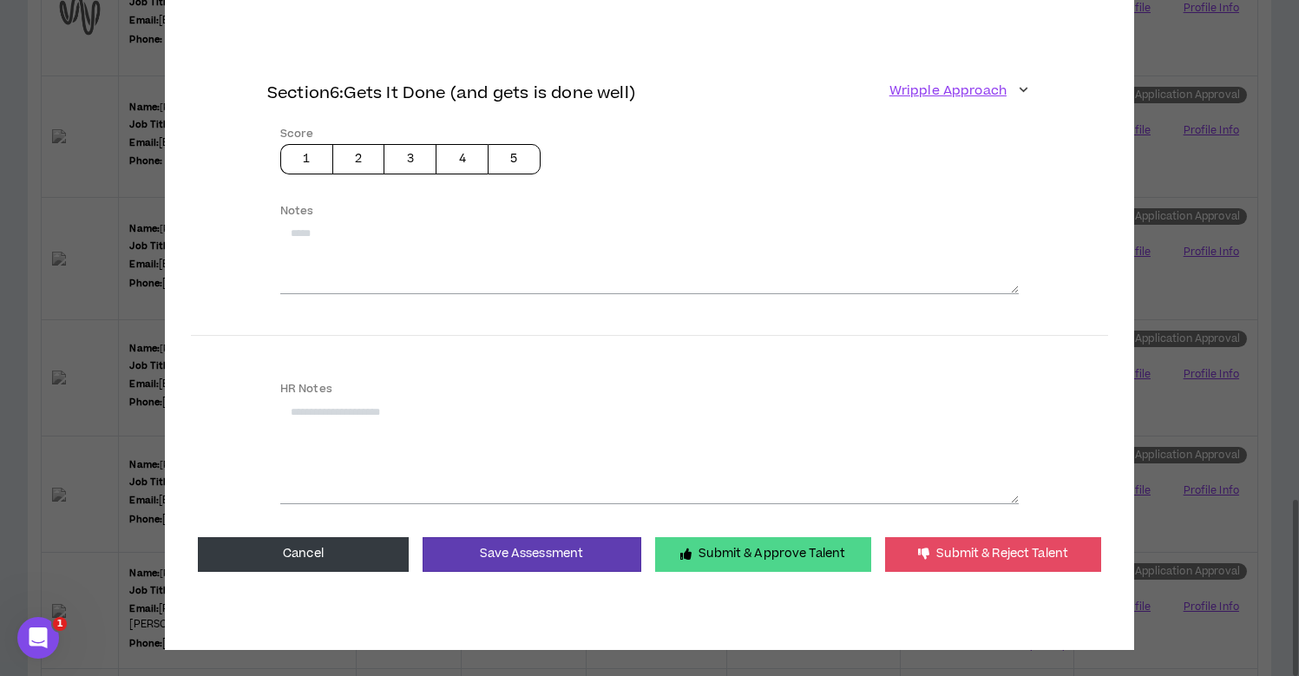
drag, startPoint x: 589, startPoint y: 533, endPoint x: 694, endPoint y: 444, distance: 137.3
click at [736, 537] on button "Submit & Approve Talent" at bounding box center [763, 554] width 216 height 35
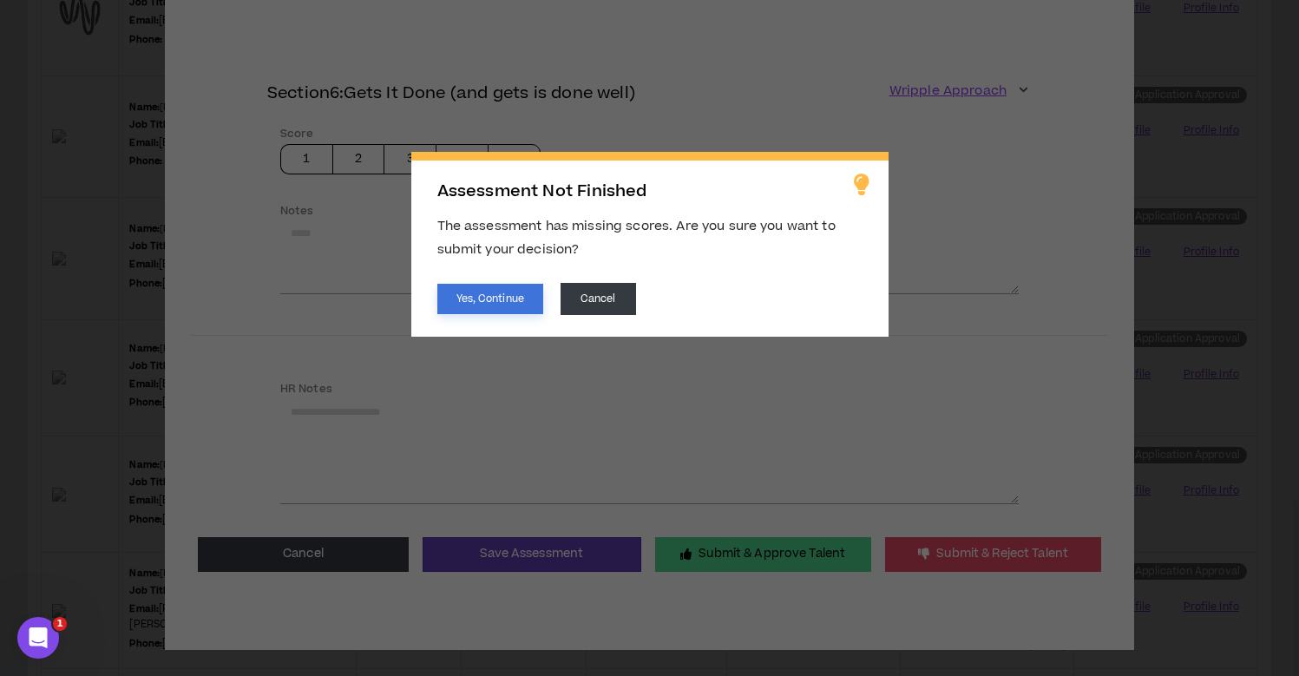
click at [505, 293] on button "Yes, Continue" at bounding box center [490, 299] width 106 height 30
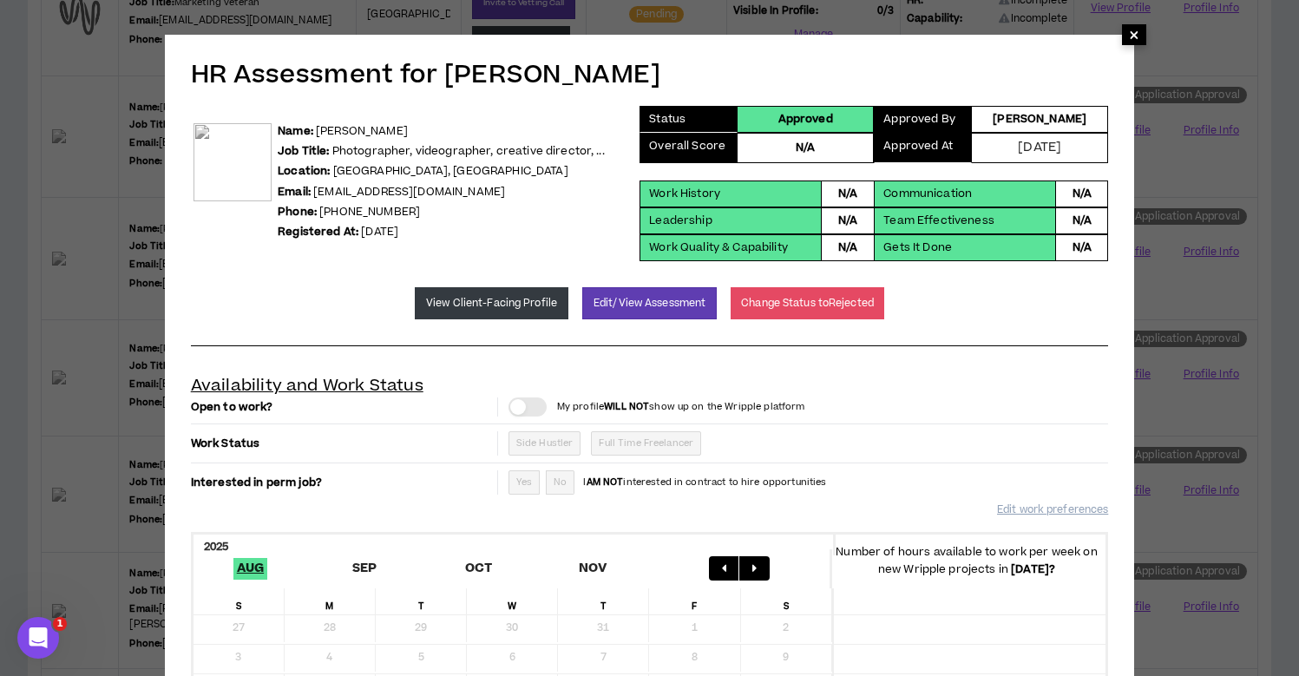
click at [1135, 34] on span "×" at bounding box center [1134, 34] width 10 height 21
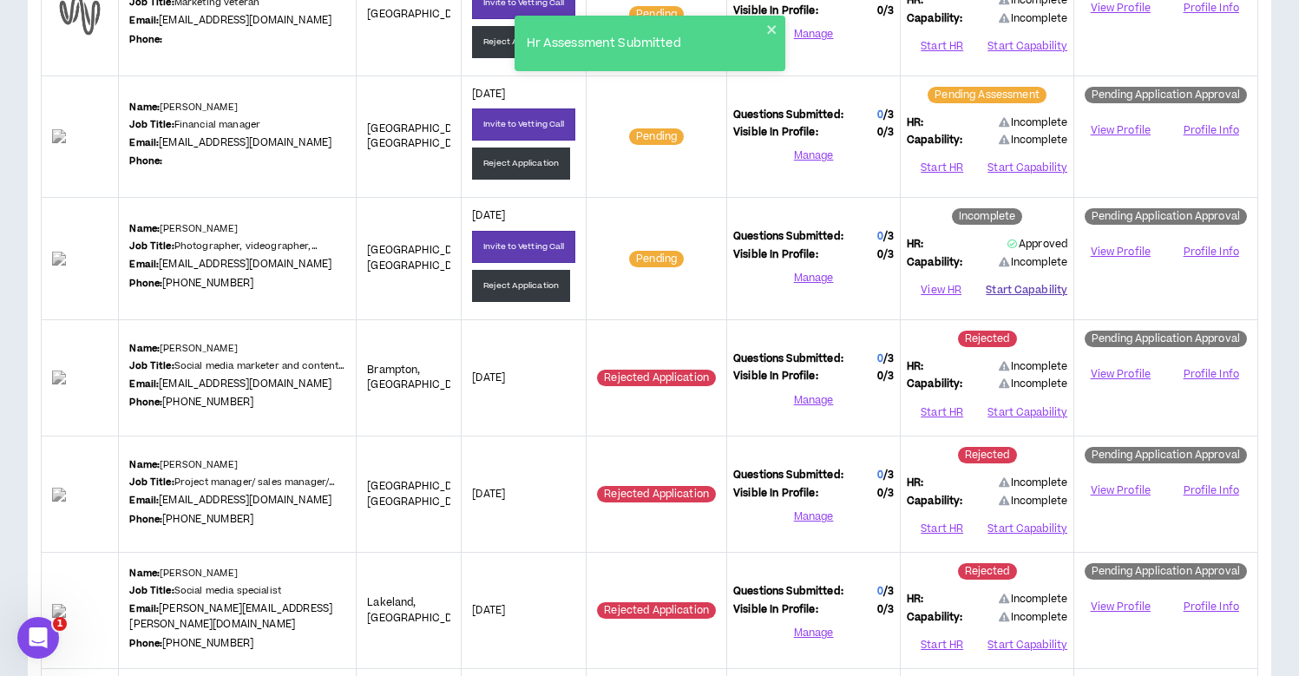
click at [1003, 292] on button "Start Capability" at bounding box center [1027, 290] width 82 height 26
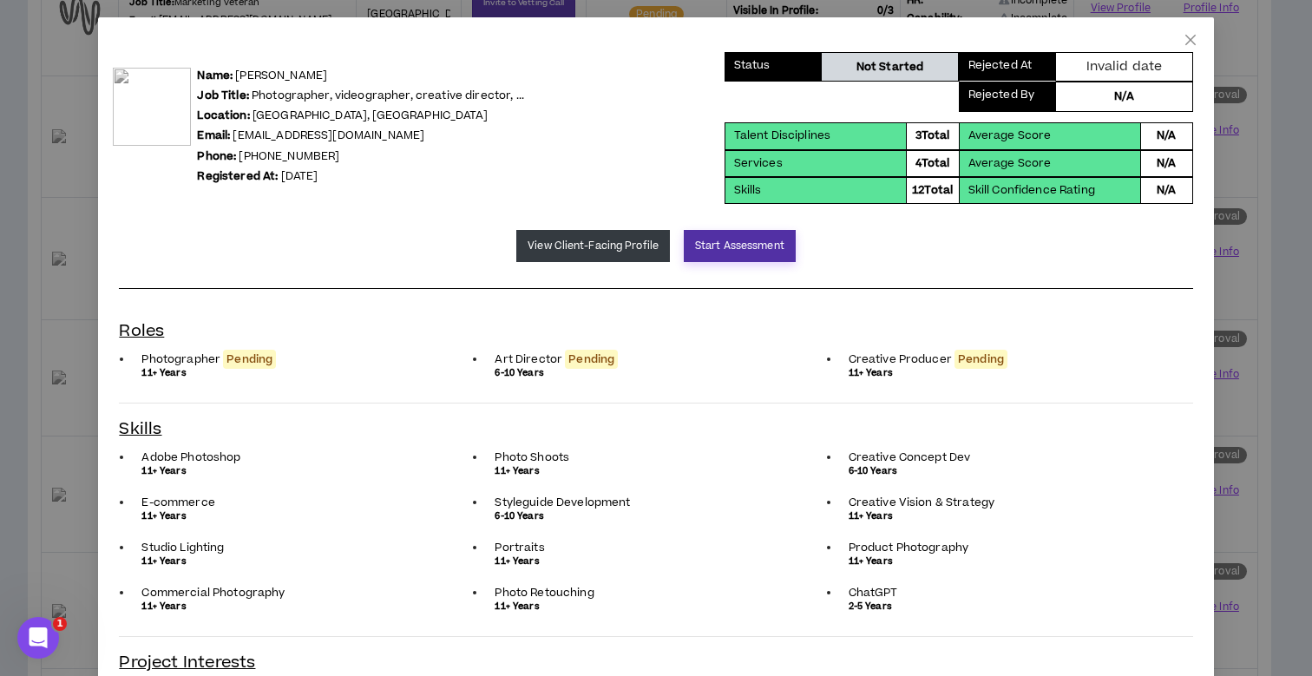
click at [700, 255] on button "Start Assessment" at bounding box center [740, 246] width 112 height 32
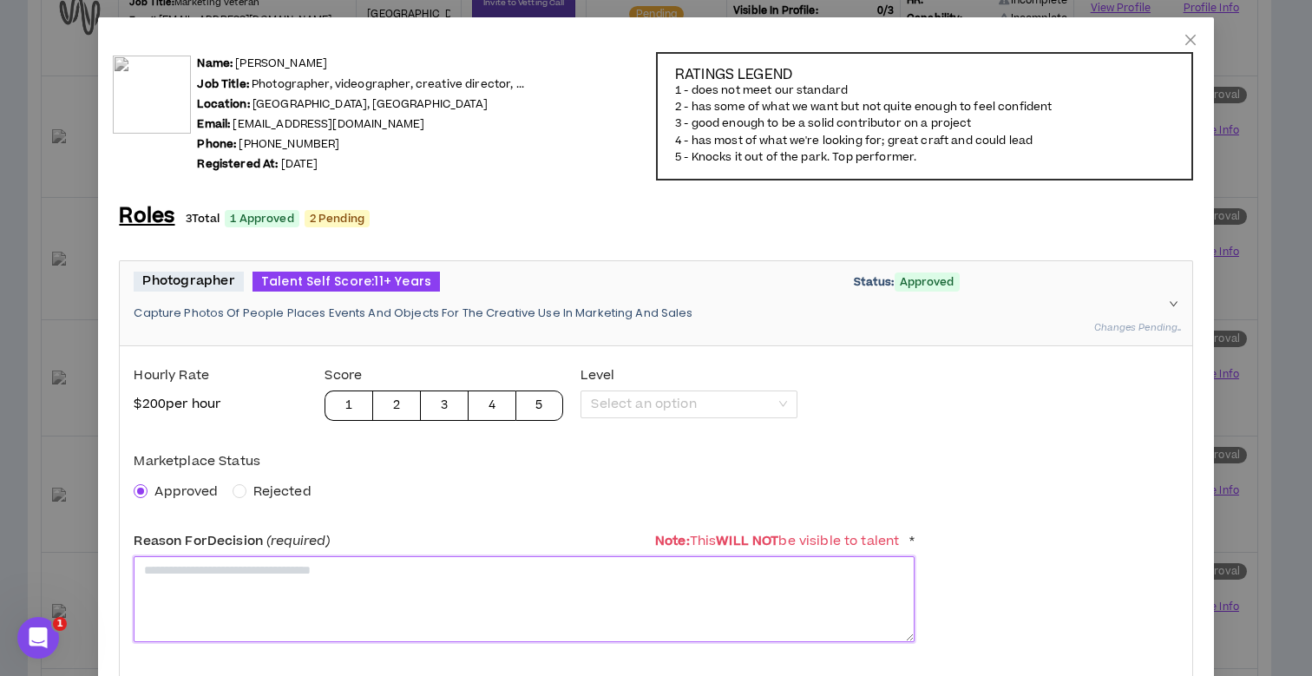
click at [191, 594] on textarea at bounding box center [524, 599] width 781 height 86
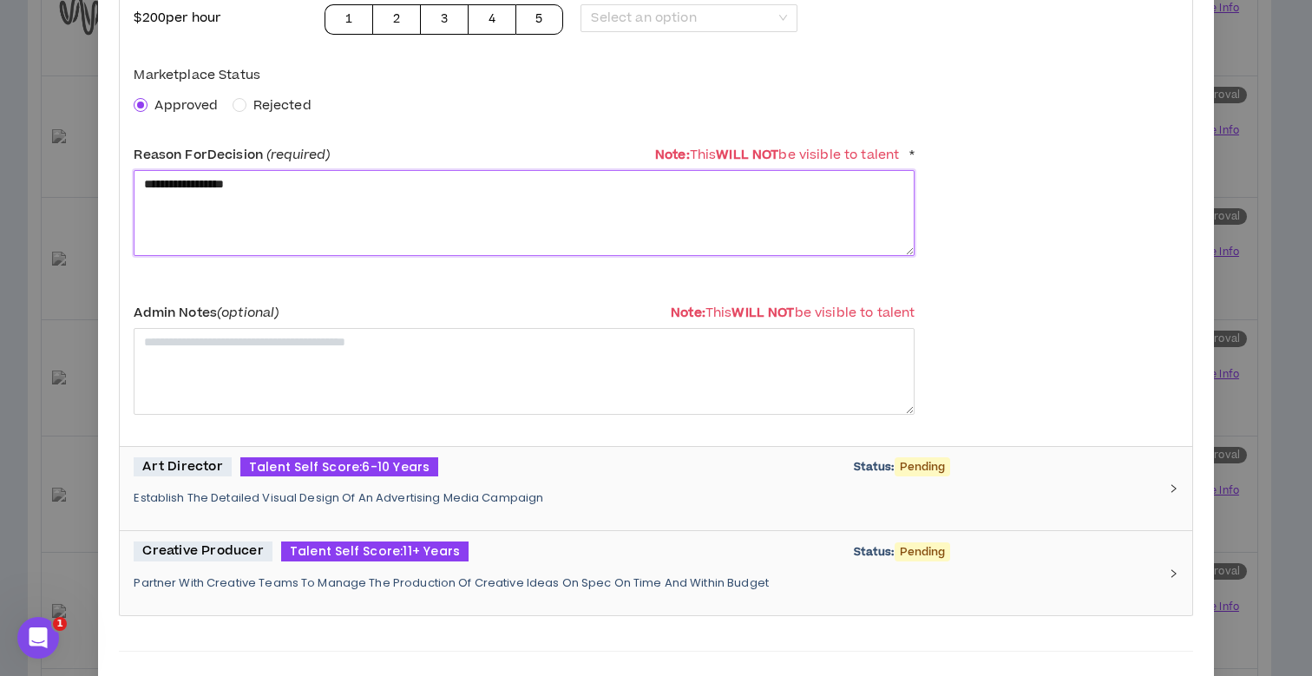
scroll to position [475, 0]
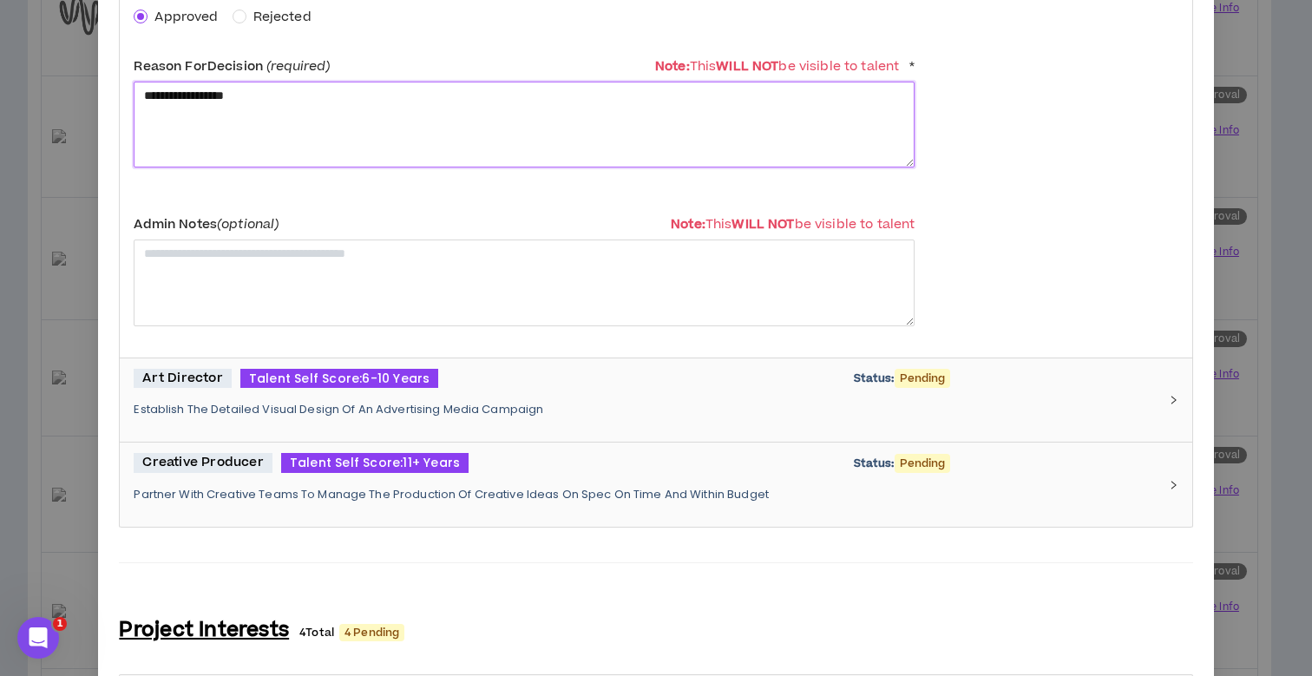
type textarea "**********"
click at [260, 402] on p "Establish The Detailed Visual Design Of An Advertising Media Campaign" at bounding box center [645, 410] width 1023 height 16
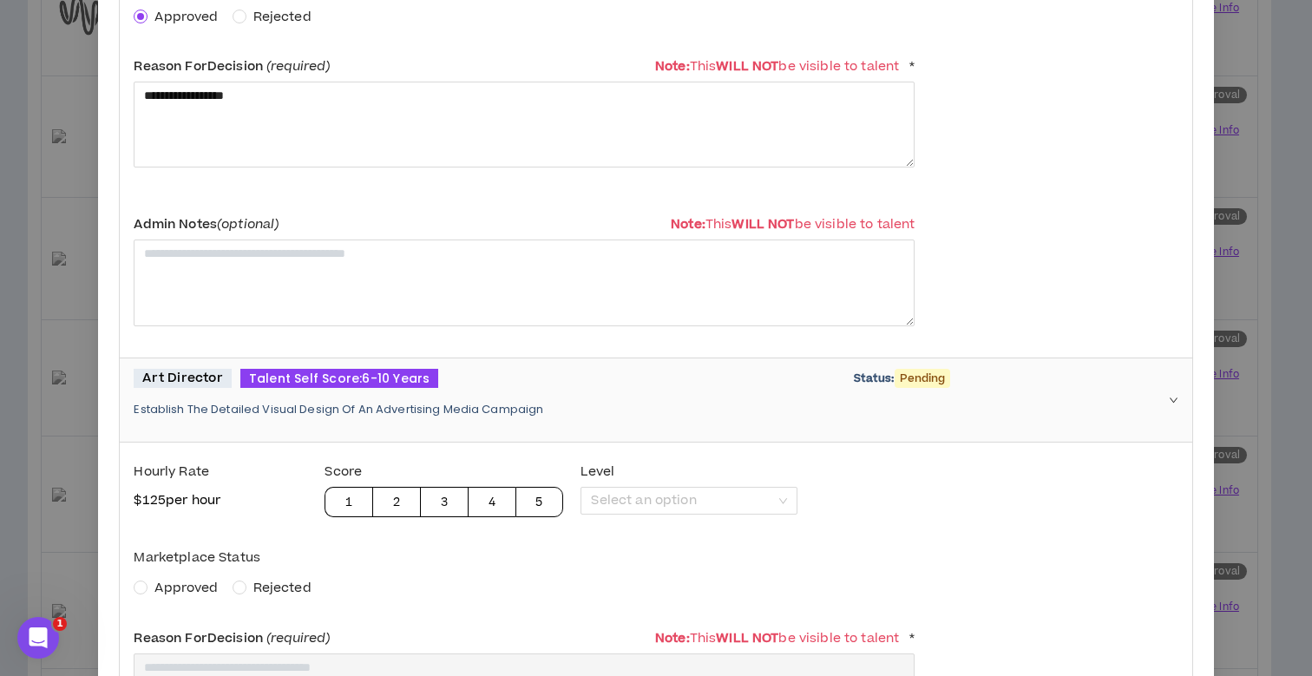
click at [160, 580] on span "Approved" at bounding box center [185, 588] width 63 height 18
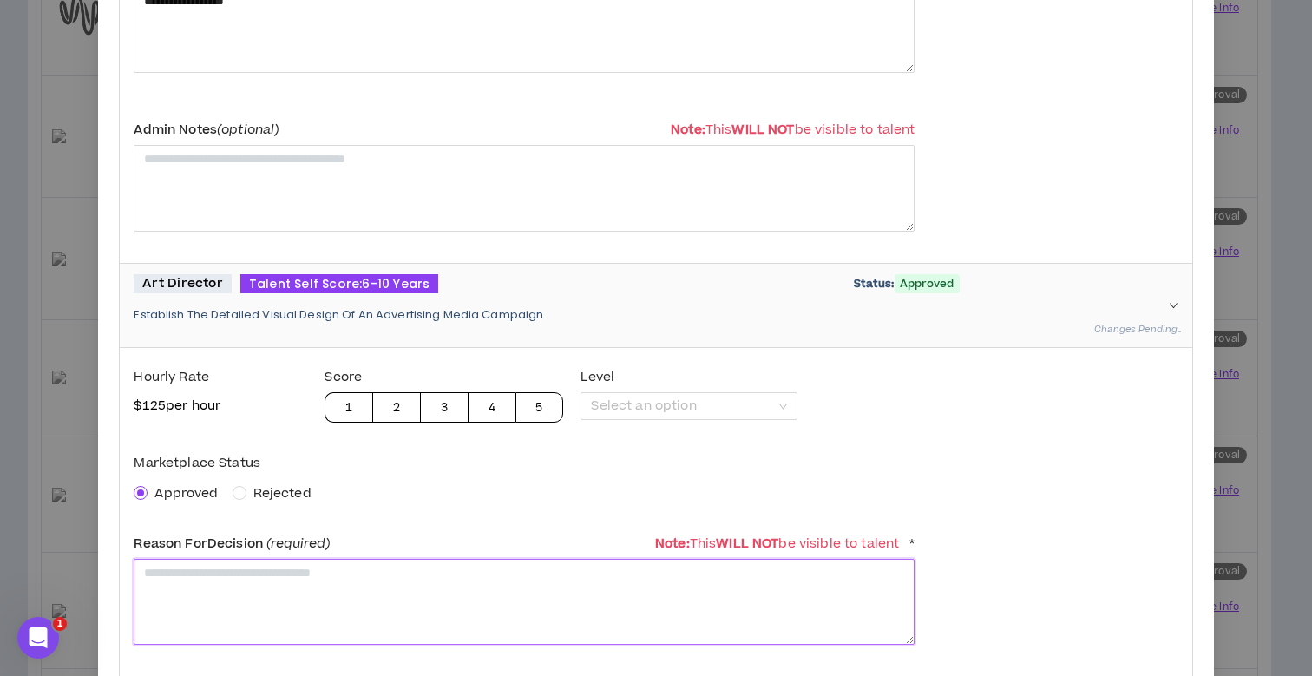
click at [199, 576] on textarea at bounding box center [524, 602] width 781 height 86
paste textarea "**********"
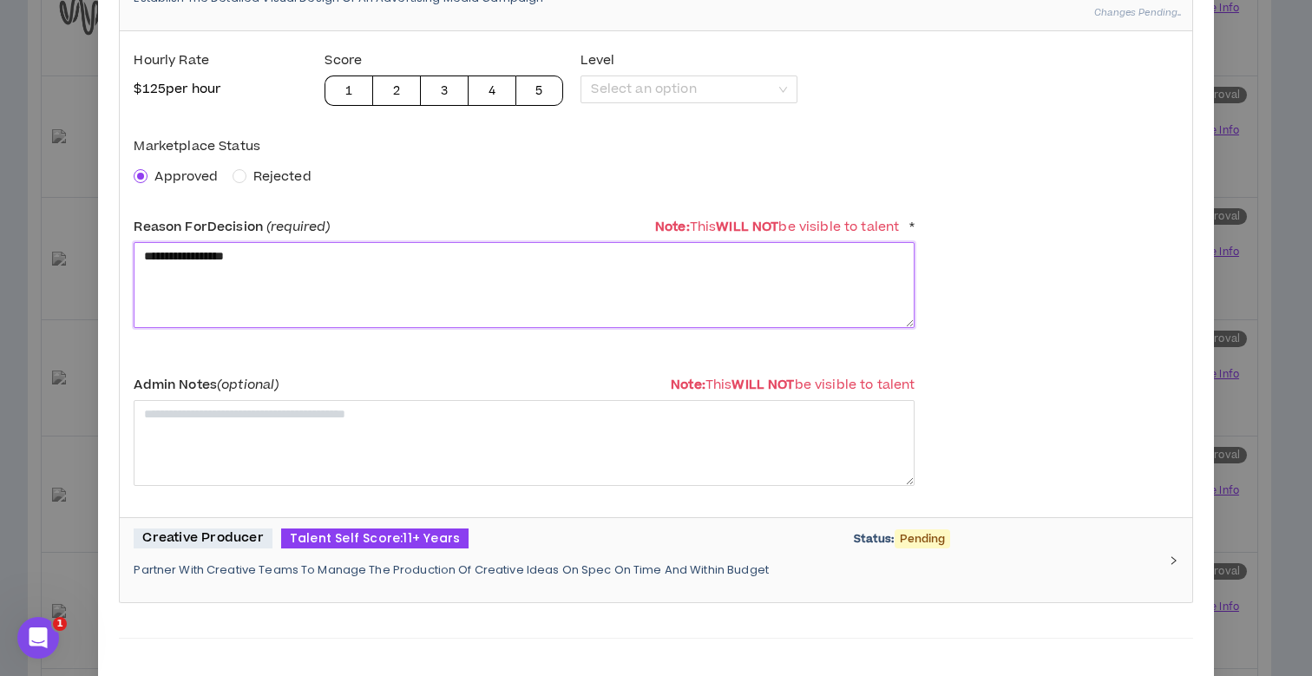
type textarea "**********"
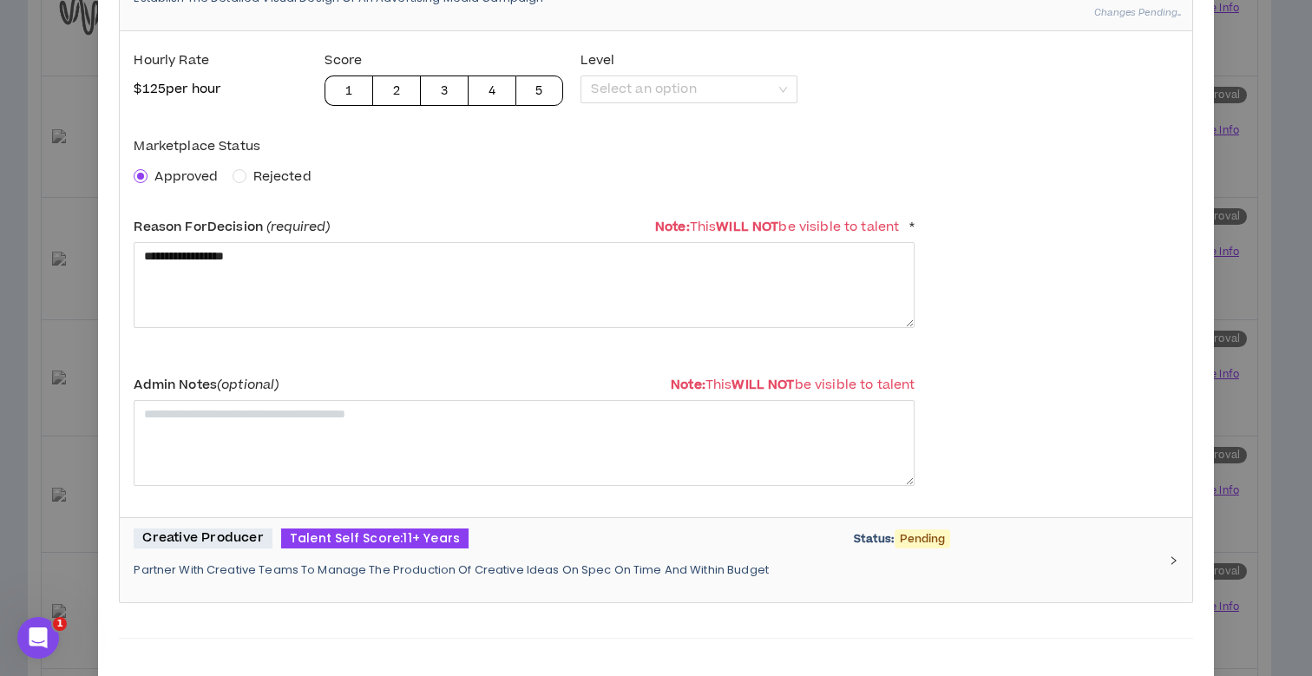
click at [258, 562] on p "Partner With Creative Teams To Manage The Production Of Creative Ideas On Spec …" at bounding box center [645, 570] width 1023 height 16
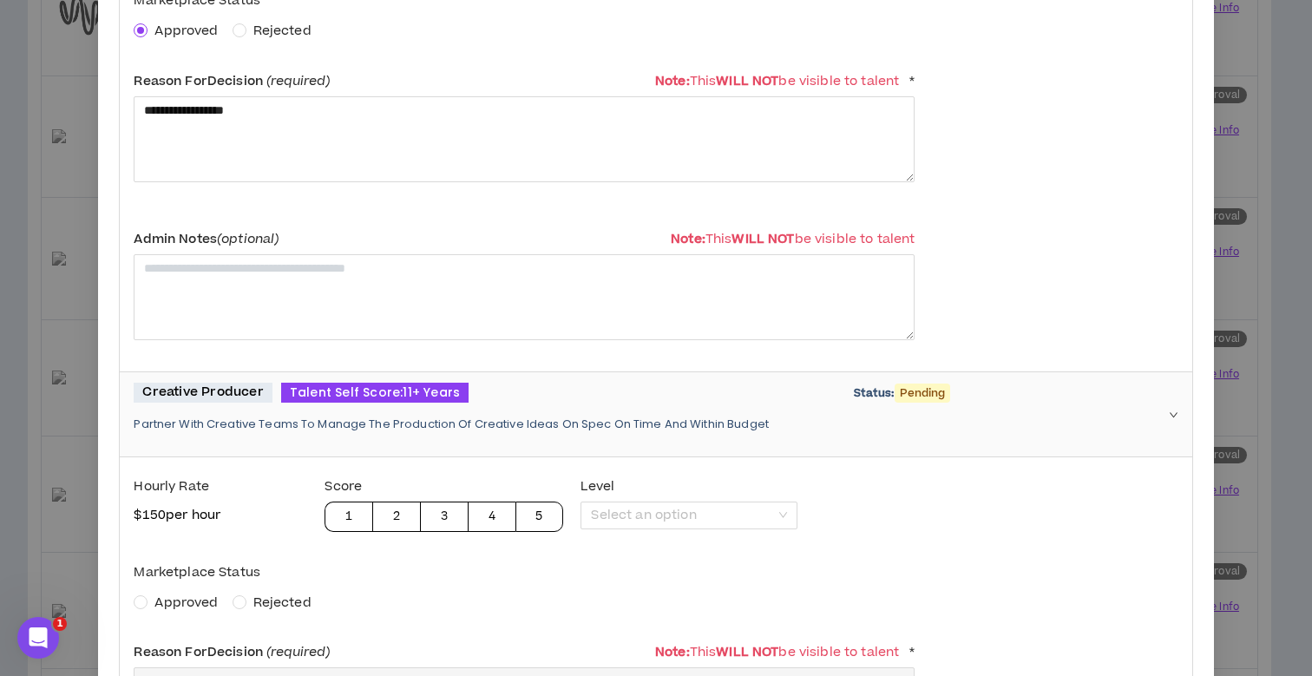
click at [194, 595] on span "Approved" at bounding box center [185, 603] width 63 height 18
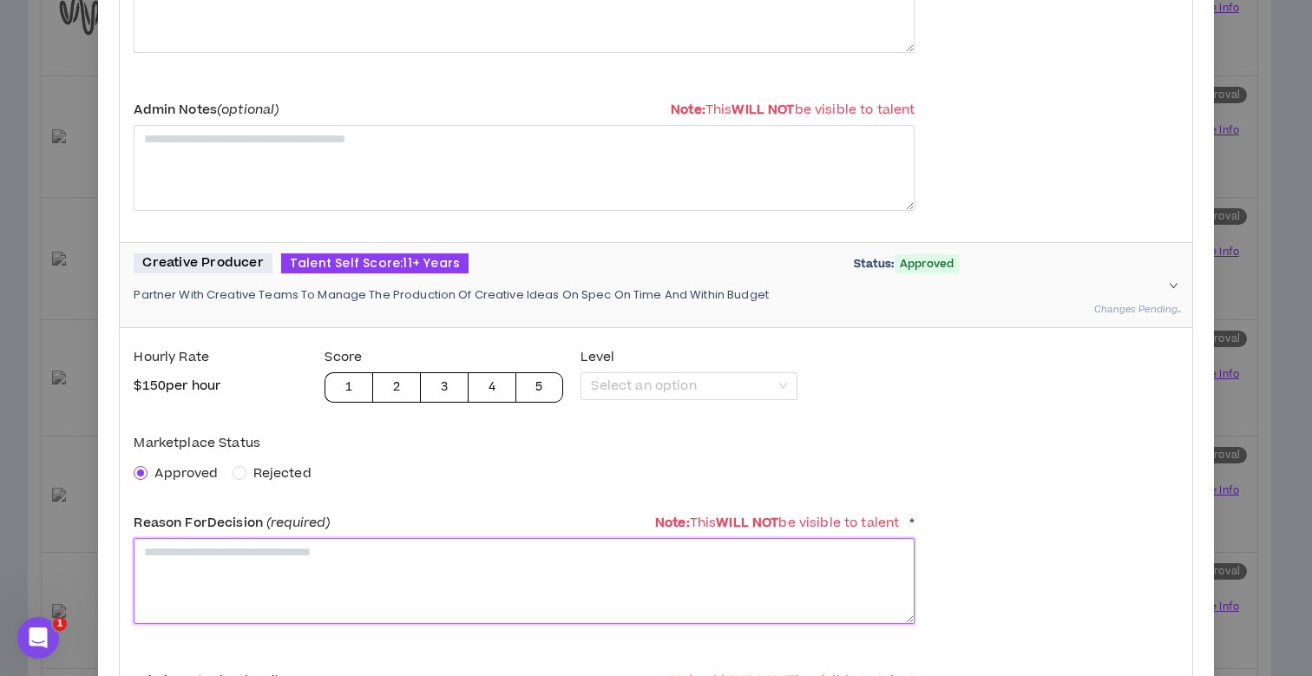
click at [210, 569] on textarea at bounding box center [524, 581] width 781 height 86
paste textarea "**********"
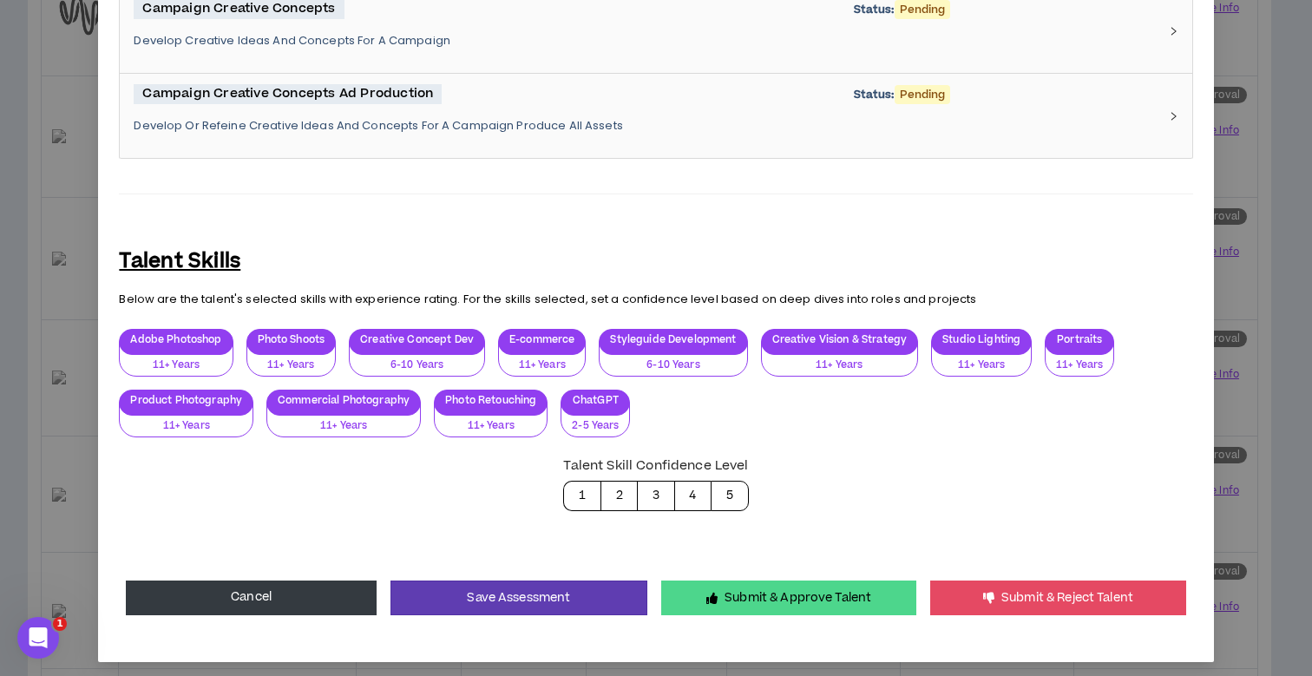
type textarea "**********"
click at [727, 582] on button "Submit & Approve Talent" at bounding box center [788, 598] width 255 height 35
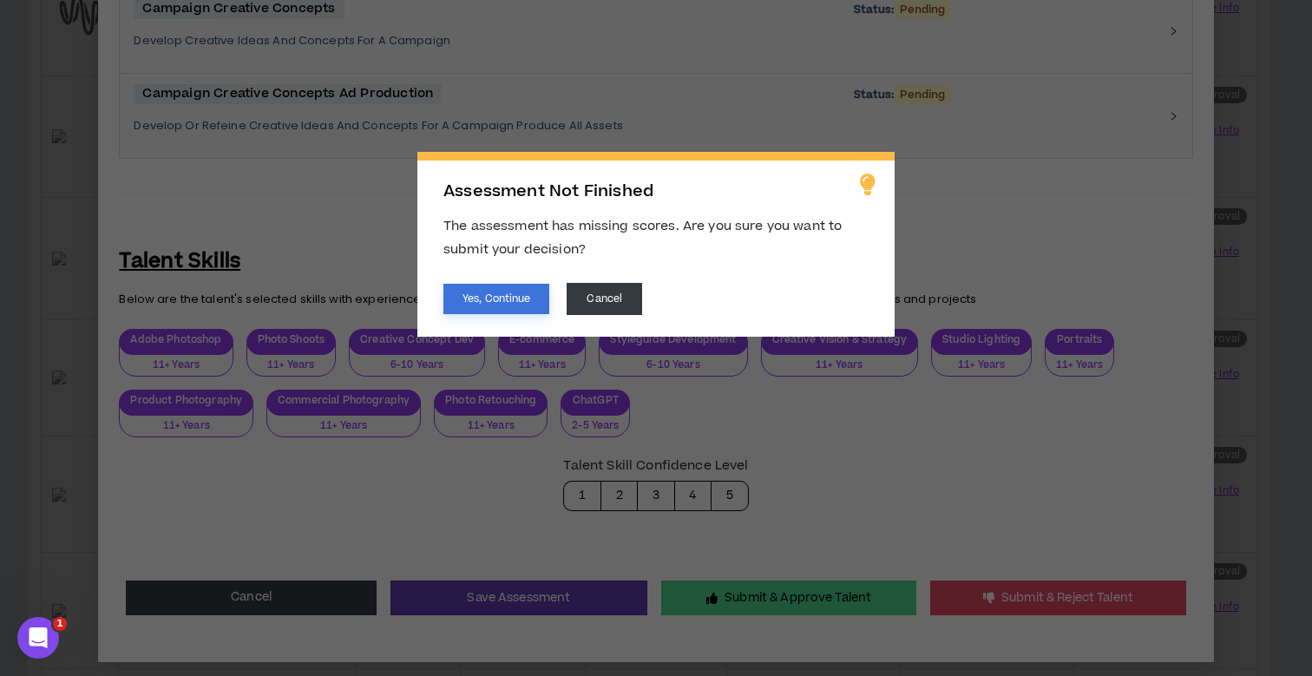
click at [479, 305] on button "Yes, Continue" at bounding box center [496, 299] width 106 height 30
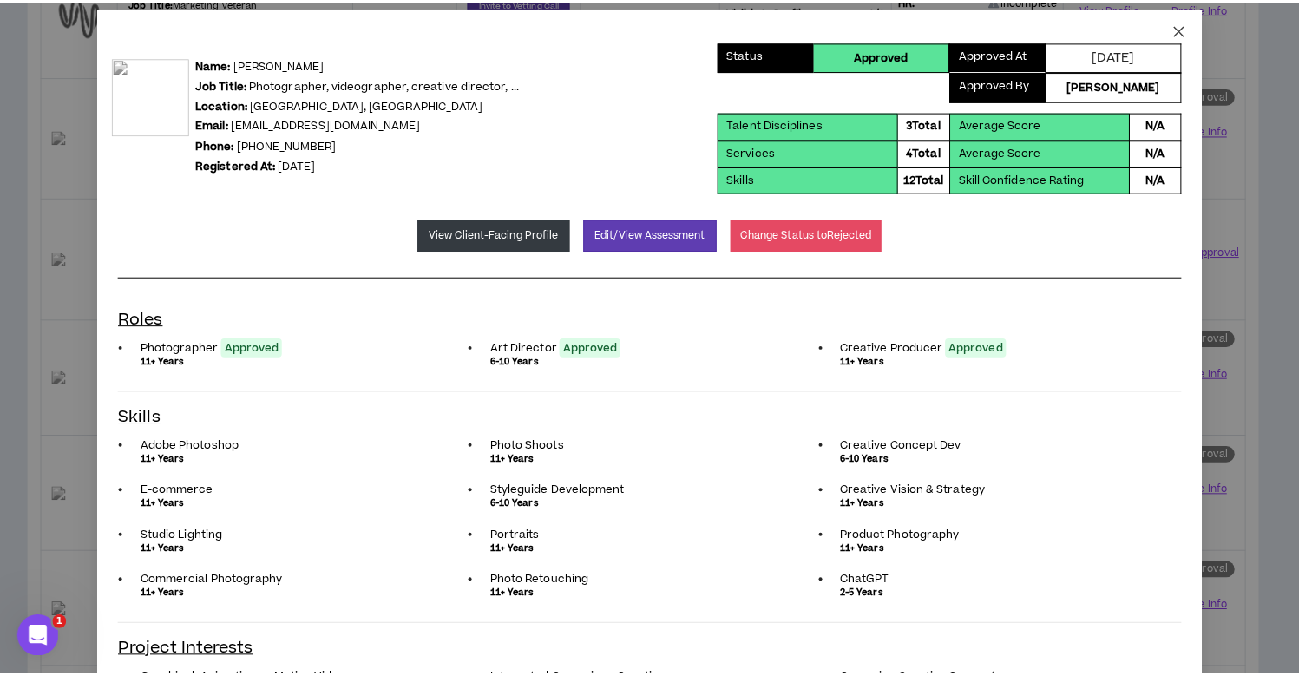
scroll to position [0, 0]
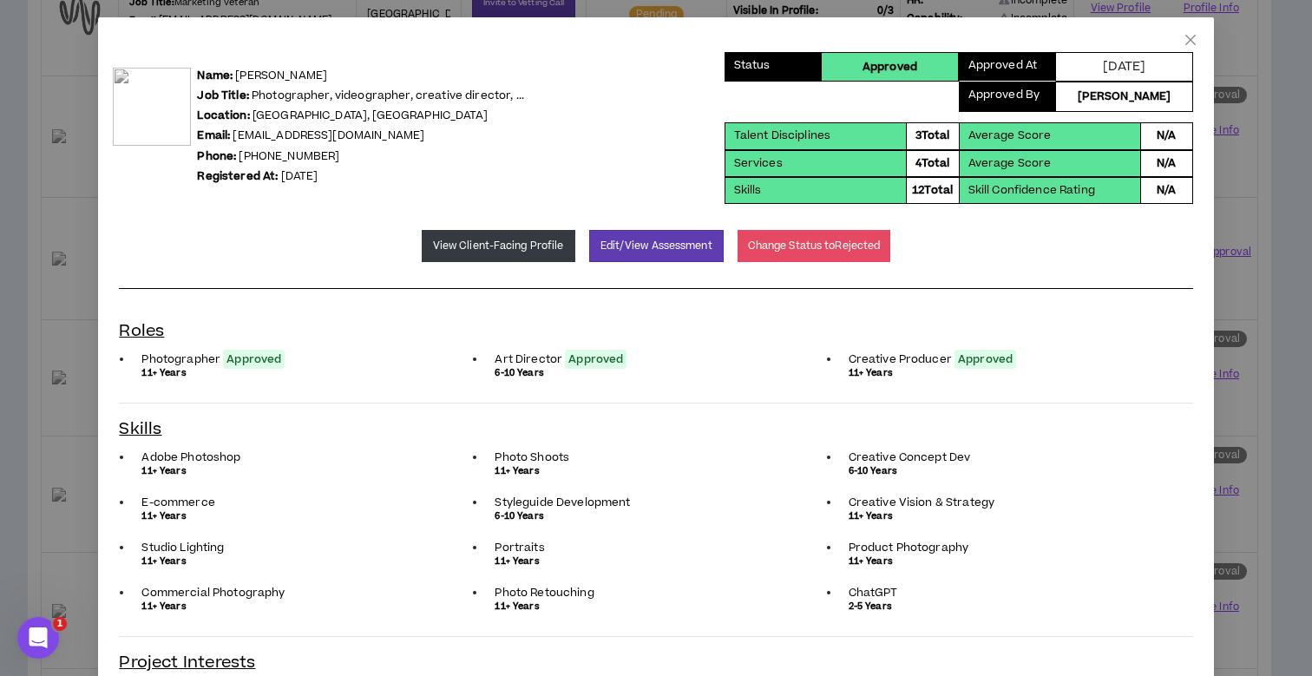
click at [1185, 37] on icon "close" at bounding box center [1190, 40] width 10 height 10
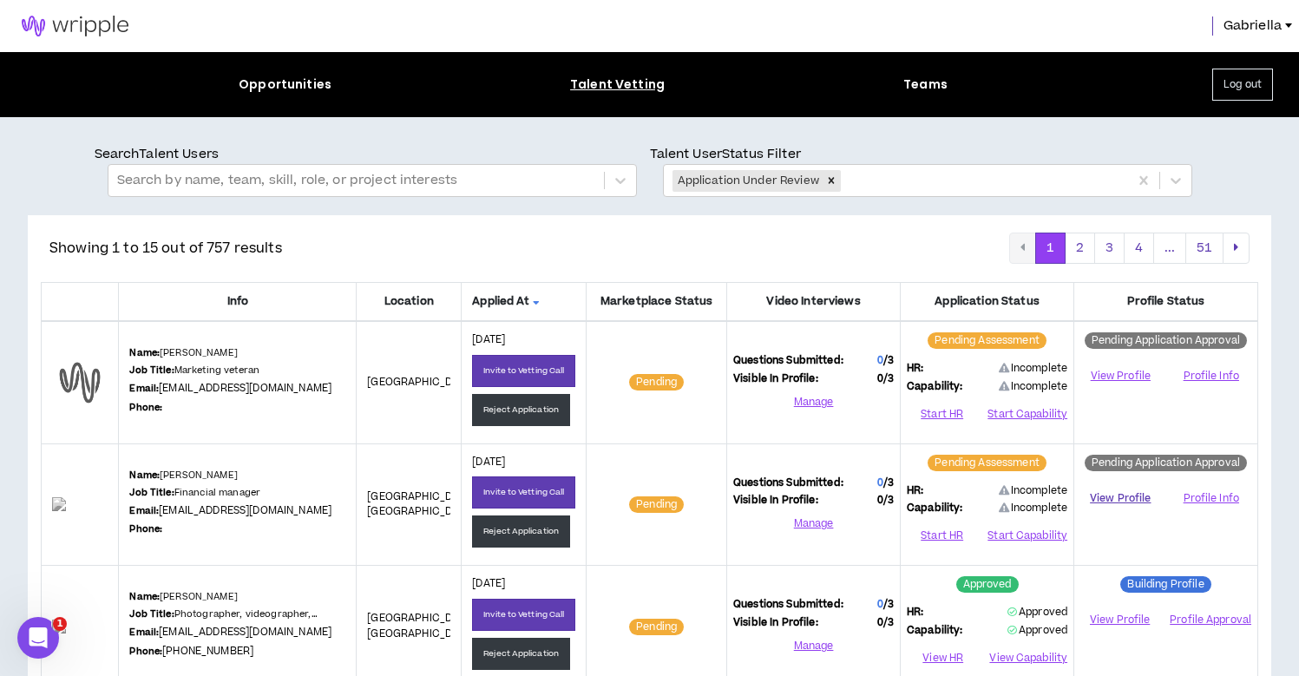
click at [1120, 501] on link "View Profile" at bounding box center [1120, 498] width 80 height 30
click at [514, 534] on button "Reject Application" at bounding box center [521, 531] width 98 height 32
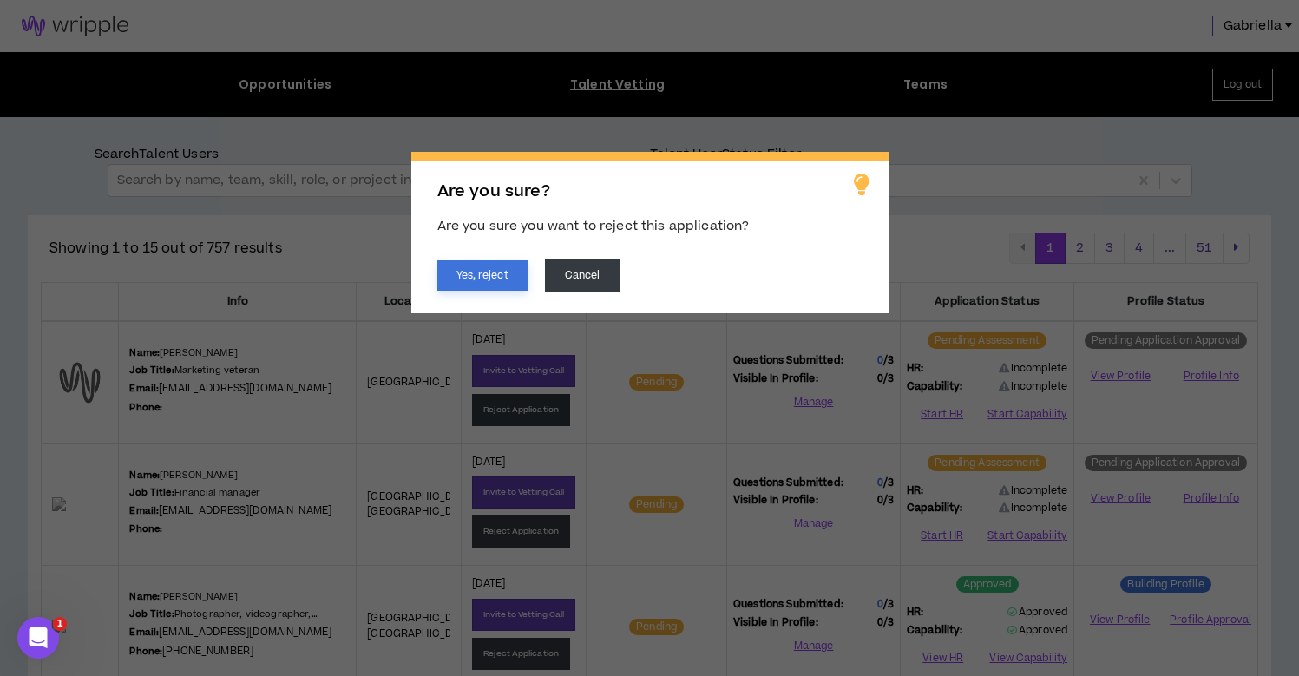
click at [506, 277] on button "Yes, reject" at bounding box center [482, 275] width 90 height 30
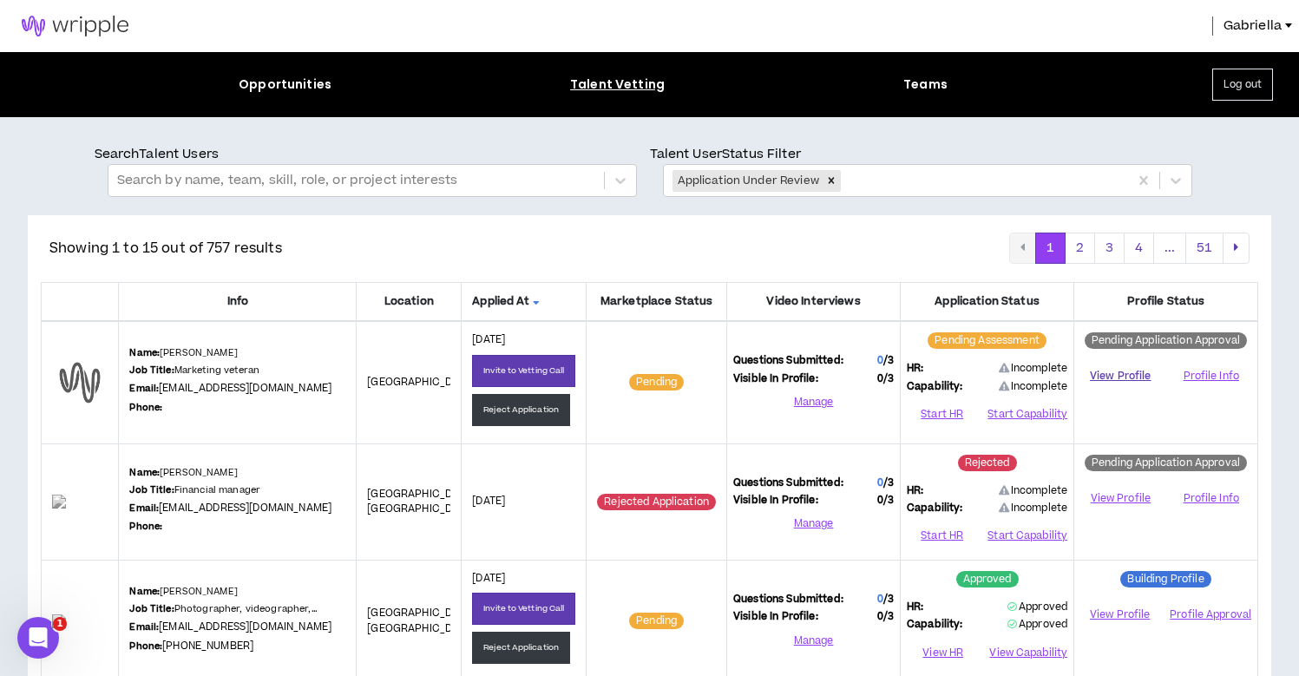
click at [1106, 374] on link "View Profile" at bounding box center [1120, 376] width 80 height 30
click at [523, 411] on button "Reject Application" at bounding box center [521, 410] width 98 height 32
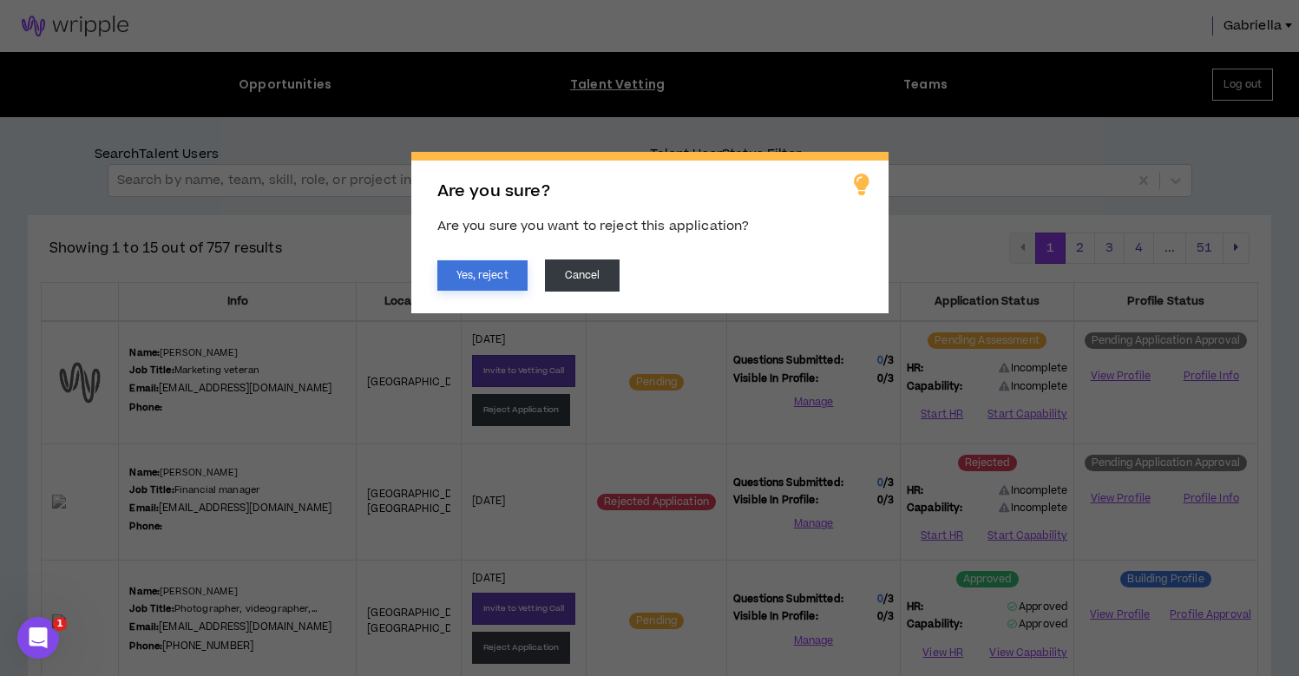
click at [463, 286] on button "Yes, reject" at bounding box center [482, 275] width 90 height 30
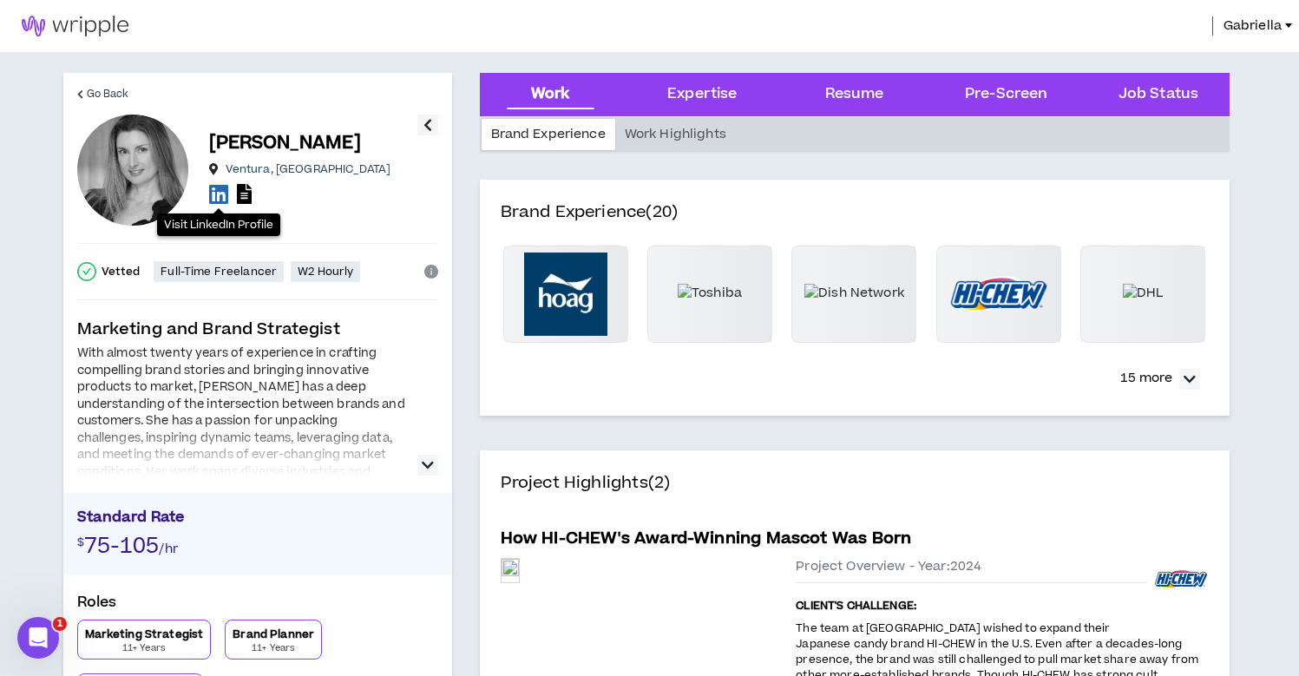
click at [213, 200] on icon at bounding box center [218, 194] width 19 height 22
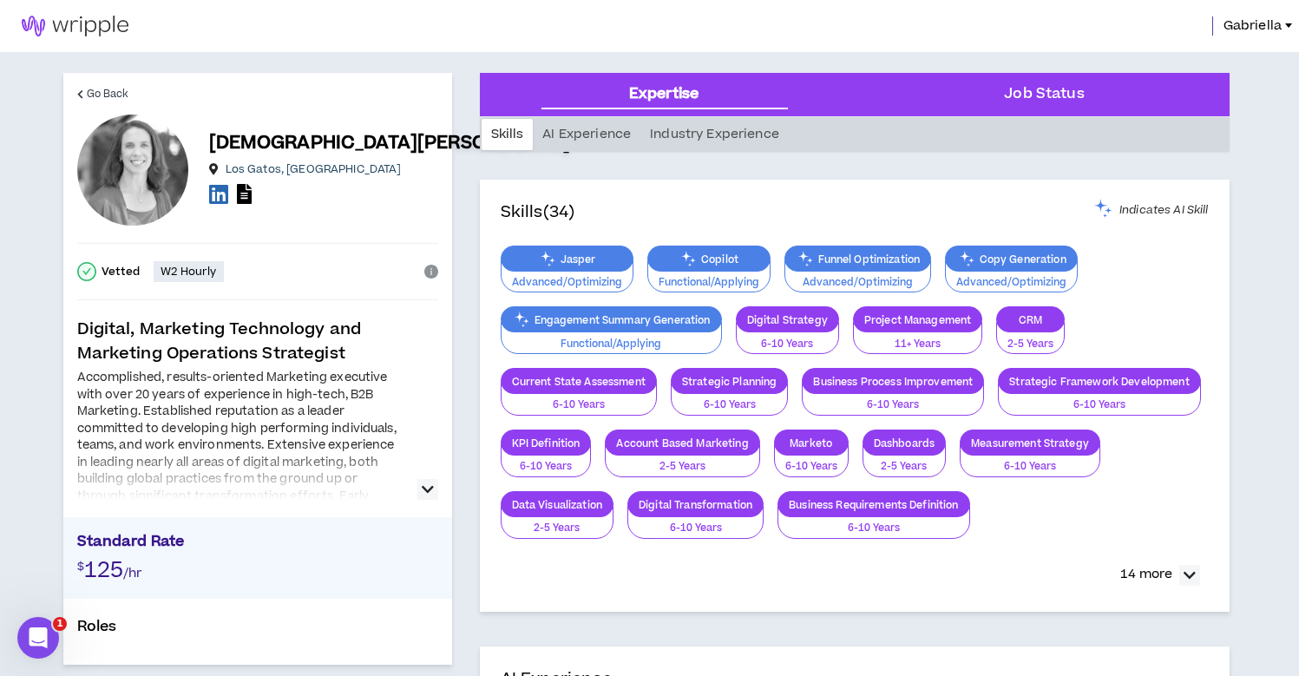
click at [431, 490] on icon "button" at bounding box center [428, 489] width 12 height 21
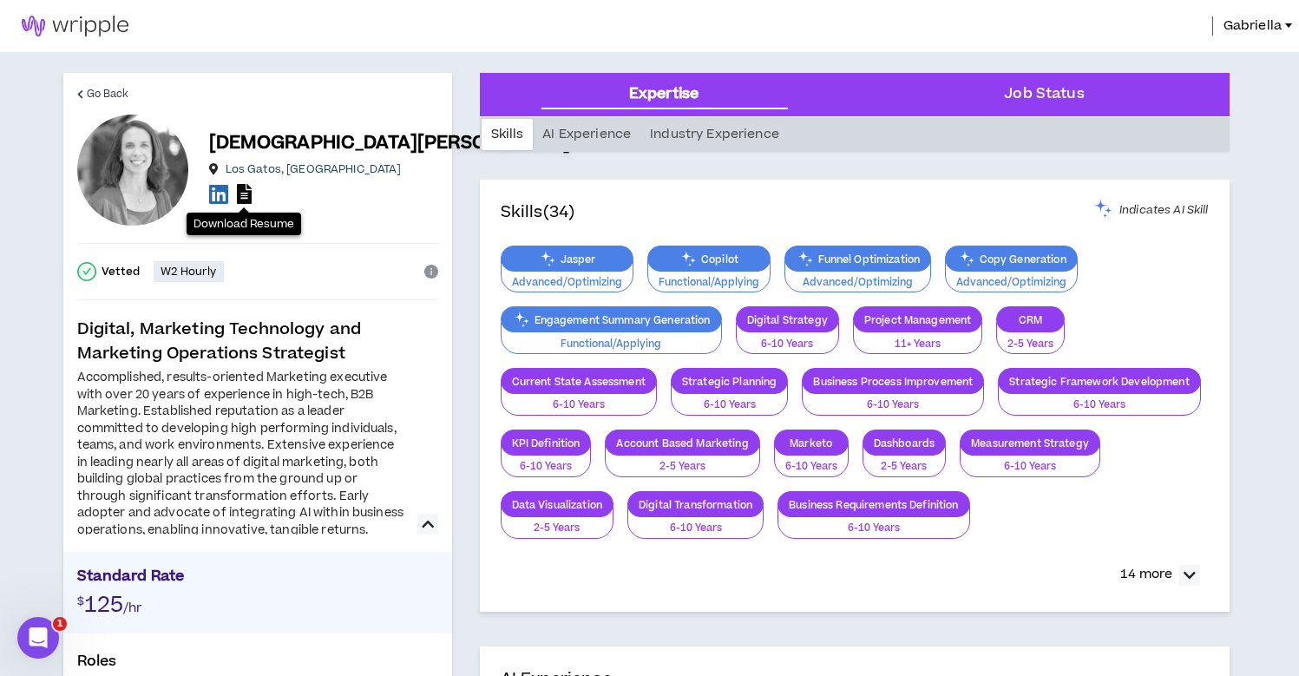
click at [244, 198] on icon at bounding box center [244, 194] width 15 height 20
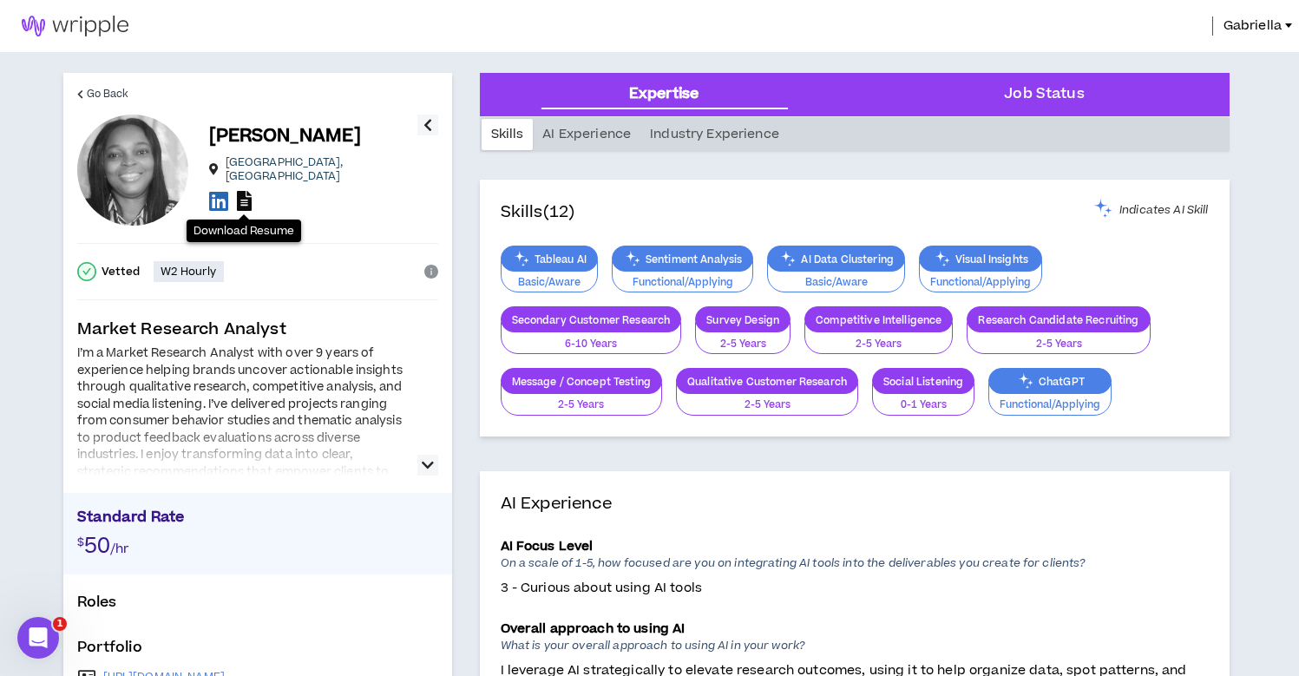
click at [242, 195] on icon at bounding box center [244, 201] width 15 height 20
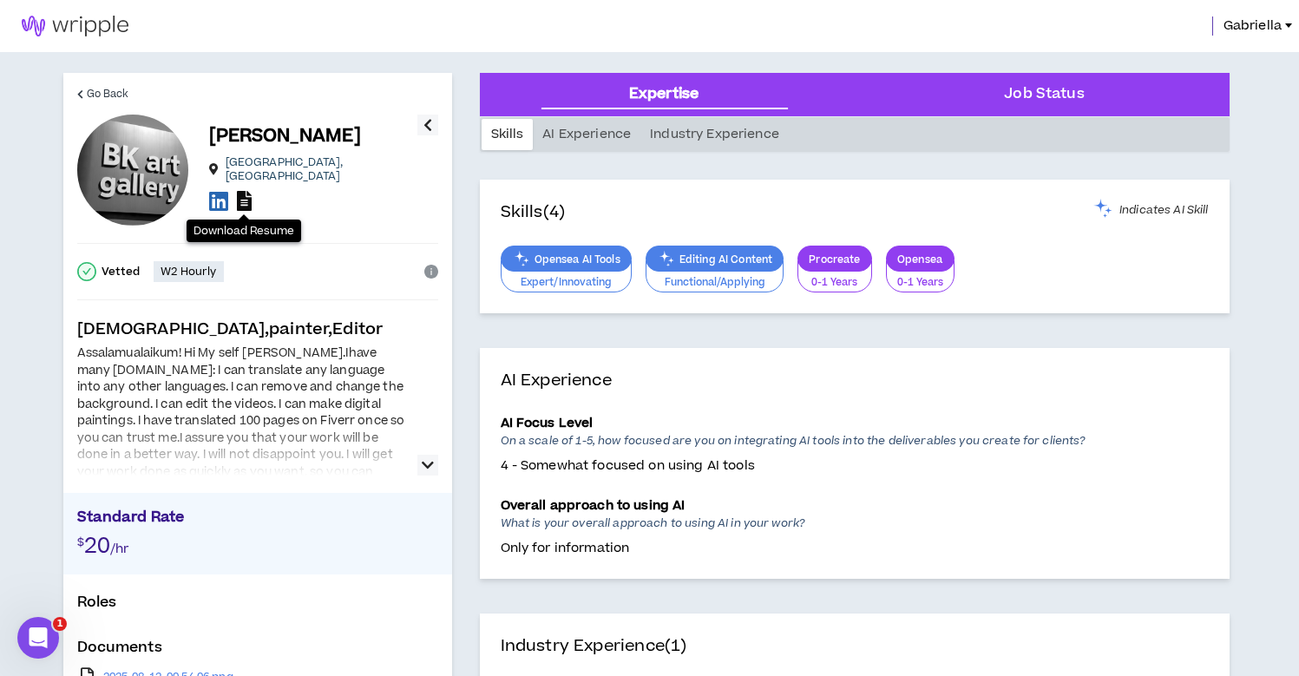
click at [243, 194] on icon at bounding box center [244, 201] width 15 height 20
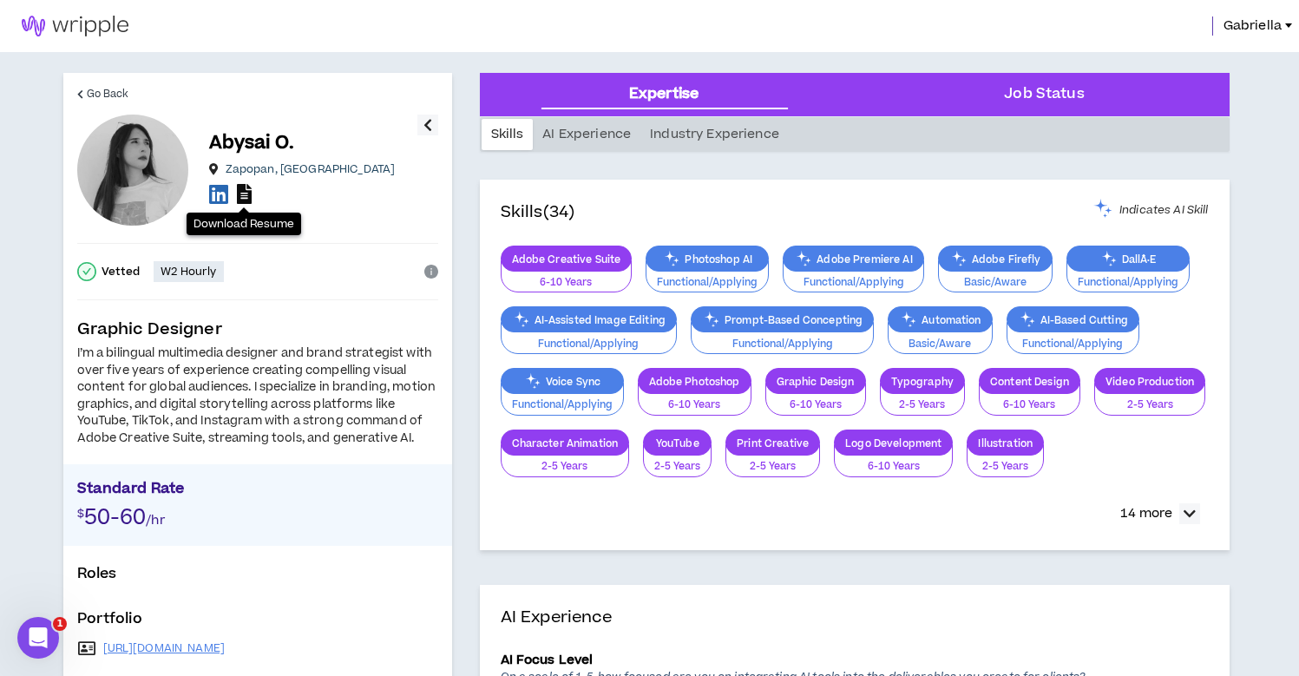
click at [246, 197] on icon at bounding box center [244, 194] width 15 height 20
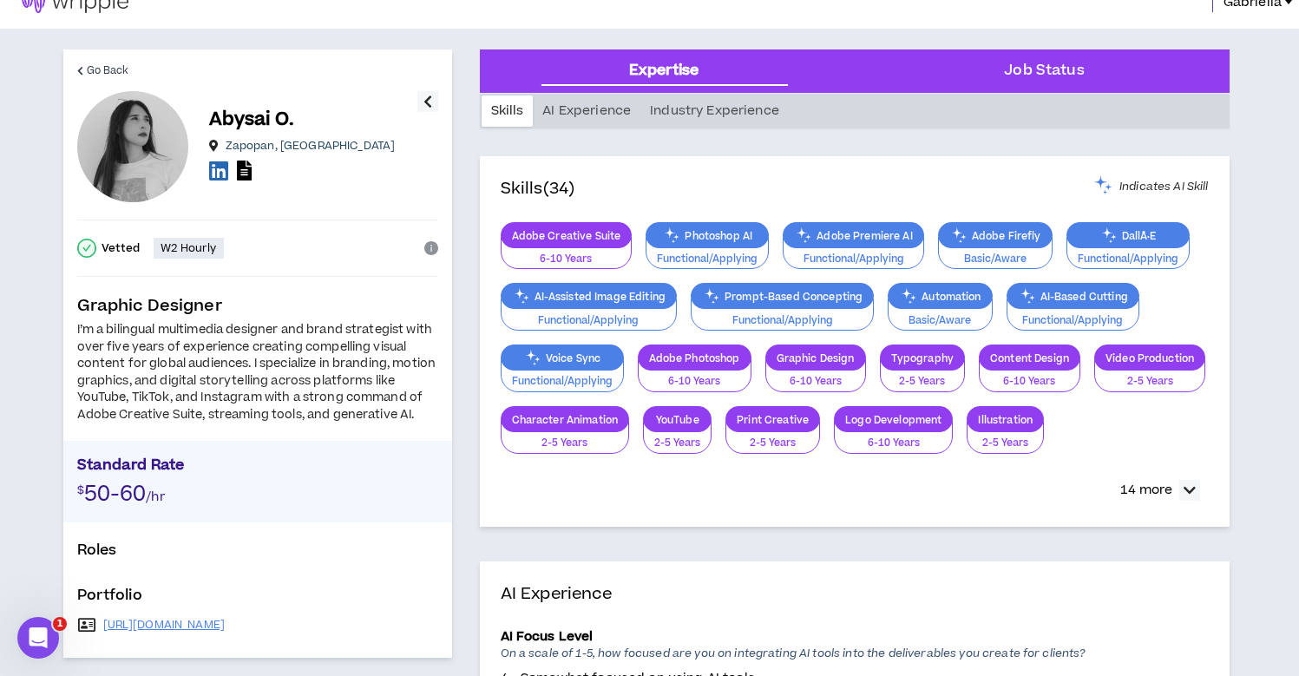
scroll to position [58, 0]
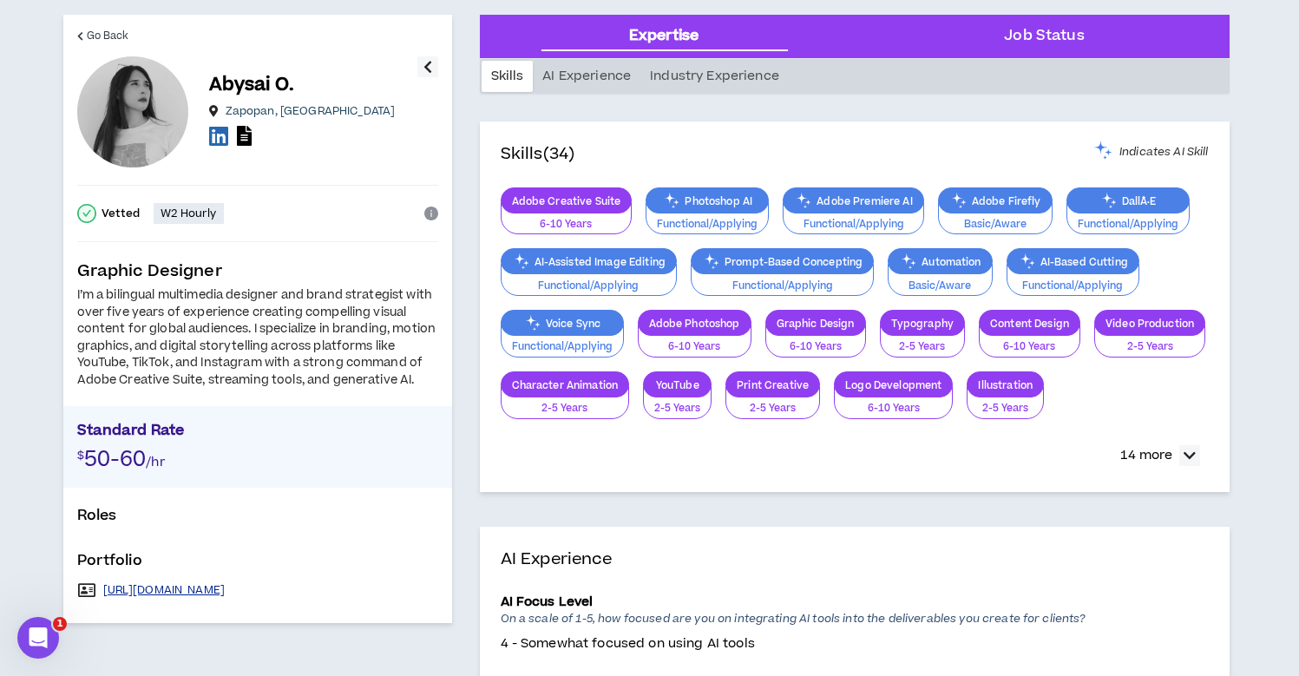
click at [226, 588] on link "https://abysaiodesign.framer.website" at bounding box center [164, 590] width 122 height 14
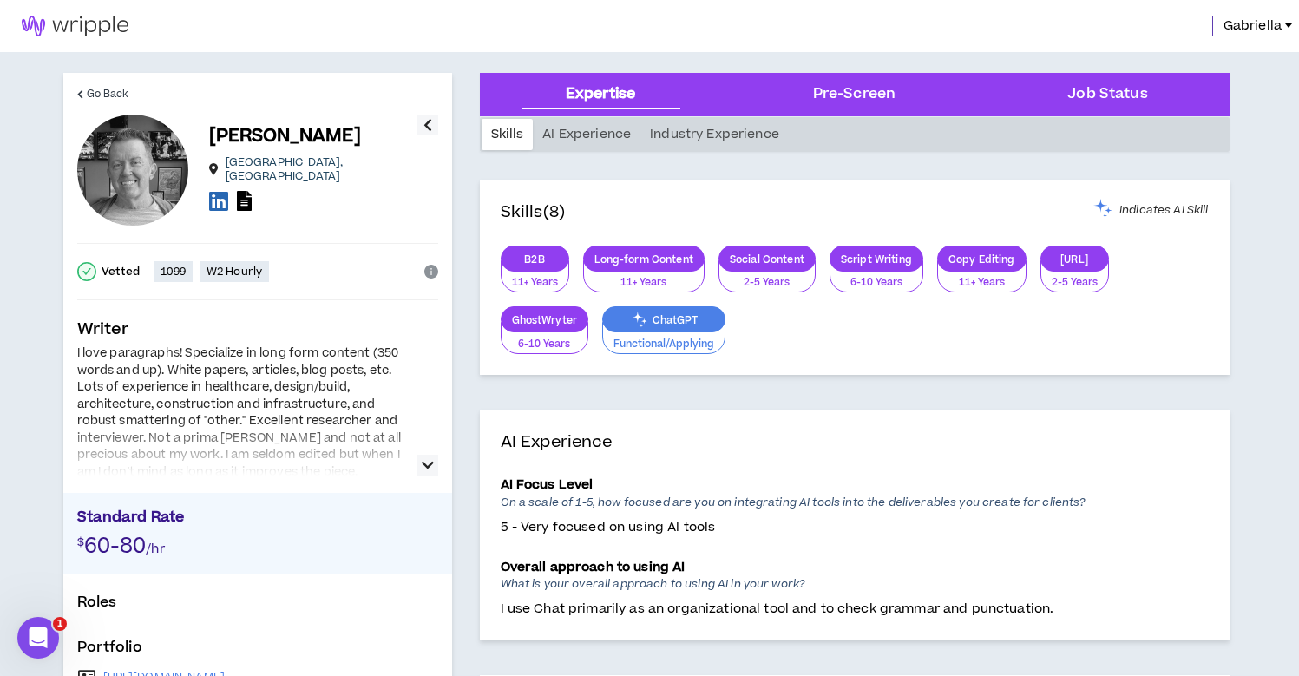
click at [431, 469] on icon "button" at bounding box center [428, 465] width 12 height 21
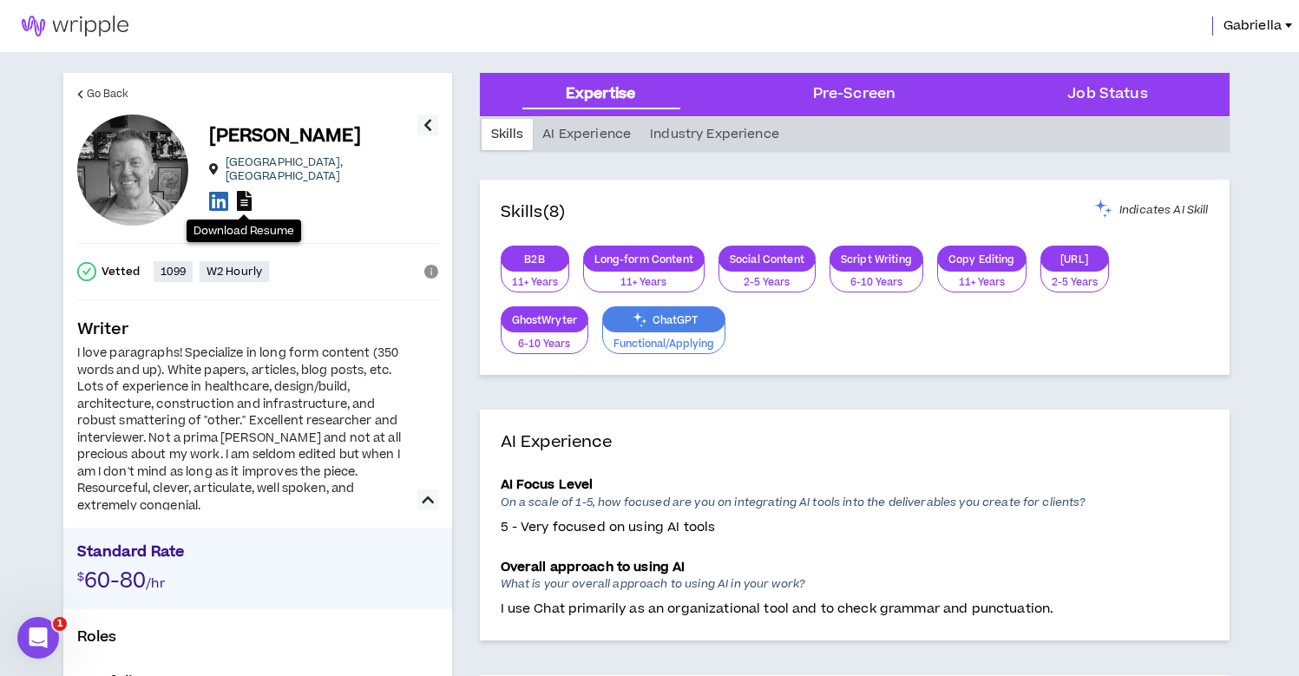
click at [239, 197] on icon at bounding box center [244, 201] width 15 height 20
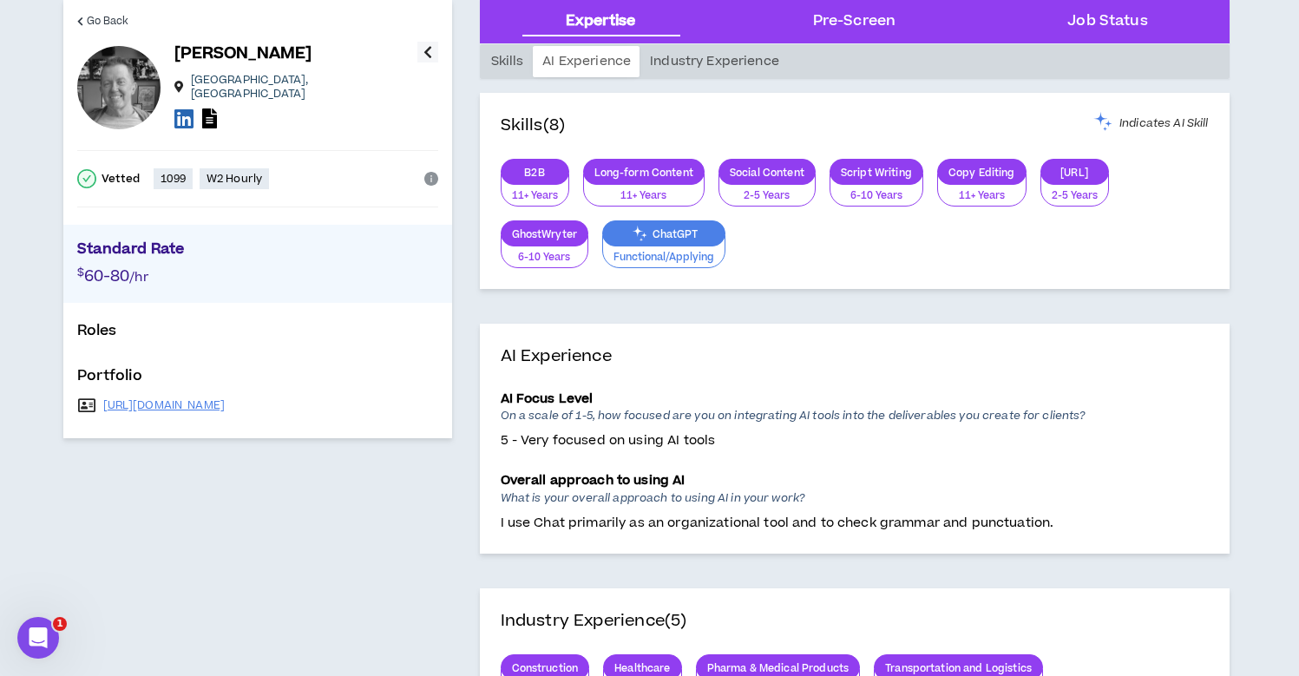
scroll to position [102, 0]
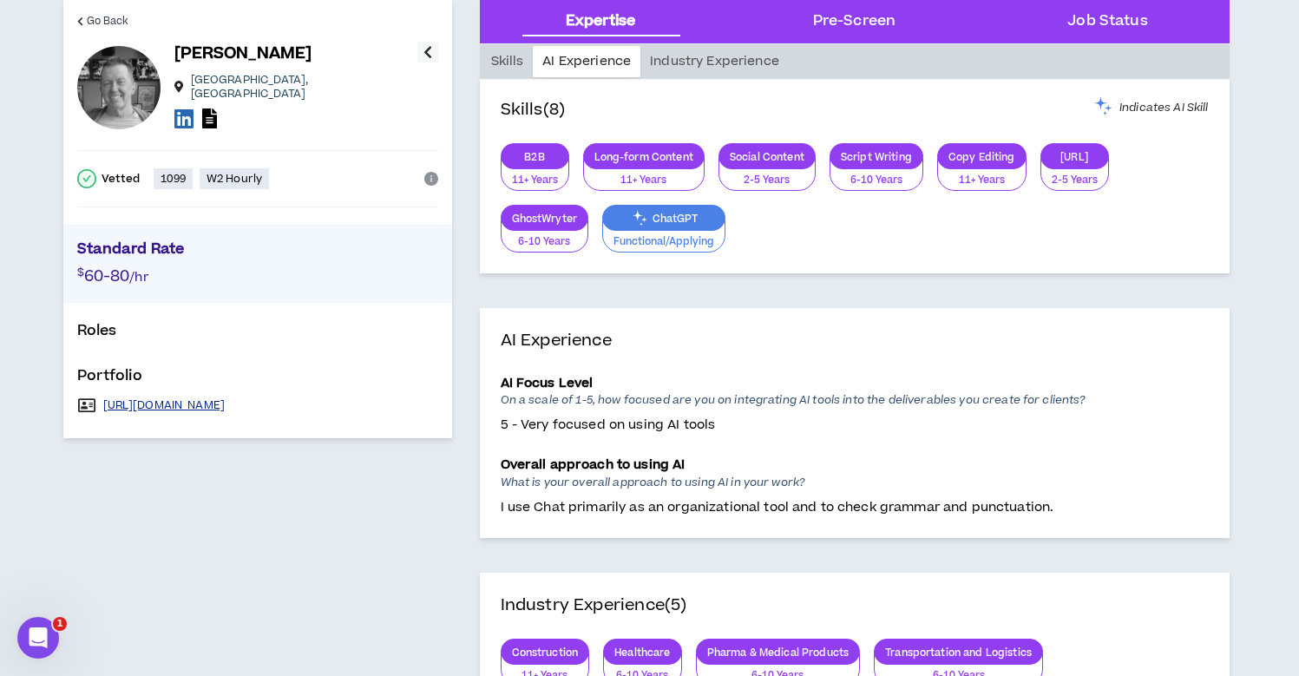
click at [225, 402] on link "[URL][DOMAIN_NAME]" at bounding box center [164, 405] width 122 height 14
click at [187, 108] on icon at bounding box center [183, 119] width 19 height 22
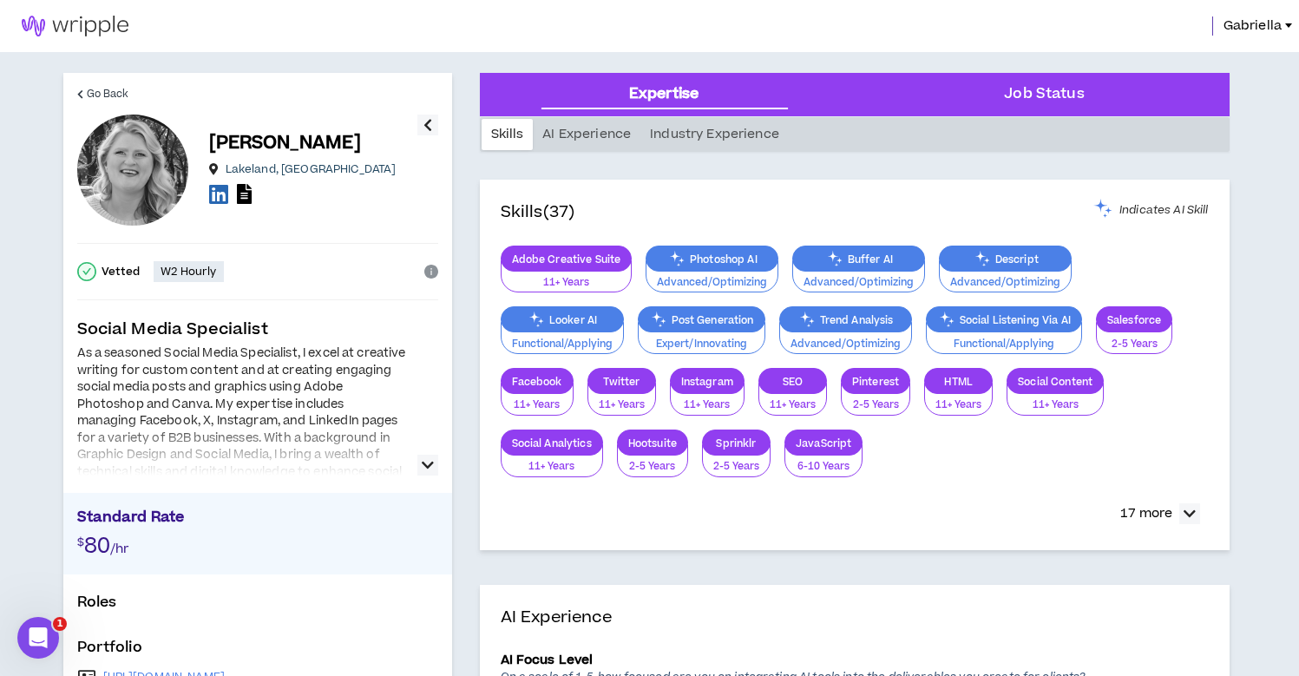
click at [430, 469] on icon "button" at bounding box center [428, 465] width 12 height 21
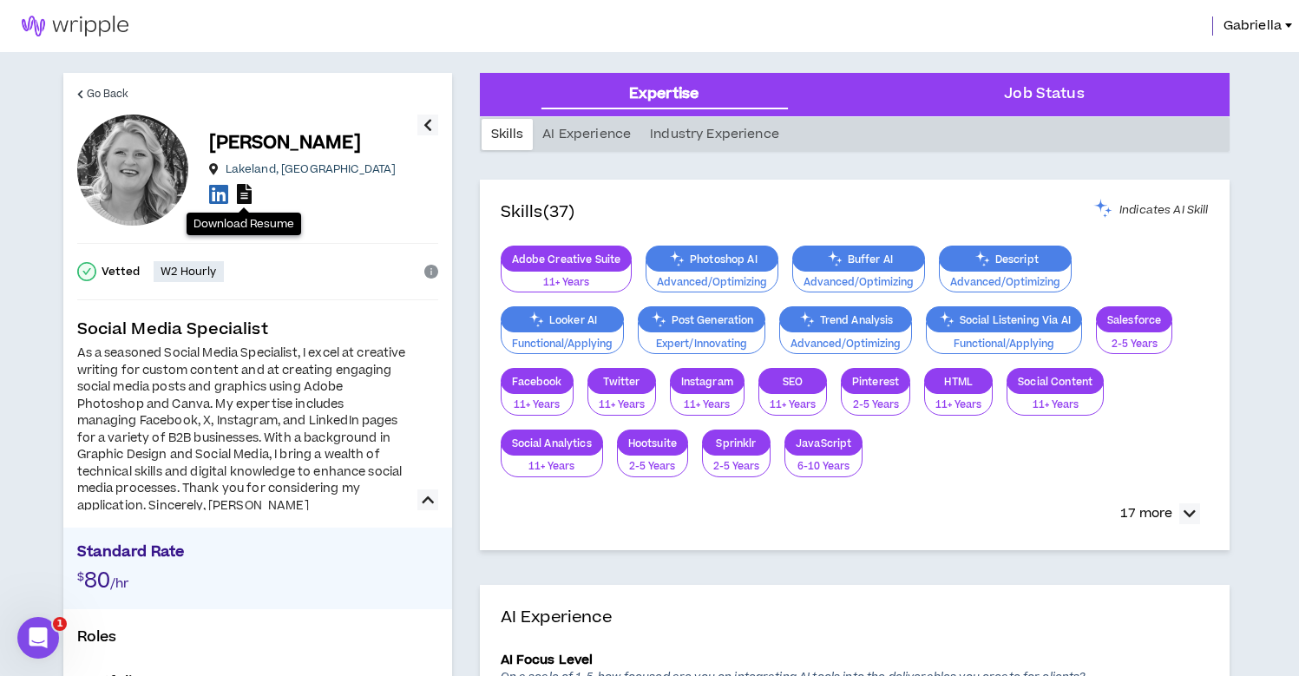
click at [240, 197] on icon at bounding box center [244, 194] width 15 height 20
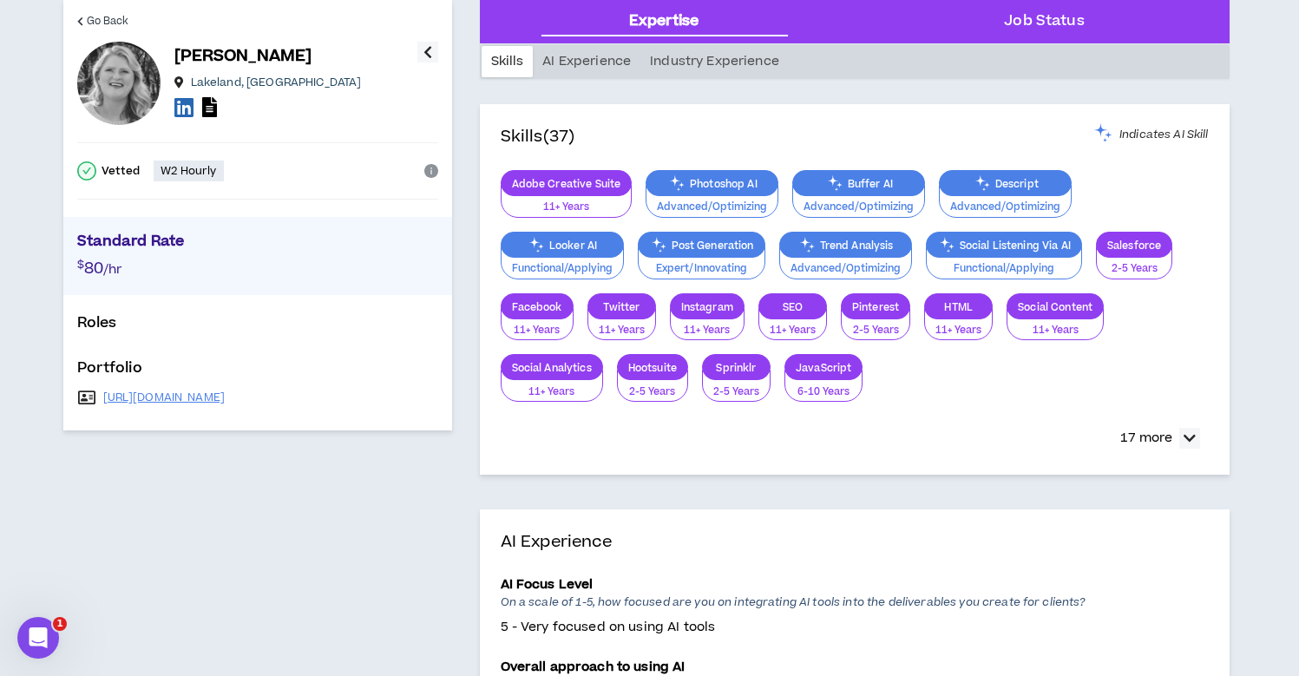
scroll to position [107, 0]
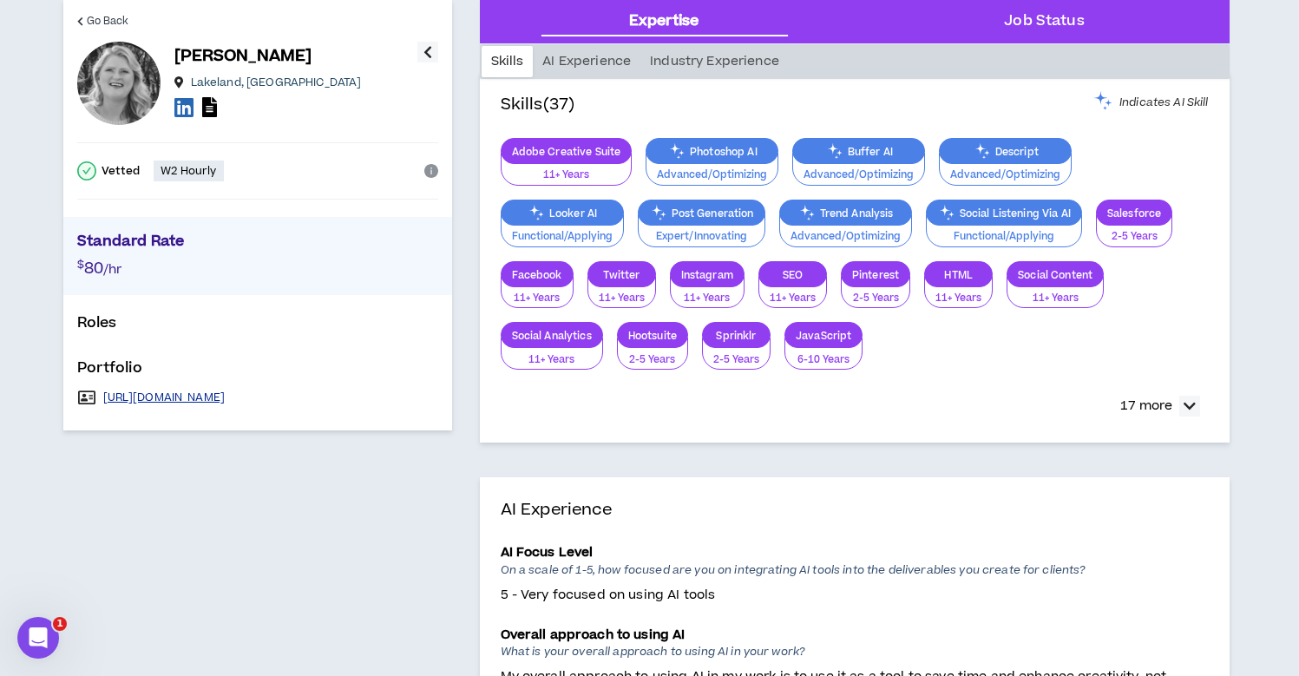
click at [226, 400] on link "https://susanbraun.crevado.com/" at bounding box center [164, 398] width 122 height 14
click at [183, 108] on icon at bounding box center [183, 107] width 19 height 22
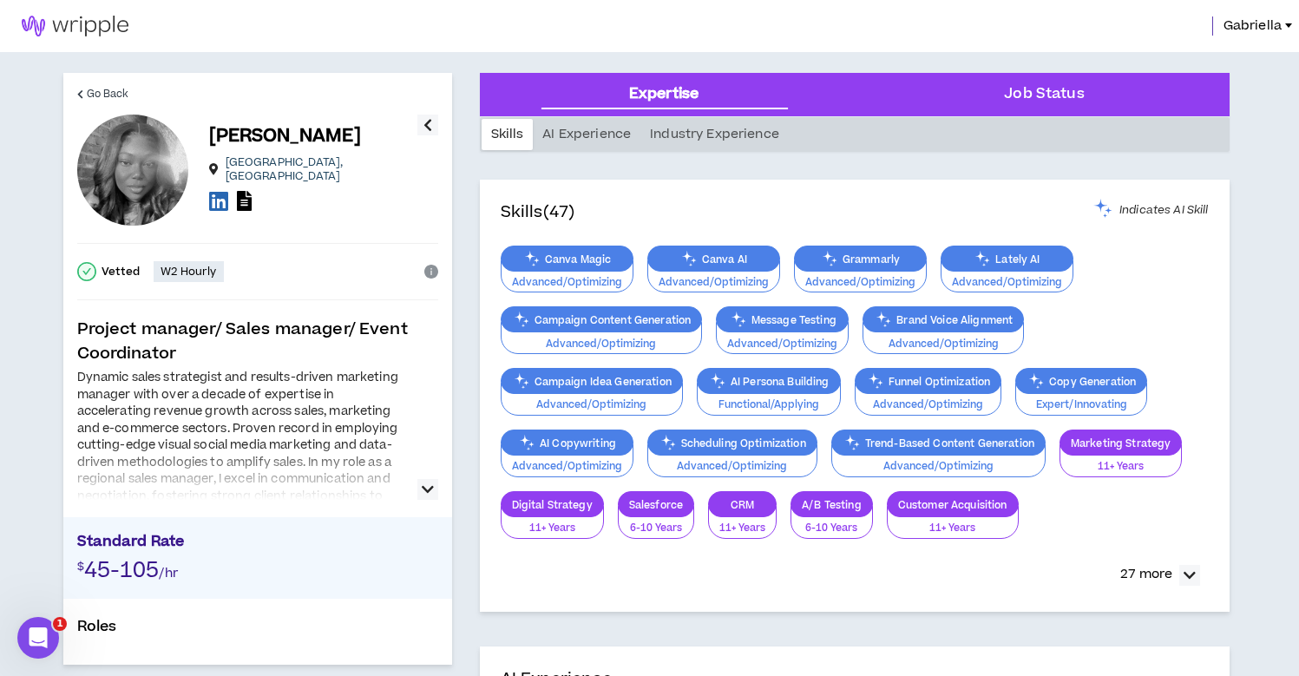
click at [423, 494] on icon "button" at bounding box center [428, 489] width 12 height 21
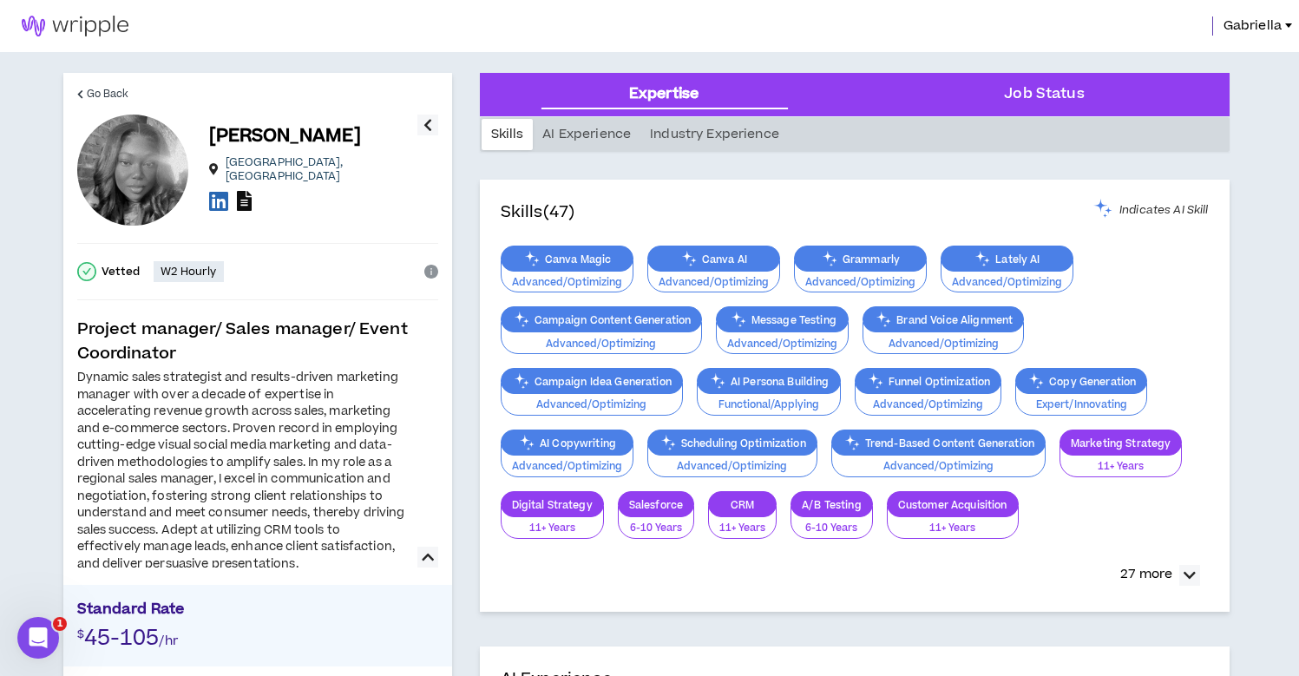
click at [239, 192] on icon at bounding box center [244, 201] width 15 height 20
click at [213, 198] on icon at bounding box center [218, 201] width 19 height 22
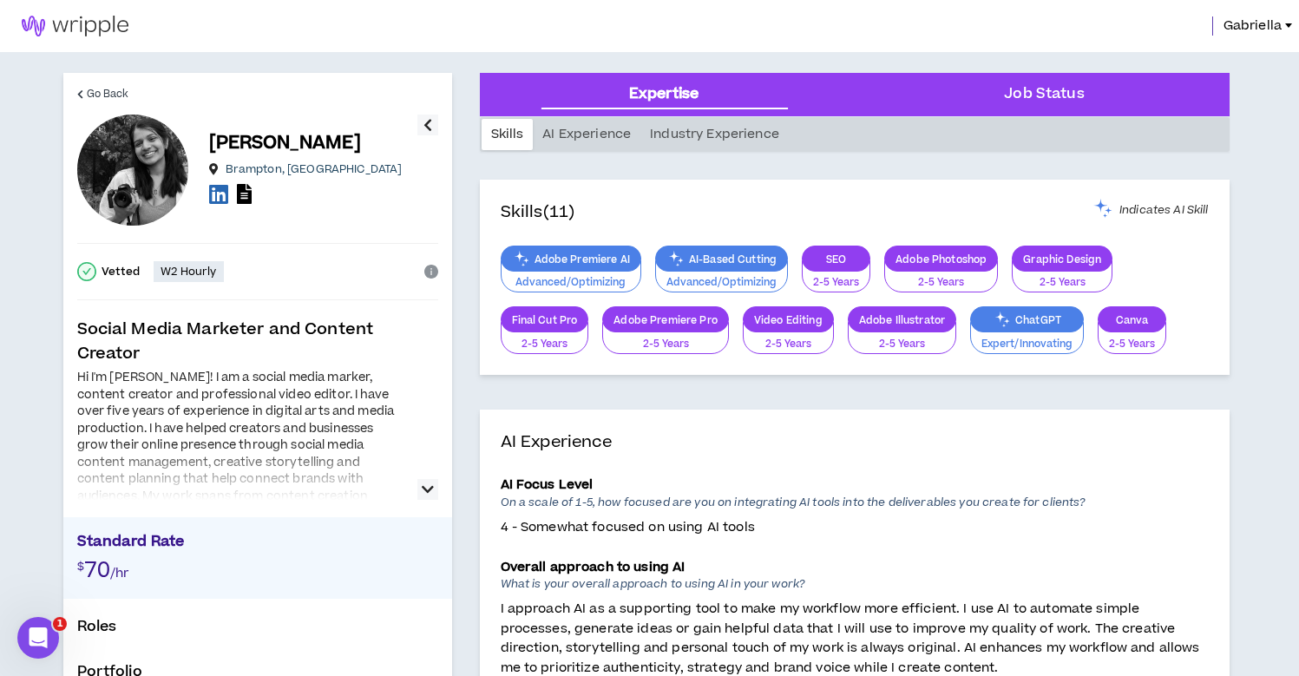
click at [430, 489] on icon "button" at bounding box center [428, 489] width 12 height 21
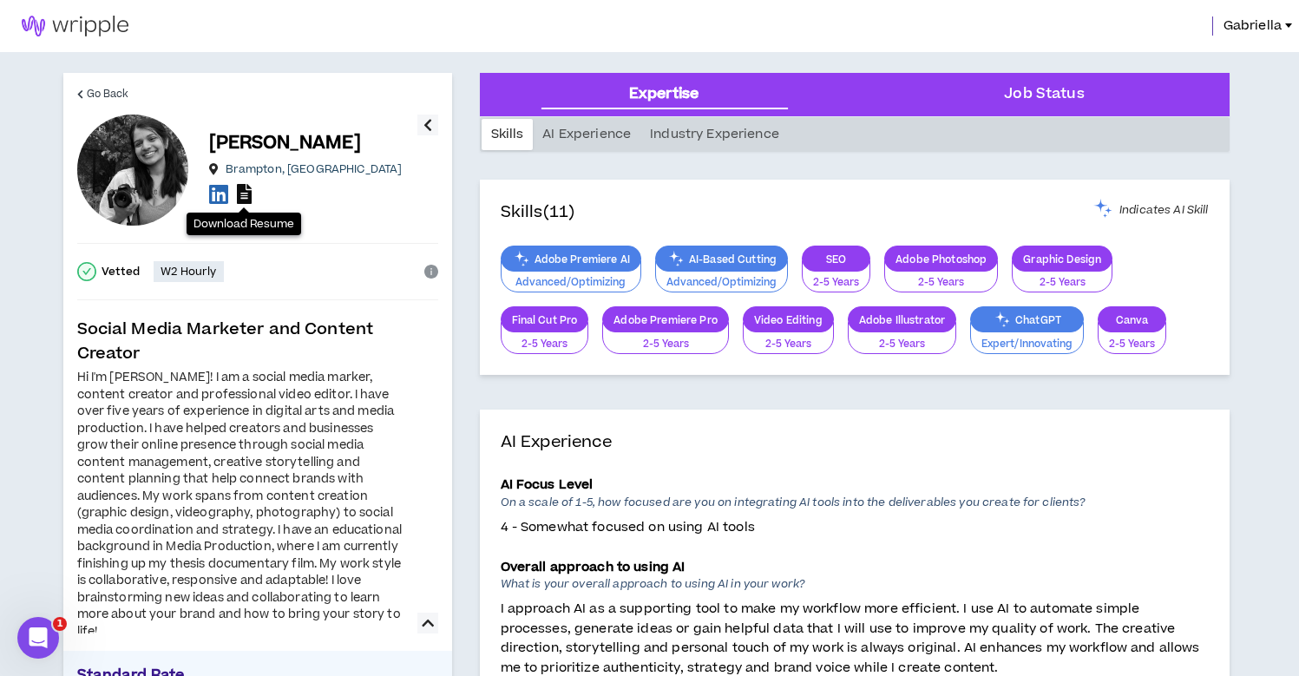
click at [243, 195] on icon at bounding box center [244, 194] width 15 height 20
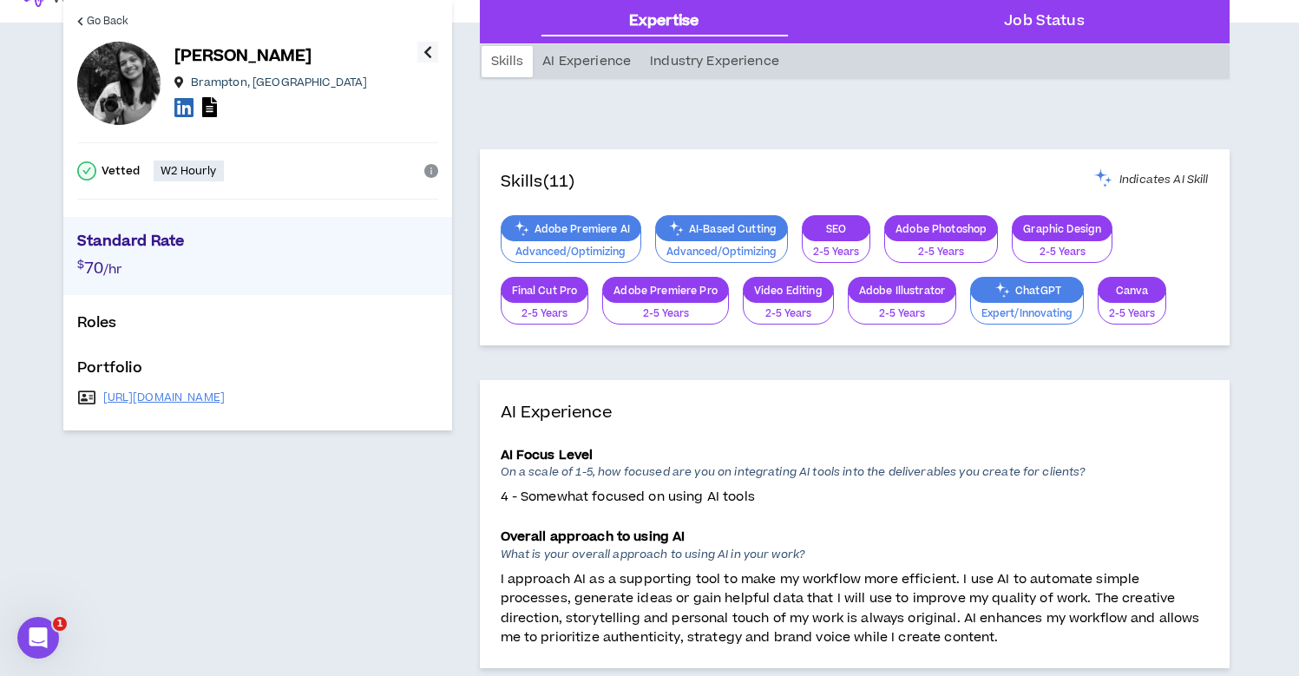
scroll to position [202, 0]
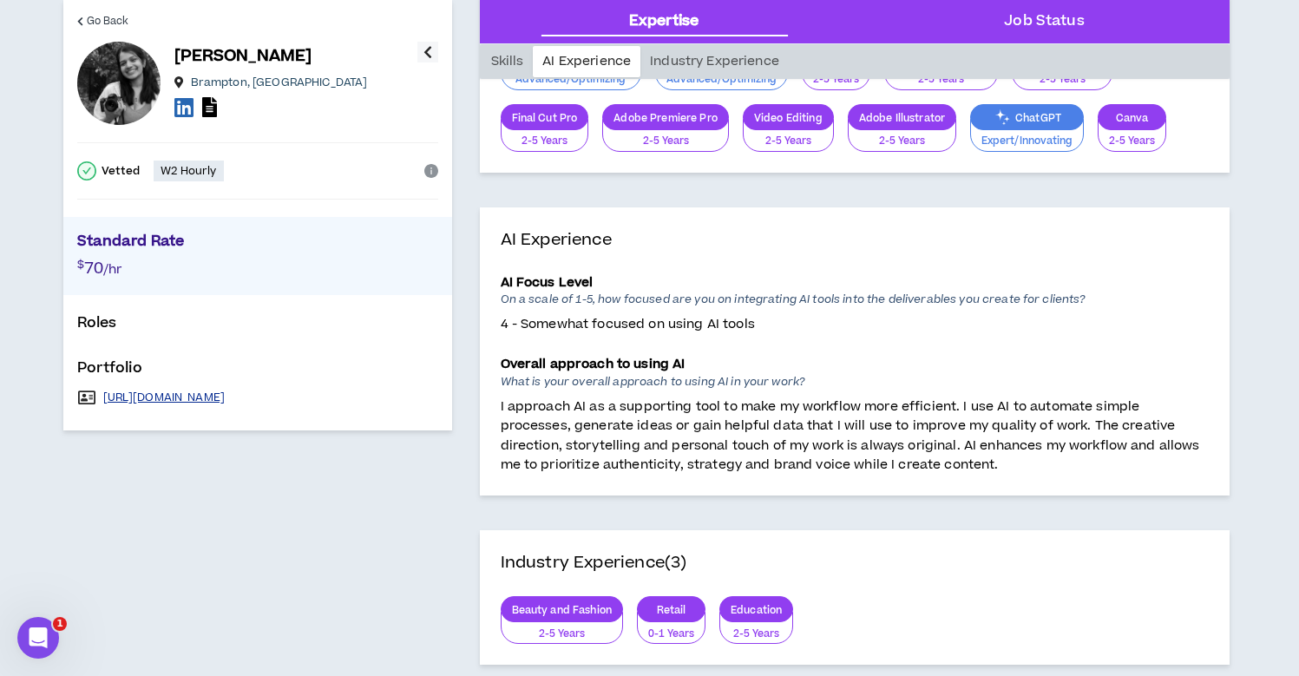
click at [226, 400] on link "https://larissafariaportfolio.my.canva.site/portfolio-website" at bounding box center [164, 398] width 122 height 14
click at [181, 110] on icon at bounding box center [183, 107] width 19 height 22
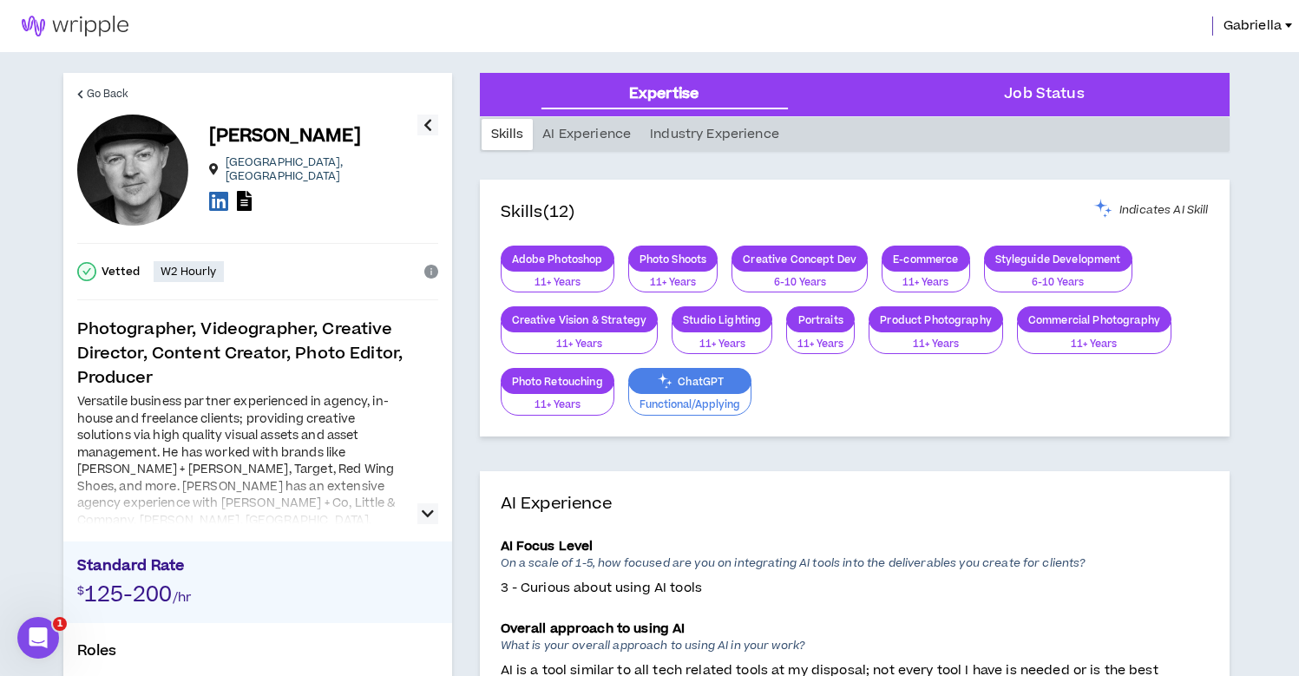
click at [429, 509] on icon "button" at bounding box center [428, 513] width 12 height 21
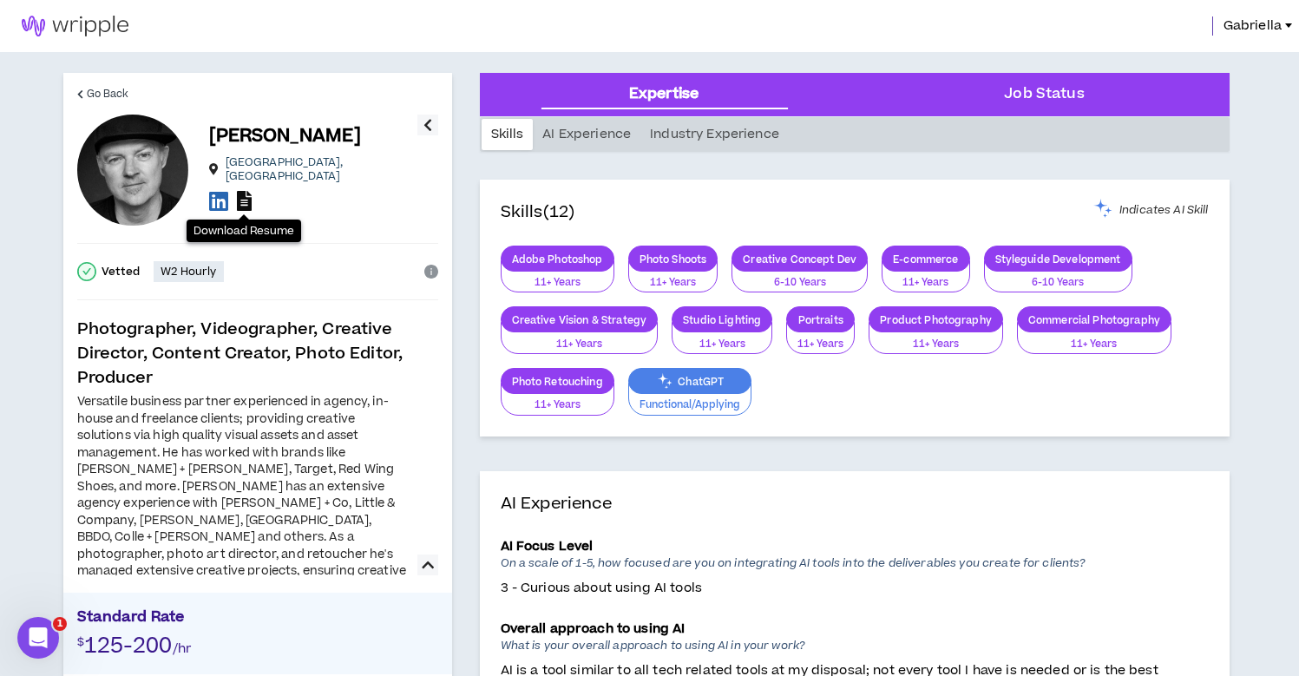
click at [246, 194] on icon at bounding box center [244, 201] width 15 height 20
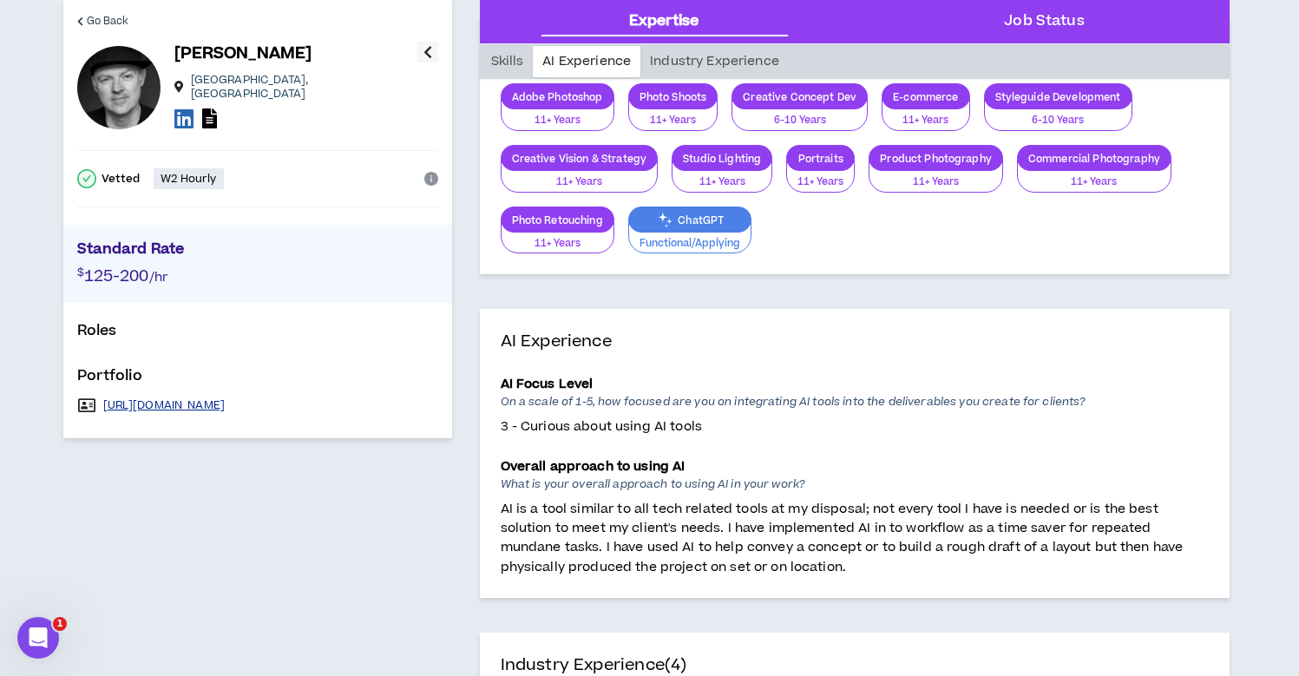
click at [206, 399] on link "[URL][DOMAIN_NAME]" at bounding box center [164, 405] width 122 height 14
click at [189, 108] on icon at bounding box center [183, 119] width 19 height 22
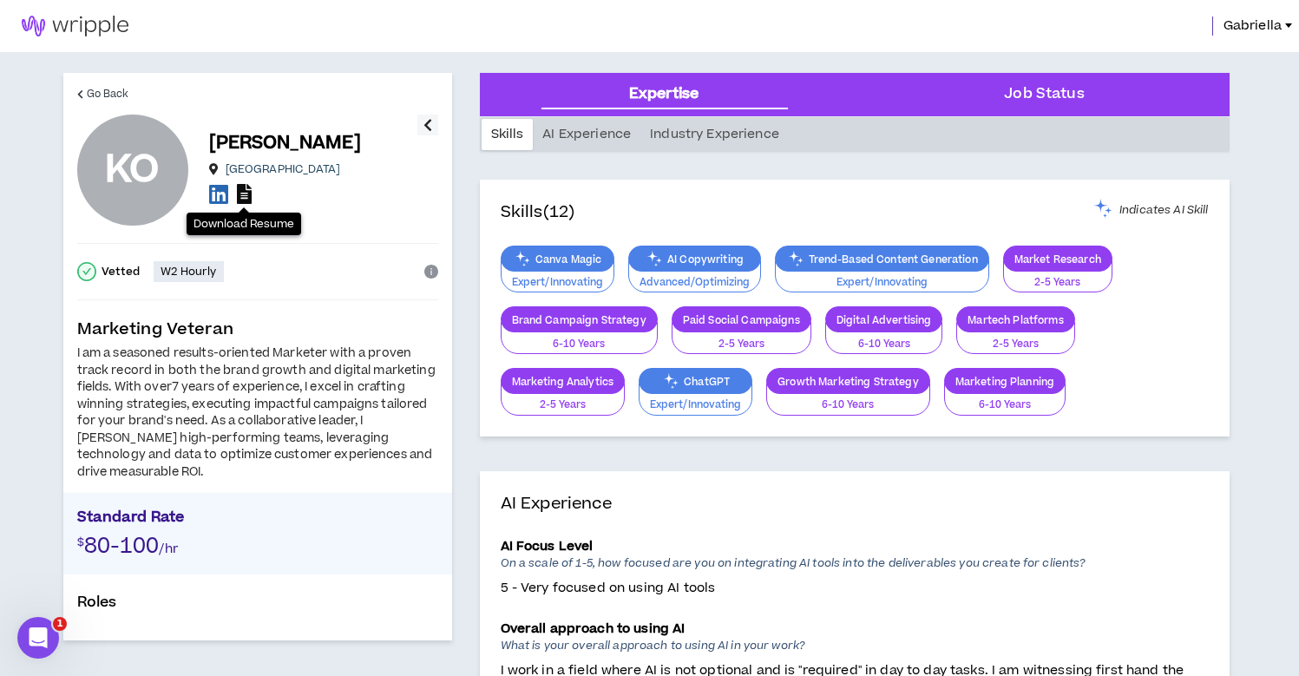
click at [242, 201] on icon at bounding box center [244, 194] width 15 height 20
